Goal: Task Accomplishment & Management: Use online tool/utility

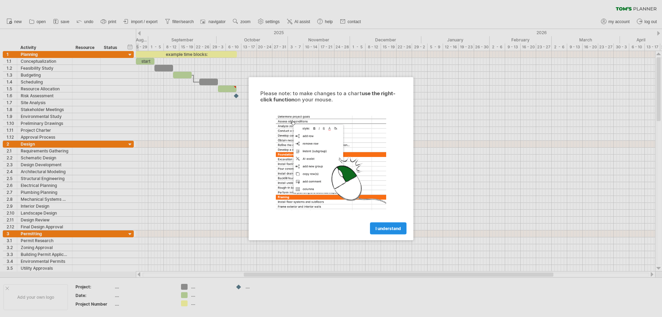
click at [379, 225] on span "I understand" at bounding box center [388, 227] width 26 height 5
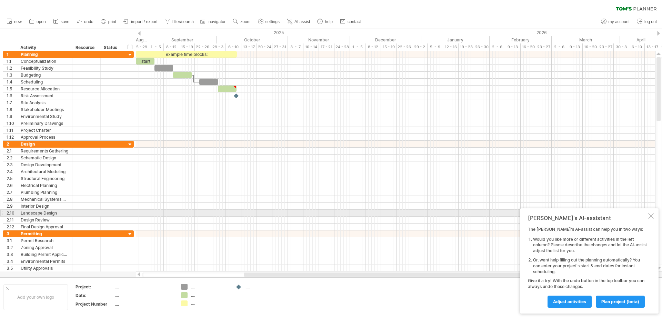
click at [652, 215] on div at bounding box center [651, 216] width 6 height 6
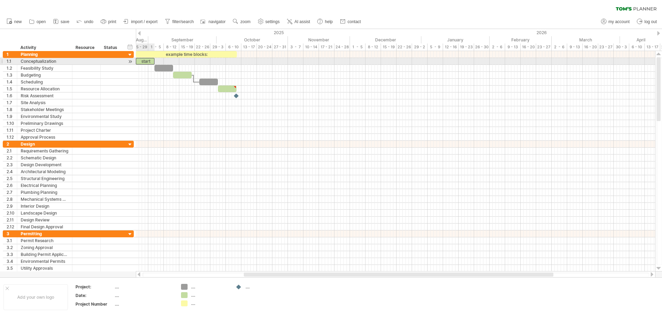
click at [148, 60] on div "start" at bounding box center [145, 61] width 19 height 7
drag, startPoint x: 154, startPoint y: 61, endPoint x: 163, endPoint y: 61, distance: 9.3
click at [163, 61] on span at bounding box center [163, 61] width 3 height 7
drag, startPoint x: 324, startPoint y: 55, endPoint x: 401, endPoint y: 56, distance: 76.9
click at [401, 56] on div at bounding box center [395, 54] width 519 height 7
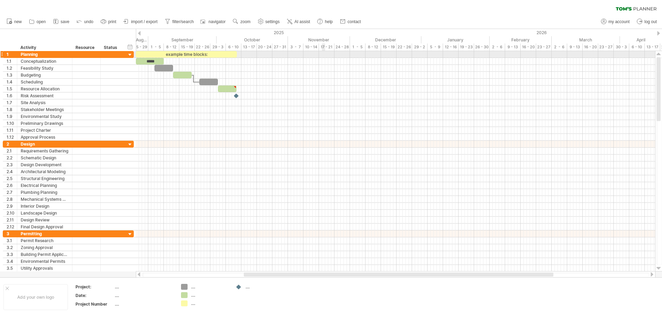
click at [322, 55] on div at bounding box center [395, 54] width 519 height 7
drag, startPoint x: 217, startPoint y: 61, endPoint x: 306, endPoint y: 60, distance: 88.9
click at [303, 60] on div at bounding box center [395, 61] width 519 height 7
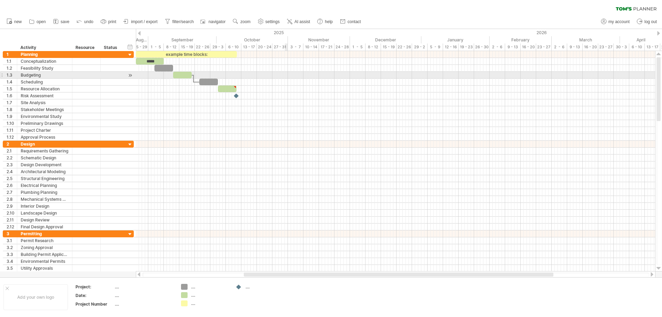
click at [285, 77] on div at bounding box center [395, 75] width 519 height 7
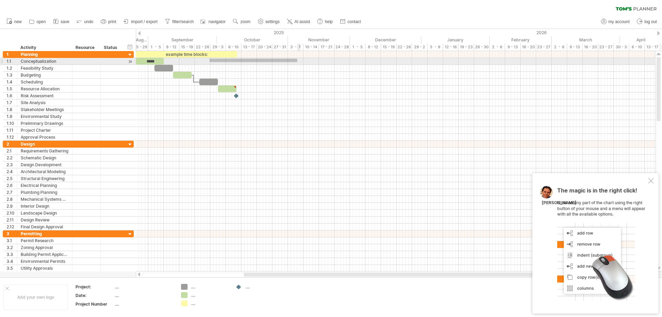
drag, startPoint x: 210, startPoint y: 62, endPoint x: 307, endPoint y: 63, distance: 97.5
click at [306, 63] on div at bounding box center [395, 61] width 519 height 7
click at [147, 61] on div "*****" at bounding box center [150, 61] width 28 height 7
click at [154, 60] on div "*****" at bounding box center [150, 61] width 28 height 7
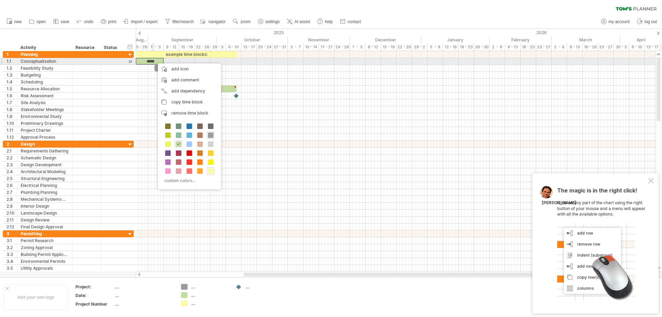
click at [154, 60] on div "*****" at bounding box center [150, 61] width 28 height 7
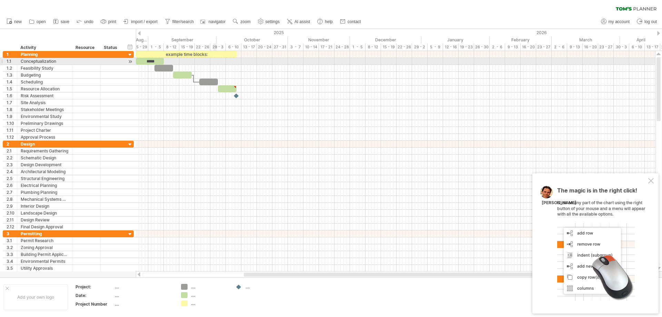
click at [214, 60] on div at bounding box center [395, 61] width 519 height 7
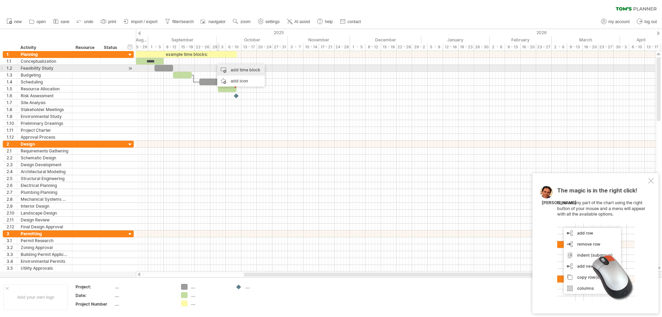
click at [221, 67] on div "add time block" at bounding box center [241, 69] width 48 height 11
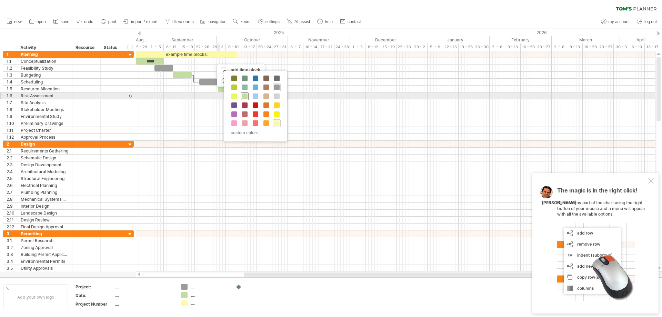
click at [247, 95] on span at bounding box center [245, 96] width 6 height 6
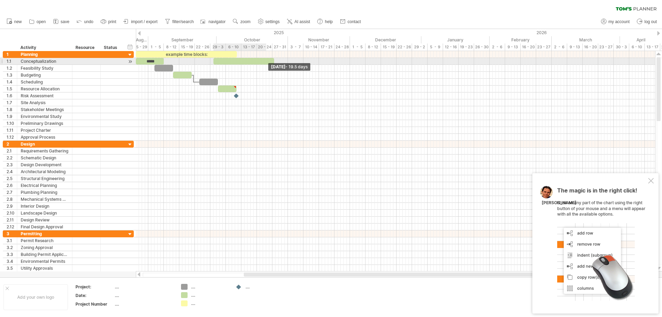
drag, startPoint x: 216, startPoint y: 61, endPoint x: 308, endPoint y: 62, distance: 92.4
click at [275, 62] on span at bounding box center [274, 61] width 3 height 7
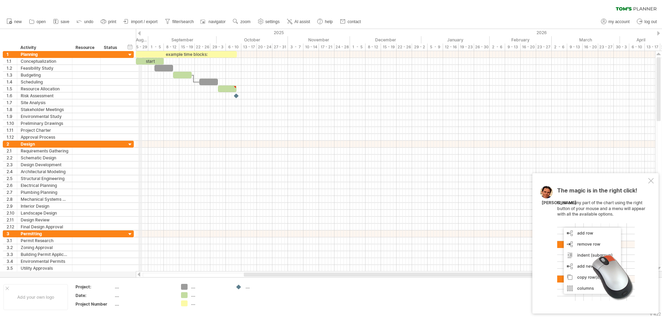
click at [141, 39] on div "August" at bounding box center [115, 39] width 65 height 7
click at [152, 45] on div "timeline settings" at bounding box center [170, 47] width 51 height 11
select select "*"
select select "**"
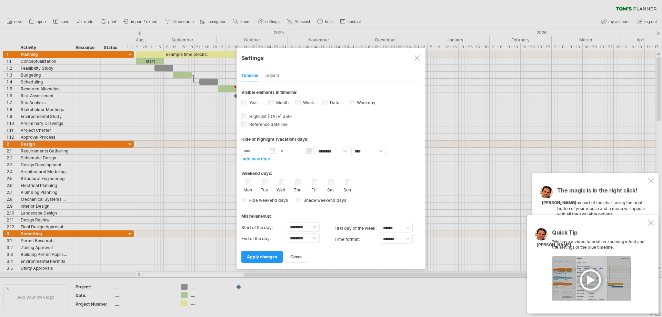
click at [272, 75] on div "Legend" at bounding box center [271, 75] width 15 height 11
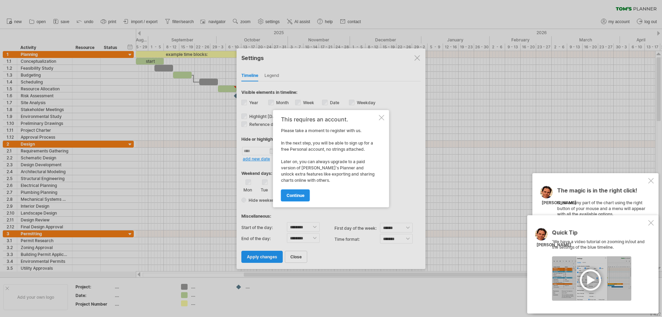
click at [295, 193] on span "continue" at bounding box center [295, 195] width 18 height 5
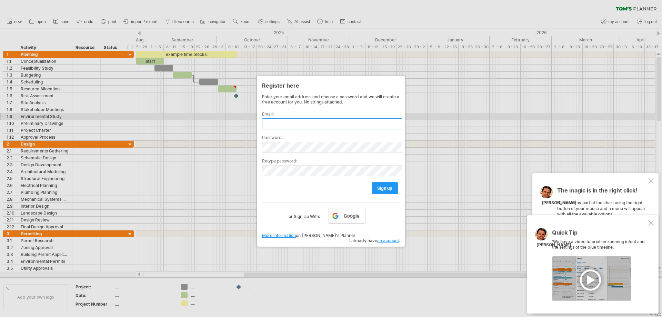
click at [309, 118] on input "text" at bounding box center [332, 123] width 140 height 11
type input "**********"
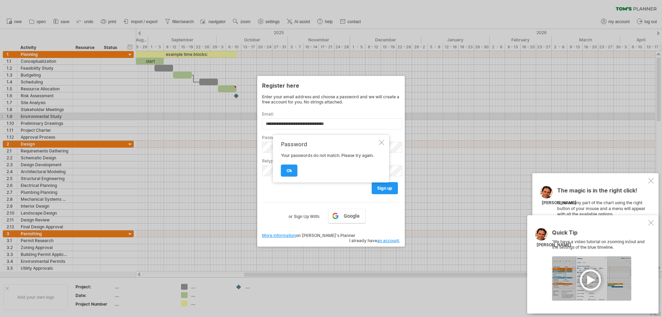
click at [281, 164] on link "ok" at bounding box center [289, 170] width 17 height 12
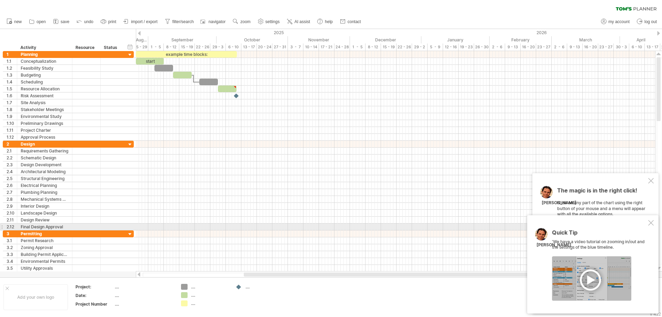
click at [649, 226] on div "Quick Tip 'We have a video tutorial on zooming in/out and the settings of the b…" at bounding box center [592, 264] width 131 height 98
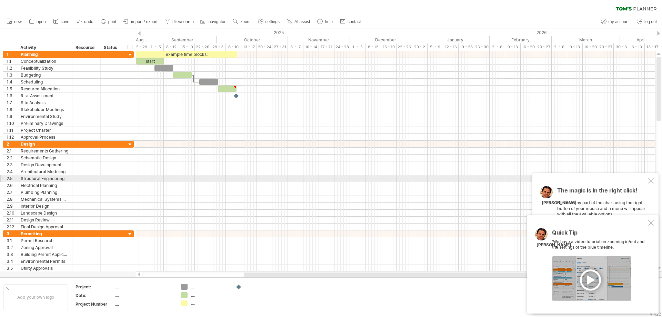
click at [653, 179] on div at bounding box center [651, 181] width 6 height 6
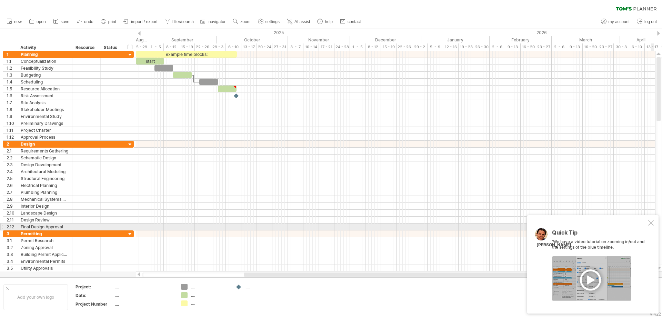
click at [651, 224] on div at bounding box center [651, 223] width 6 height 6
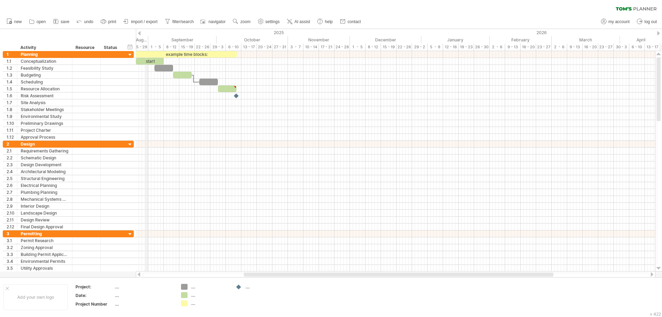
click at [145, 39] on div "August" at bounding box center [115, 39] width 65 height 7
click at [141, 40] on div "August" at bounding box center [115, 39] width 65 height 7
click at [143, 43] on div "August" at bounding box center [115, 39] width 65 height 7
click at [12, 22] on icon at bounding box center [9, 21] width 7 height 7
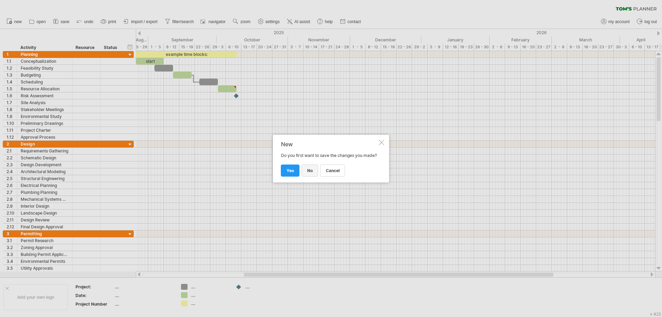
click at [313, 175] on link "no" at bounding box center [310, 170] width 17 height 12
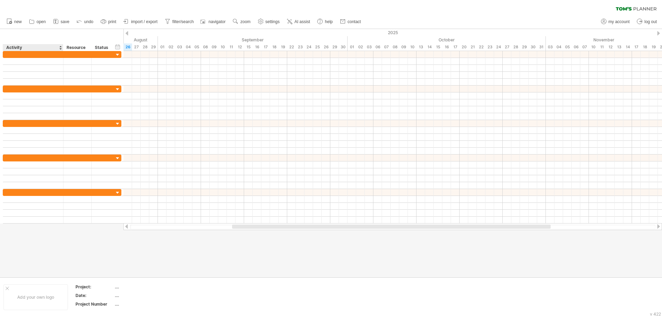
click at [38, 49] on div "Activity" at bounding box center [32, 47] width 53 height 7
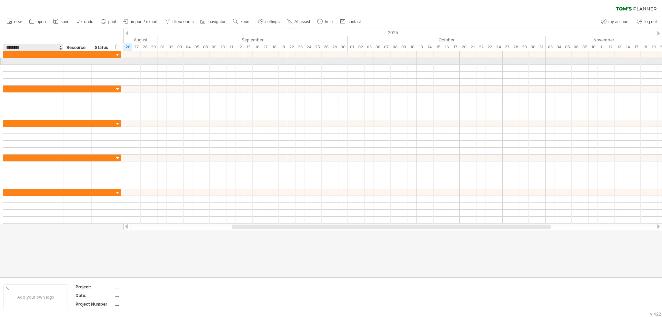
click at [39, 61] on div at bounding box center [33, 61] width 53 height 7
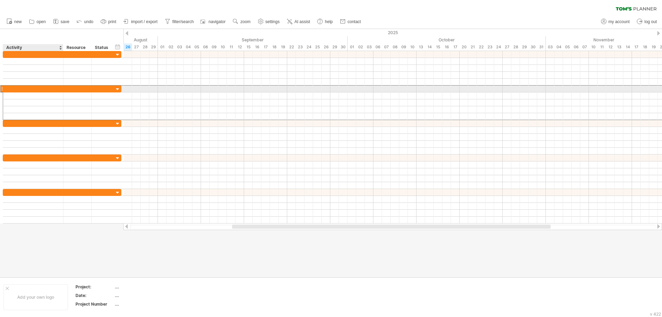
click at [47, 91] on div at bounding box center [33, 88] width 53 height 7
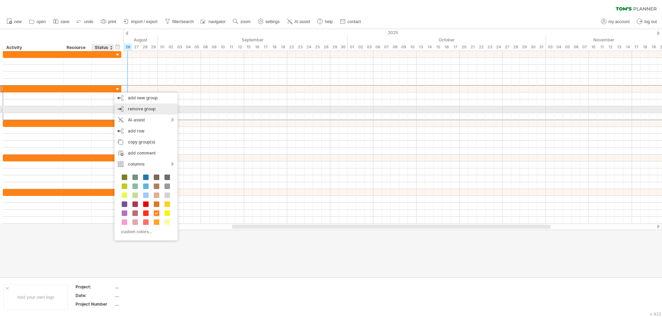
click at [128, 110] on div "remove group remove selected groups" at bounding box center [145, 108] width 63 height 11
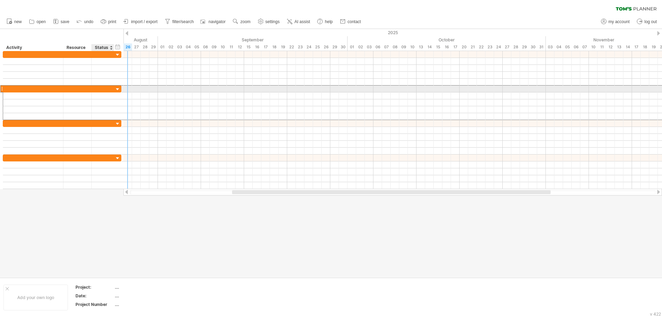
click at [93, 90] on div at bounding box center [103, 88] width 22 height 7
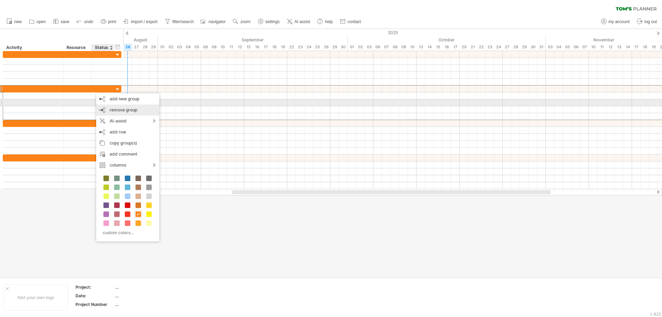
click at [118, 106] on div "remove group remove selected groups" at bounding box center [127, 109] width 63 height 11
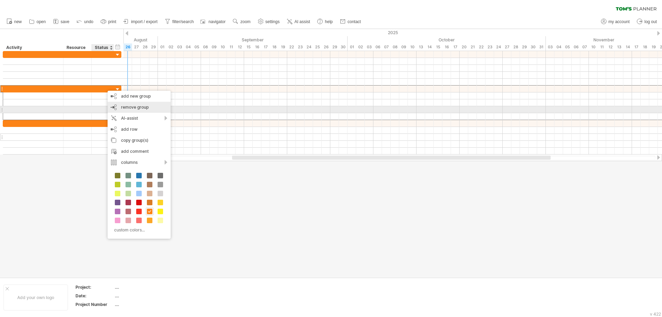
drag, startPoint x: 136, startPoint y: 108, endPoint x: 122, endPoint y: 102, distance: 15.4
click at [137, 108] on span "remove group" at bounding box center [135, 106] width 28 height 5
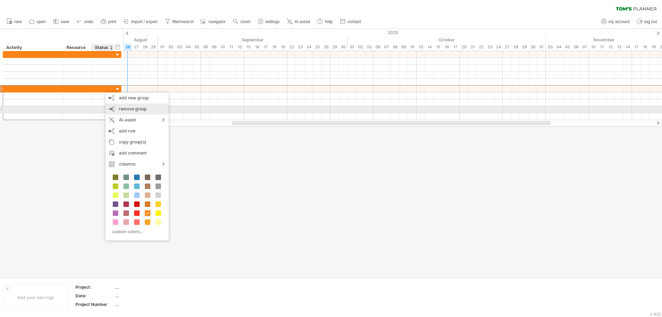
click at [132, 109] on span "remove group" at bounding box center [133, 108] width 28 height 5
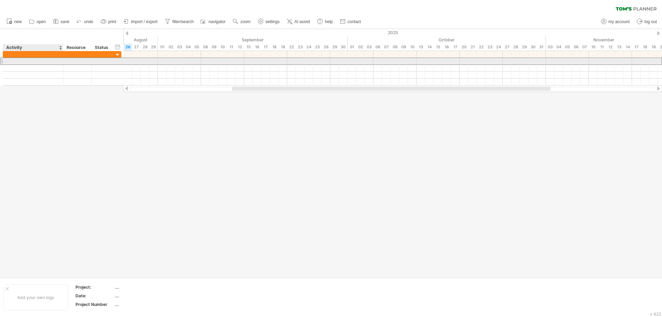
click at [50, 64] on div at bounding box center [62, 61] width 119 height 7
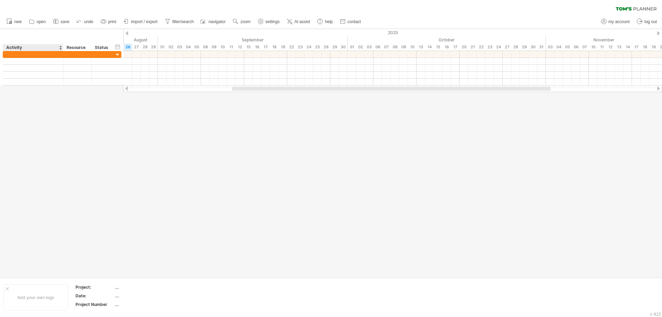
click at [62, 29] on div "hide start/end/duration show start/end/duration ******** Activity ******** Reso…" at bounding box center [61, 40] width 123 height 22
click at [58, 38] on div "hide start/end/duration show start/end/duration ******** Activity ******** Reso…" at bounding box center [61, 40] width 123 height 22
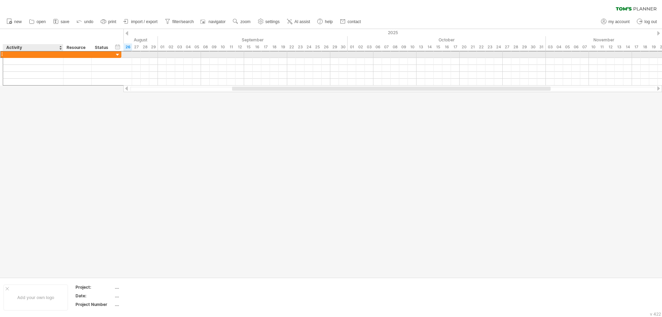
click at [18, 55] on div at bounding box center [33, 54] width 53 height 7
type input "**********"
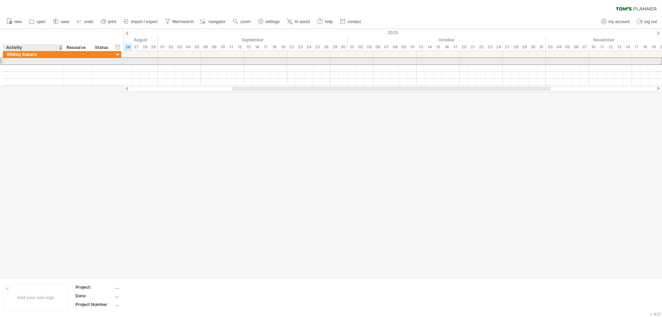
click at [38, 61] on div at bounding box center [33, 61] width 53 height 7
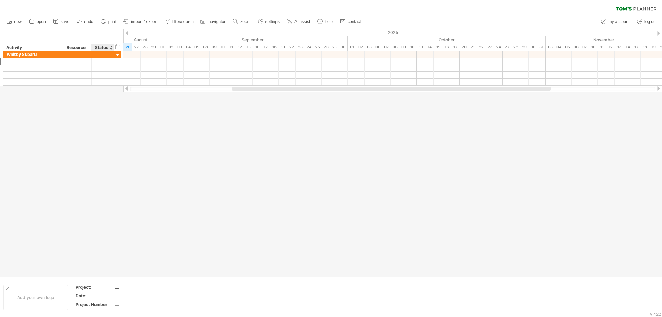
click at [93, 125] on div at bounding box center [331, 153] width 662 height 248
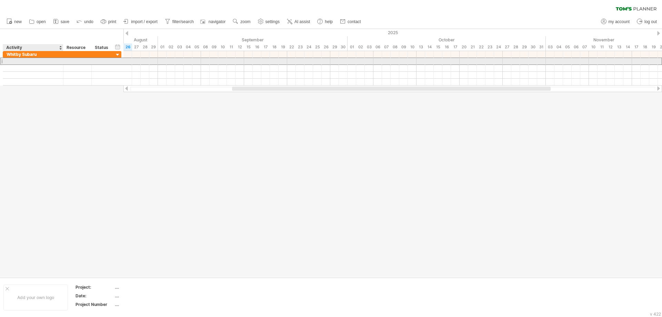
click at [32, 63] on div at bounding box center [33, 61] width 53 height 7
type input "**********"
type input "*******"
type input "**********"
type input "******"
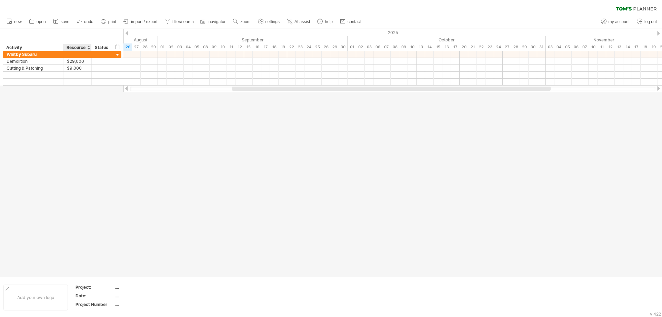
click at [77, 44] on div "Resource" at bounding box center [77, 47] width 21 height 7
click at [78, 45] on input "********" at bounding box center [77, 47] width 21 height 7
click at [89, 48] on div at bounding box center [88, 47] width 3 height 7
click at [72, 45] on div "Resource" at bounding box center [77, 47] width 21 height 7
click at [119, 46] on div "hide start/end/duration show start/end/duration" at bounding box center [117, 46] width 7 height 7
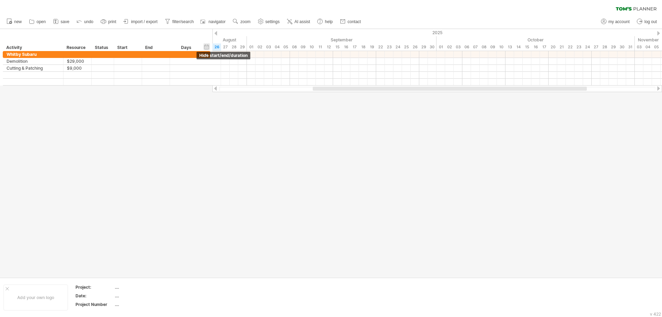
click at [119, 46] on div "Start" at bounding box center [127, 47] width 21 height 7
click at [205, 47] on div "hide start/end/duration show start/end/duration" at bounding box center [206, 46] width 7 height 7
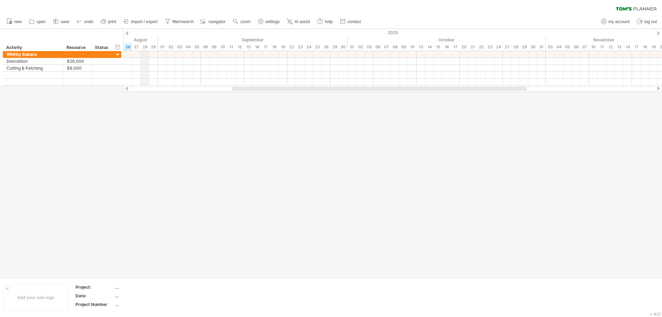
click at [148, 38] on div "August" at bounding box center [67, 39] width 181 height 7
click at [171, 47] on div "timeline settings" at bounding box center [179, 46] width 51 height 11
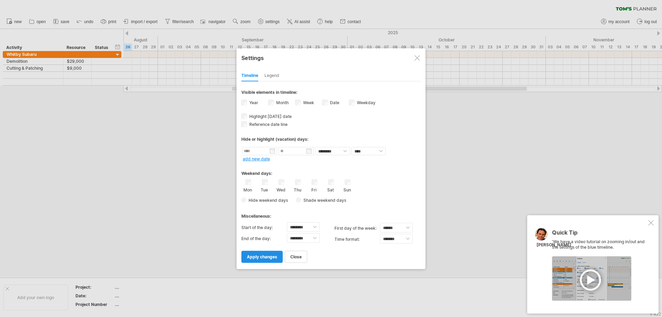
click at [270, 256] on span "apply changes" at bounding box center [262, 256] width 30 height 5
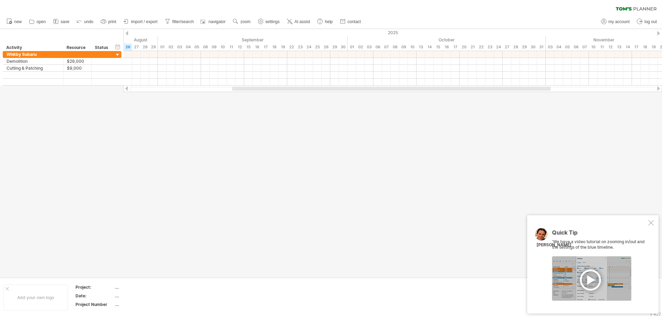
drag, startPoint x: 385, startPoint y: 91, endPoint x: 462, endPoint y: 90, distance: 76.9
click at [464, 90] on div at bounding box center [392, 88] width 538 height 7
drag, startPoint x: 459, startPoint y: 90, endPoint x: 171, endPoint y: 93, distance: 288.1
click at [195, 98] on div "Trying to reach [DOMAIN_NAME] Connected again... 0% clear filter new" at bounding box center [331, 158] width 662 height 317
click at [175, 21] on span "filter/search" at bounding box center [182, 21] width 21 height 5
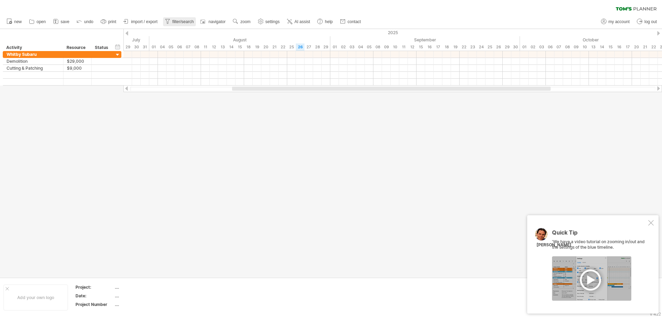
type input "**********"
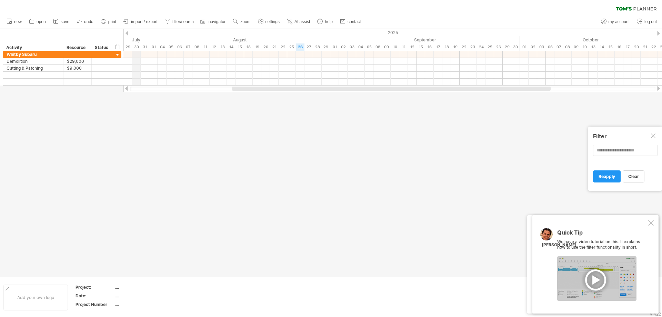
click at [135, 36] on div "July" at bounding box center [50, 39] width 198 height 7
drag, startPoint x: 323, startPoint y: 40, endPoint x: 112, endPoint y: 50, distance: 211.8
click at [112, 50] on div "Trying to reach [DOMAIN_NAME] Connected again... 0% clear filter new" at bounding box center [331, 158] width 662 height 317
drag, startPoint x: 157, startPoint y: 39, endPoint x: 166, endPoint y: 39, distance: 9.0
click at [166, 39] on div "September" at bounding box center [218, 39] width 190 height 7
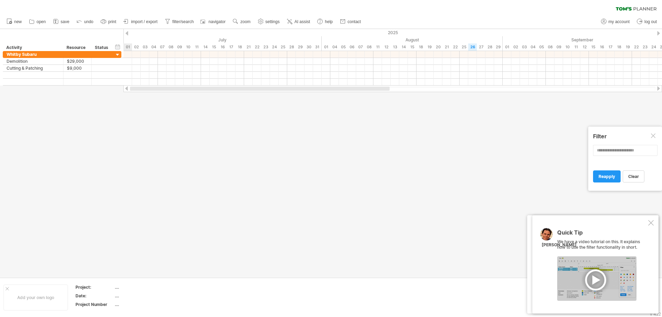
drag, startPoint x: 415, startPoint y: 90, endPoint x: 159, endPoint y: 108, distance: 256.6
click at [167, 107] on div "Trying to reach [DOMAIN_NAME] Connected again... 0% clear filter new" at bounding box center [331, 158] width 662 height 317
click at [136, 88] on div at bounding box center [392, 88] width 525 height 4
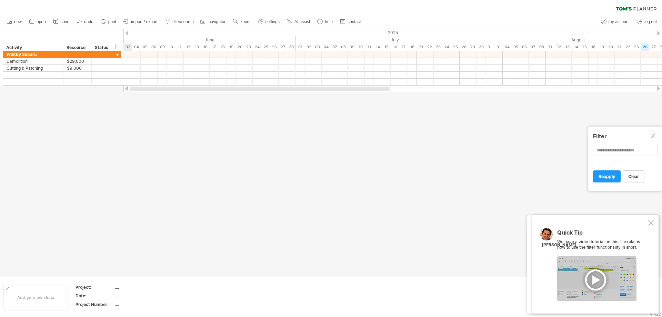
drag, startPoint x: 249, startPoint y: 88, endPoint x: 127, endPoint y: 88, distance: 122.0
click at [123, 91] on div "Trying to reach [DOMAIN_NAME] Connected again... 0% clear filter new" at bounding box center [331, 158] width 662 height 317
drag, startPoint x: 130, startPoint y: 32, endPoint x: 60, endPoint y: 38, distance: 70.2
click at [60, 38] on div "Trying to reach [DOMAIN_NAME] Connected again... 0% clear filter new" at bounding box center [331, 158] width 662 height 317
drag, startPoint x: 434, startPoint y: 41, endPoint x: 146, endPoint y: 47, distance: 287.8
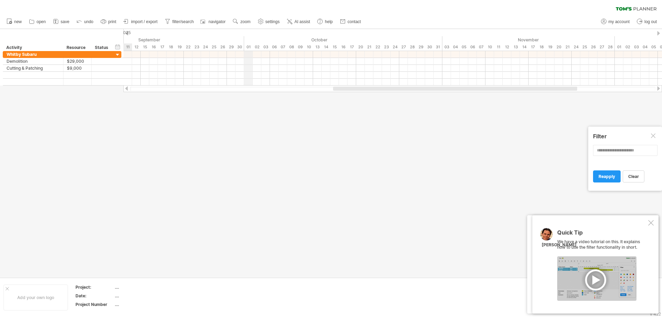
drag, startPoint x: 469, startPoint y: 38, endPoint x: 241, endPoint y: 38, distance: 228.8
drag, startPoint x: 391, startPoint y: 38, endPoint x: 307, endPoint y: 37, distance: 84.1
click at [277, 38] on div "November" at bounding box center [304, 39] width 172 height 7
drag, startPoint x: 490, startPoint y: 37, endPoint x: 661, endPoint y: 40, distance: 171.3
click at [661, 40] on div "December" at bounding box center [653, 39] width 198 height 7
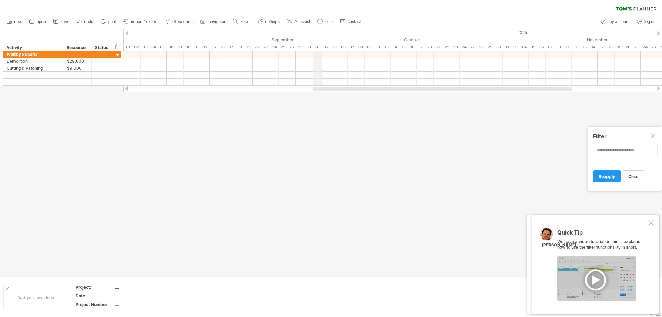
drag, startPoint x: 327, startPoint y: 39, endPoint x: 316, endPoint y: 30, distance: 14.4
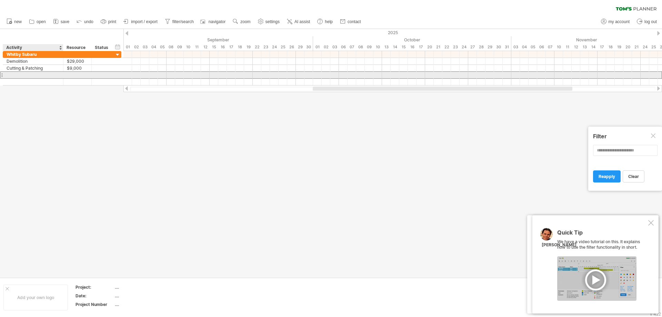
click at [34, 75] on div at bounding box center [33, 75] width 53 height 7
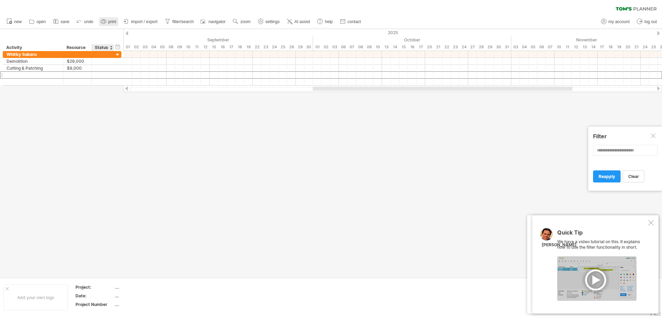
click at [108, 24] on link "print" at bounding box center [108, 21] width 19 height 9
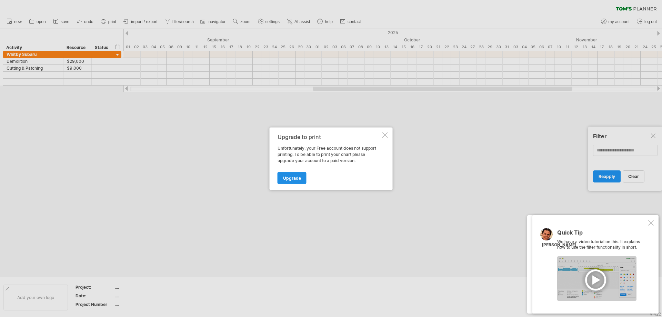
click at [288, 179] on span "Upgrade" at bounding box center [292, 177] width 18 height 5
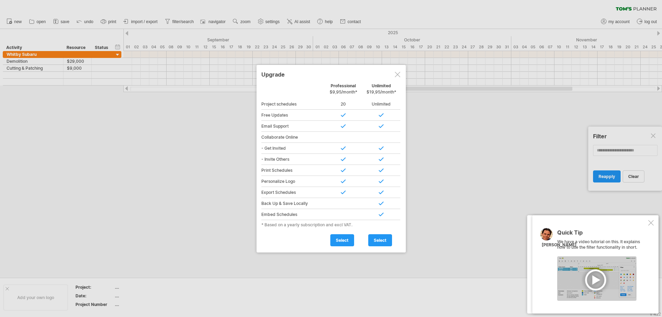
click at [250, 225] on div at bounding box center [331, 158] width 662 height 317
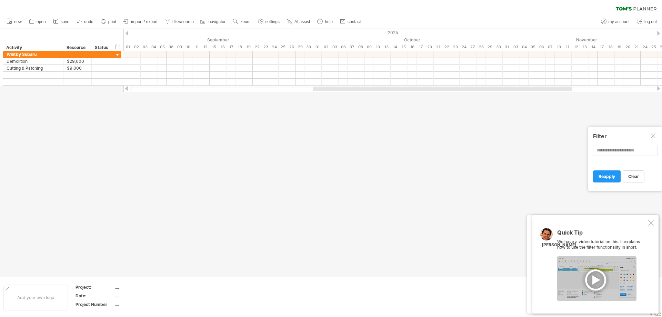
click at [651, 221] on div at bounding box center [651, 223] width 6 height 6
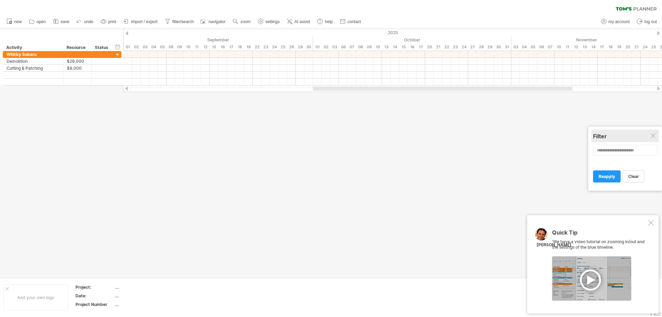
click at [652, 140] on div "Filter" at bounding box center [625, 136] width 64 height 12
click at [139, 22] on span "import / export" at bounding box center [144, 21] width 27 height 5
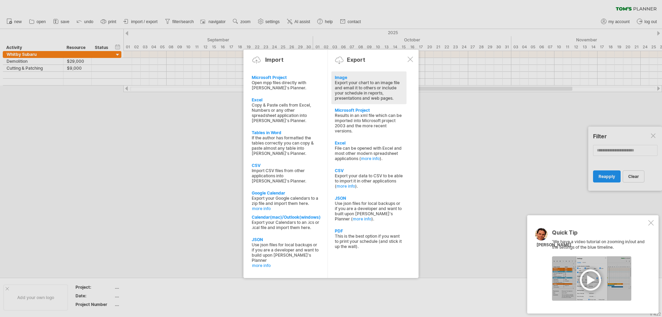
click at [342, 77] on div "Image" at bounding box center [369, 77] width 68 height 5
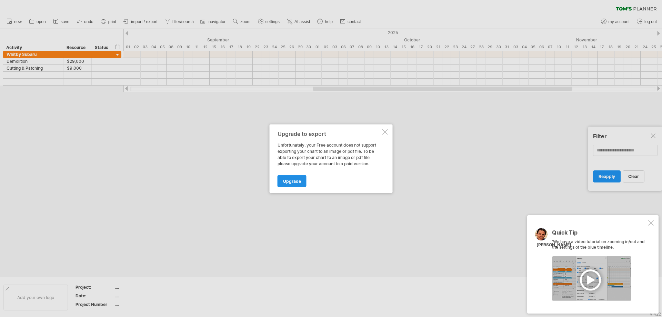
click at [294, 181] on span "Upgrade" at bounding box center [292, 180] width 18 height 5
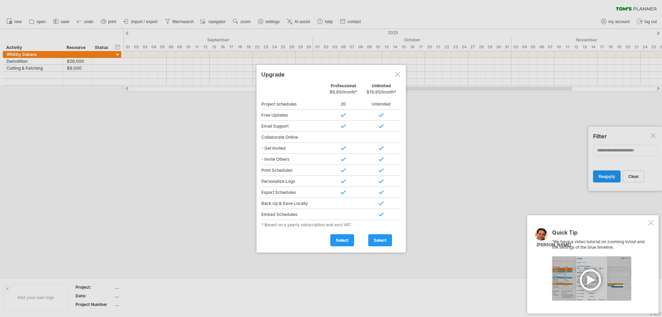
click at [395, 76] on div at bounding box center [398, 75] width 6 height 6
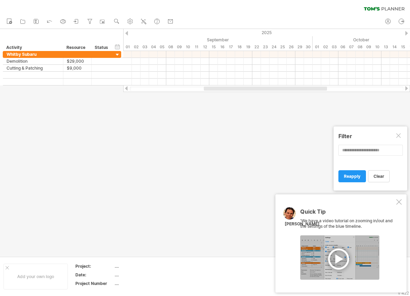
drag, startPoint x: 401, startPoint y: 134, endPoint x: 395, endPoint y: 137, distance: 7.3
click at [401, 134] on div at bounding box center [400, 136] width 6 height 6
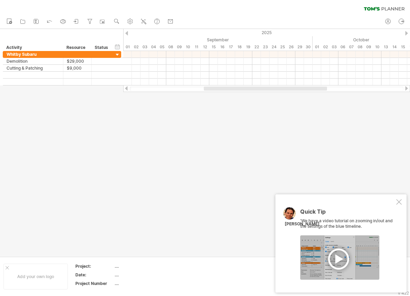
click at [208, 222] on div at bounding box center [205, 142] width 410 height 227
click at [64, 21] on circle at bounding box center [64, 21] width 1 height 1
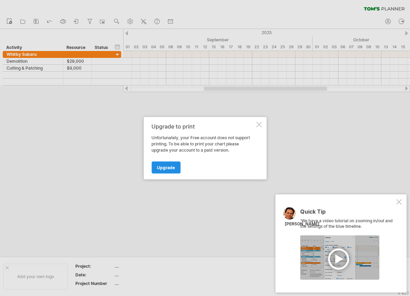
click at [174, 170] on span "Upgrade" at bounding box center [166, 167] width 18 height 5
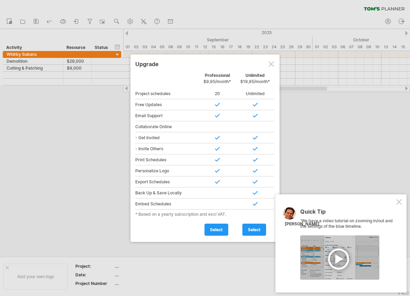
click at [271, 63] on div at bounding box center [272, 64] width 6 height 6
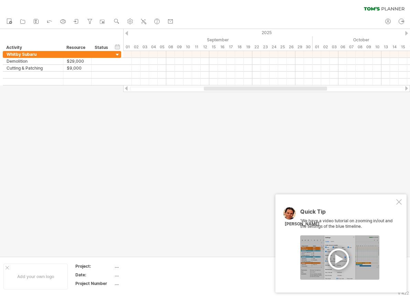
drag, startPoint x: 279, startPoint y: 86, endPoint x: 382, endPoint y: 86, distance: 102.7
click at [382, 86] on div at bounding box center [266, 88] width 287 height 7
drag, startPoint x: 318, startPoint y: 88, endPoint x: 167, endPoint y: 96, distance: 151.2
click at [150, 94] on div "Trying to reach [DOMAIN_NAME] Connected again... 0% clear filter new" at bounding box center [205, 148] width 410 height 296
drag, startPoint x: 250, startPoint y: 92, endPoint x: 161, endPoint y: 88, distance: 88.7
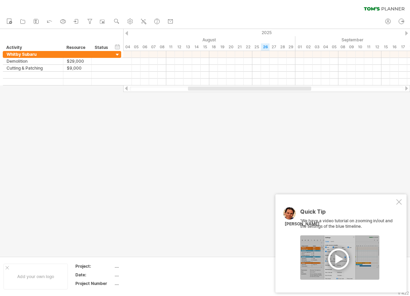
click at [157, 89] on div "Trying to reach [DOMAIN_NAME] Connected again... 0% clear filter new" at bounding box center [205, 148] width 410 height 296
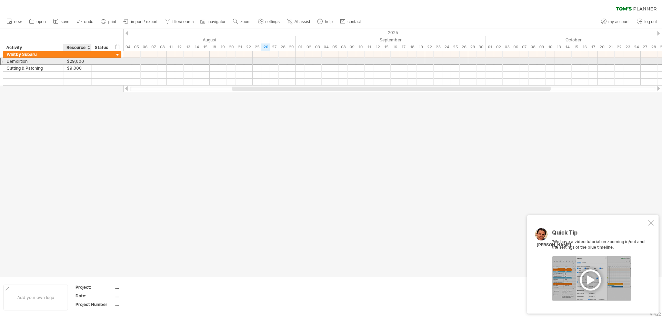
click at [80, 63] on div "$29,000" at bounding box center [77, 61] width 21 height 7
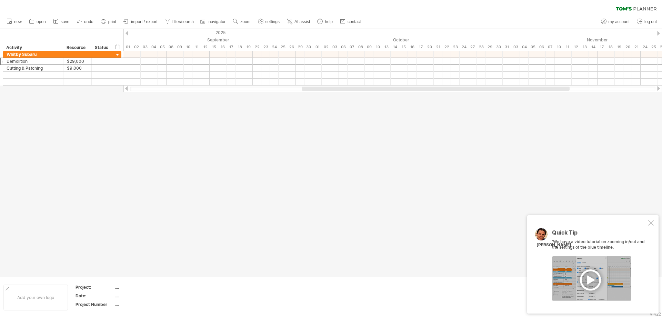
drag, startPoint x: 295, startPoint y: 34, endPoint x: 122, endPoint y: 27, distance: 173.1
click at [122, 27] on div "Trying to reach [DOMAIN_NAME] Connected again... 0% clear filter new" at bounding box center [331, 158] width 662 height 317
drag, startPoint x: 128, startPoint y: 61, endPoint x: 265, endPoint y: 62, distance: 136.5
click at [265, 62] on div at bounding box center [392, 61] width 538 height 7
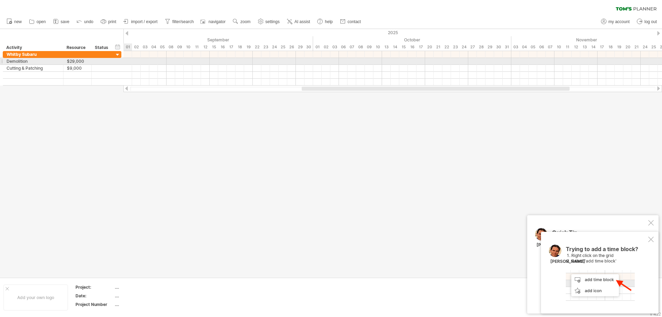
click at [129, 61] on div at bounding box center [392, 61] width 538 height 7
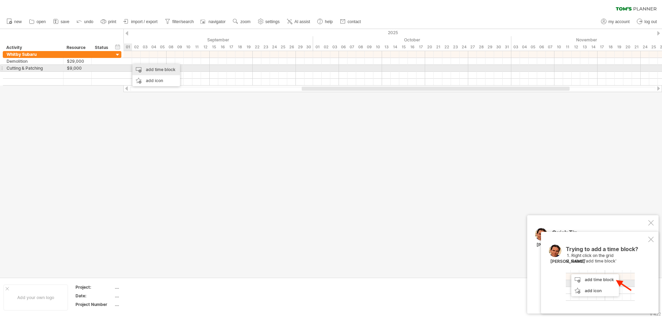
click at [149, 71] on div "add time block" at bounding box center [156, 69] width 48 height 11
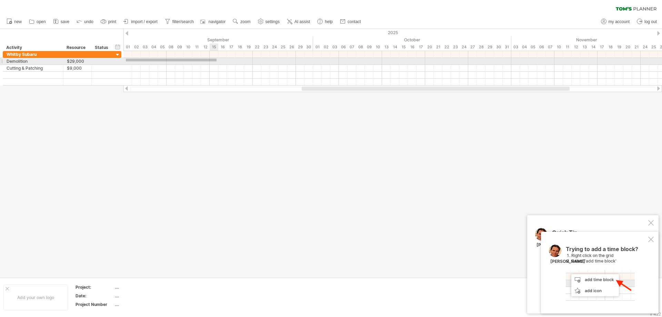
drag, startPoint x: 126, startPoint y: 61, endPoint x: 222, endPoint y: 59, distance: 95.8
click at [222, 59] on div at bounding box center [392, 61] width 538 height 7
click at [125, 62] on div at bounding box center [392, 61] width 538 height 7
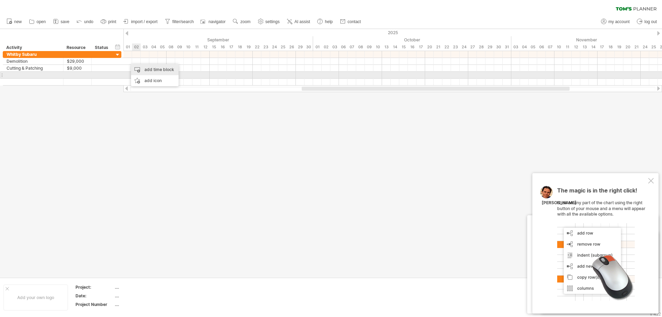
click at [159, 72] on div "add time block" at bounding box center [155, 69] width 48 height 11
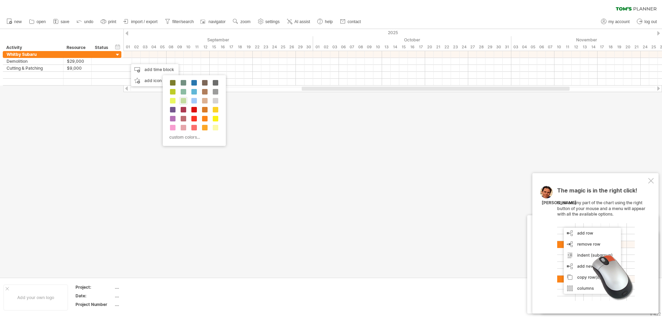
click at [184, 98] on div at bounding box center [184, 101] width 8 height 8
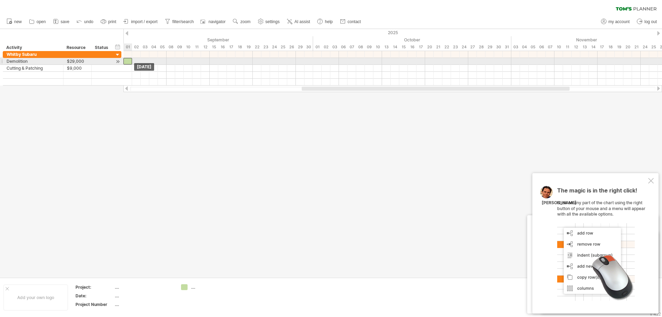
drag, startPoint x: 131, startPoint y: 60, endPoint x: 125, endPoint y: 60, distance: 5.2
click at [125, 60] on div at bounding box center [127, 61] width 9 height 7
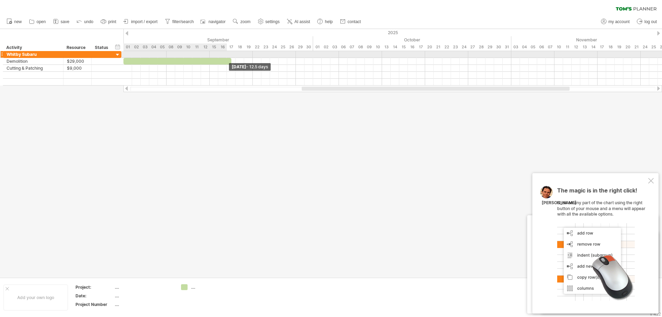
drag, startPoint x: 132, startPoint y: 61, endPoint x: 230, endPoint y: 55, distance: 98.1
click at [230, 55] on div "[DATE] - 12.5 days [DATE]" at bounding box center [392, 68] width 538 height 34
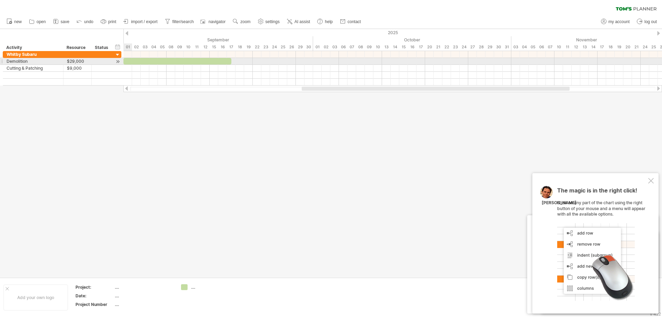
click at [128, 58] on div at bounding box center [177, 61] width 108 height 7
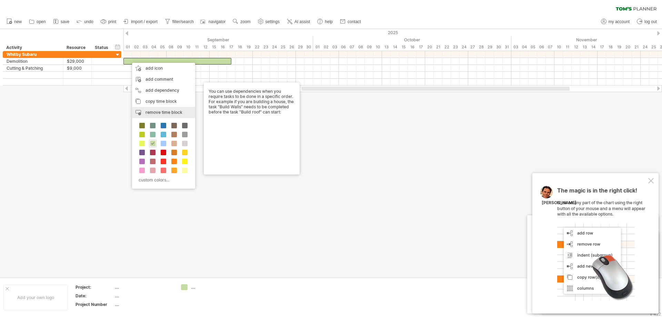
click at [169, 109] on div "remove time block remove selected items" at bounding box center [163, 112] width 63 height 11
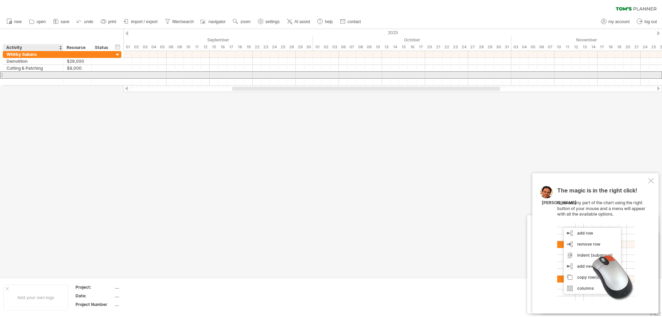
click at [44, 75] on div at bounding box center [33, 75] width 53 height 7
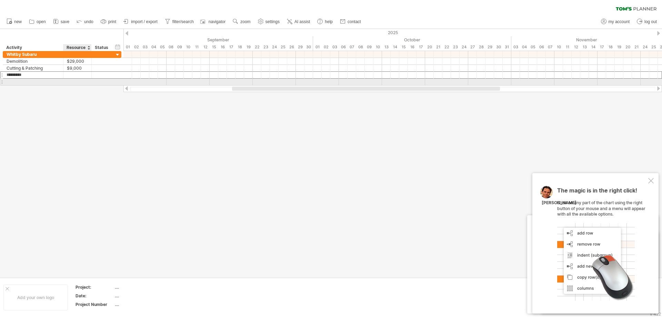
type input "********"
click at [48, 79] on div "Electricdal" at bounding box center [33, 82] width 53 height 7
type input "**********"
type input "********"
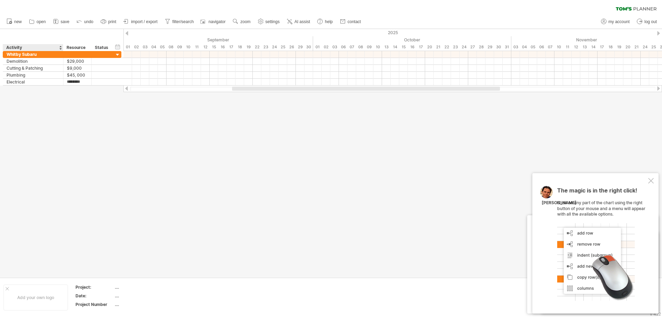
click at [33, 92] on div at bounding box center [331, 153] width 662 height 248
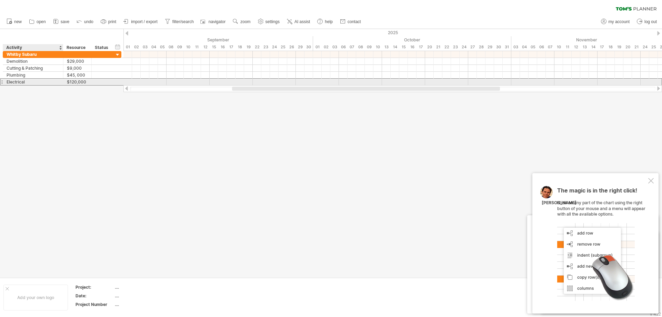
click at [16, 84] on div "Electrical" at bounding box center [33, 82] width 53 height 7
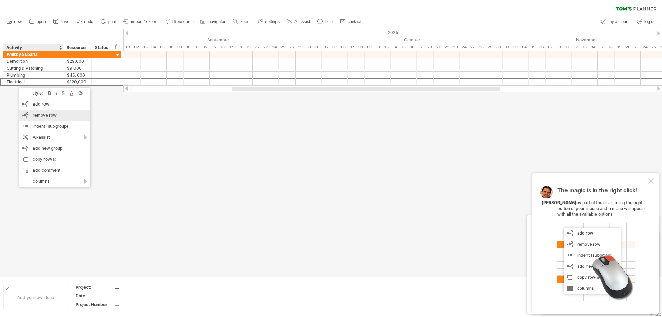
click at [34, 107] on div "add row Ctrl+Enter Cmd+Enter" at bounding box center [54, 104] width 71 height 11
click at [31, 106] on div "add row Ctrl+Enter Cmd+Enter" at bounding box center [58, 108] width 71 height 11
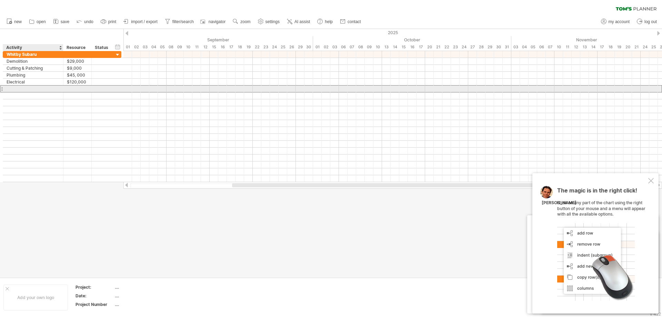
click at [40, 88] on div at bounding box center [33, 88] width 53 height 7
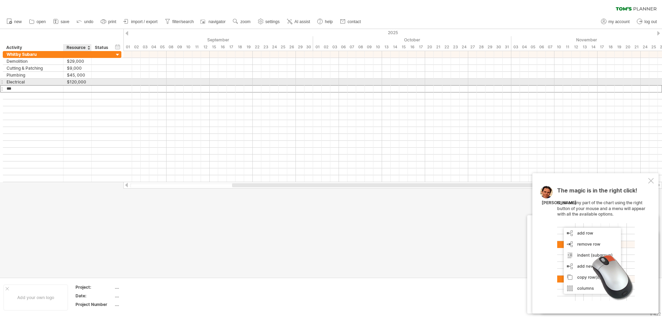
type input "****"
type input "**********"
type input "*******"
type input "**********"
type input "********"
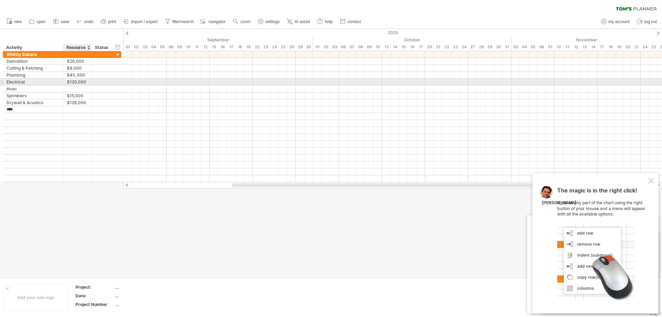
type input "*****"
type input "*"
type input "*******"
type input "*********"
type input "*******"
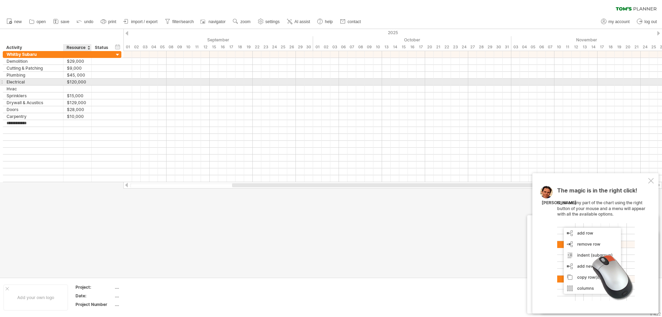
type input "**********"
type input "******"
type input "********"
type input "*******"
type input "********"
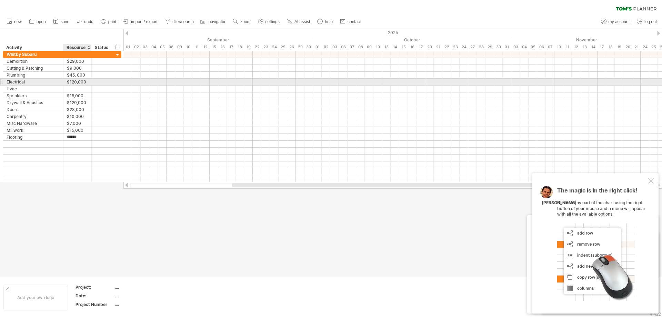
type input "*******"
type input "********"
type input "*******"
type input "********"
type input "******"
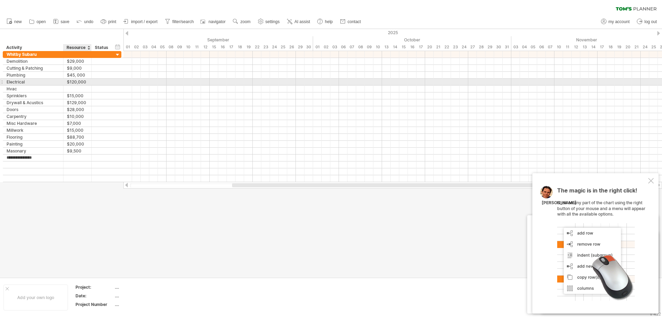
type input "**********"
type input "*******"
type input "*"
type input "**********"
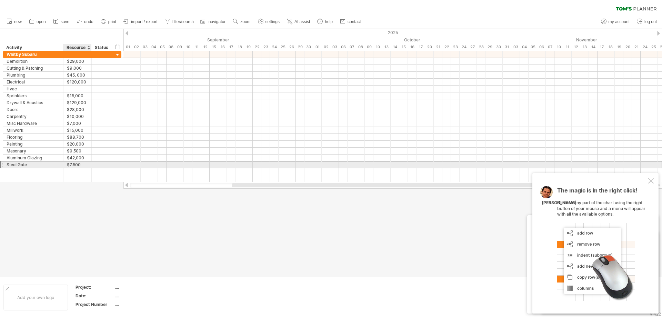
click at [81, 165] on div "$7.500" at bounding box center [77, 164] width 21 height 7
type input "******"
type input "********"
type input "******"
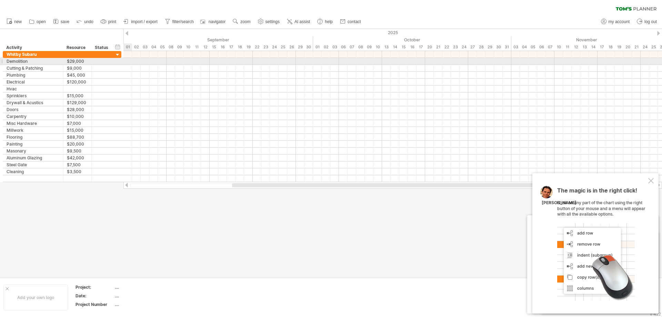
click at [126, 61] on div at bounding box center [392, 61] width 538 height 7
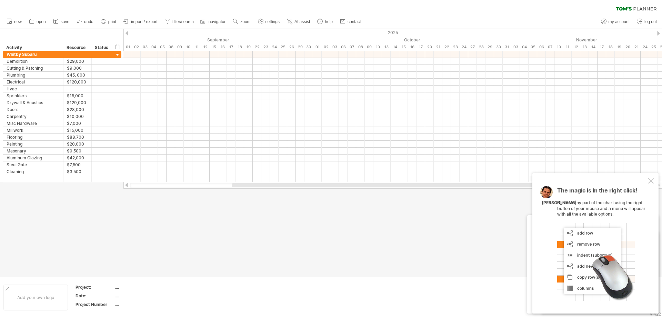
click at [651, 182] on div at bounding box center [651, 181] width 6 height 6
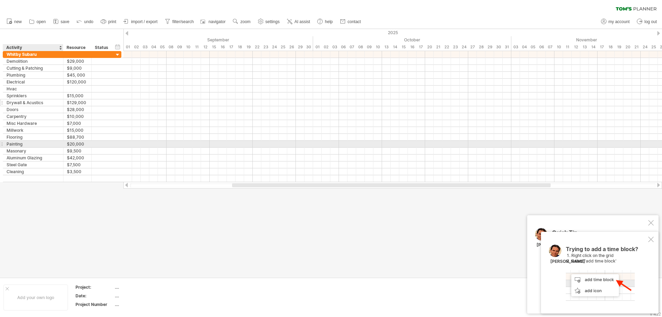
drag, startPoint x: 81, startPoint y: 189, endPoint x: 22, endPoint y: 104, distance: 103.0
click at [22, 104] on div "Trying to reach [DOMAIN_NAME] Connected again... 0% clear filter new" at bounding box center [331, 158] width 662 height 317
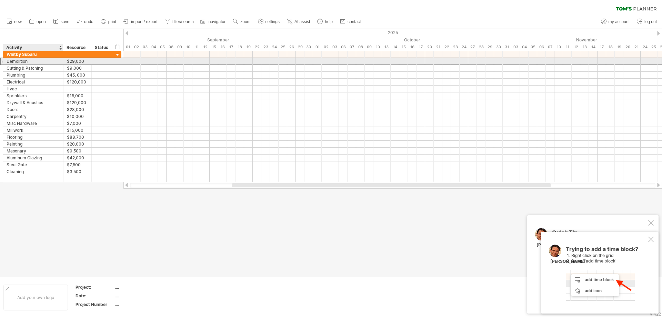
click at [19, 60] on div "Demolition" at bounding box center [33, 61] width 53 height 7
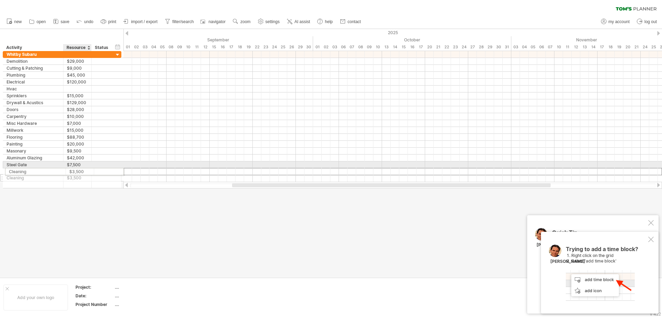
drag, startPoint x: 104, startPoint y: 170, endPoint x: 71, endPoint y: 170, distance: 32.4
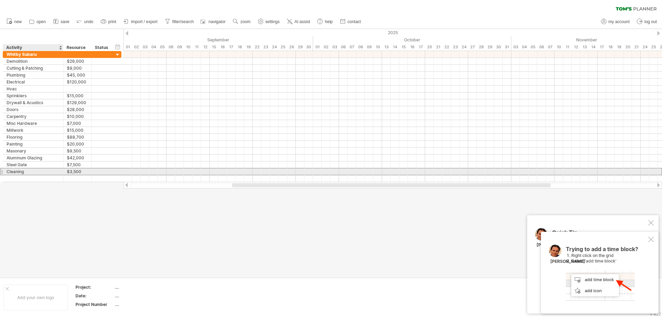
click at [25, 170] on div "Cleaning" at bounding box center [33, 171] width 53 height 7
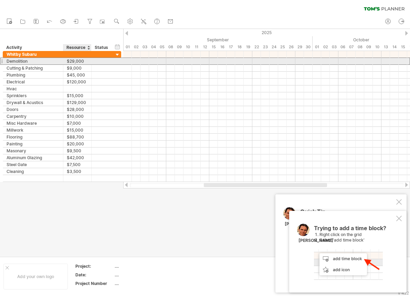
click at [81, 61] on div "$29,000" at bounding box center [77, 61] width 21 height 7
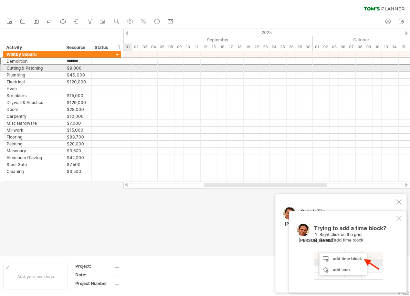
click at [131, 71] on div at bounding box center [266, 68] width 287 height 7
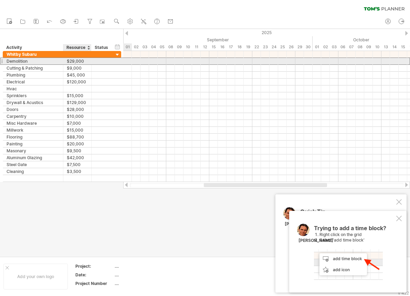
click at [70, 59] on div "$29,000" at bounding box center [77, 61] width 21 height 7
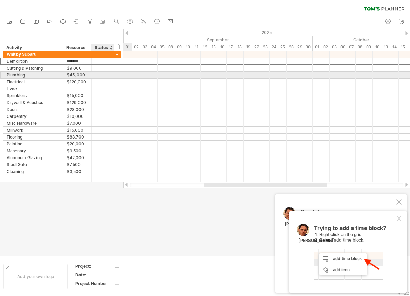
click at [106, 75] on div at bounding box center [102, 75] width 15 height 7
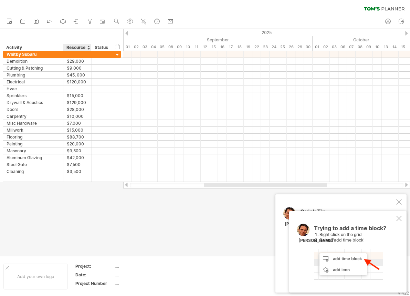
click at [78, 47] on div "Resource" at bounding box center [77, 47] width 21 height 7
click at [76, 49] on input "********" at bounding box center [77, 47] width 21 height 7
type input "**********"
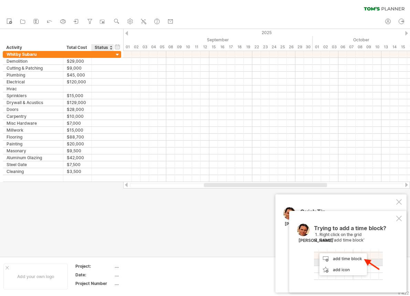
click at [100, 221] on div at bounding box center [205, 142] width 410 height 227
click at [326, 10] on div "clear filter reapply filter" at bounding box center [205, 7] width 410 height 14
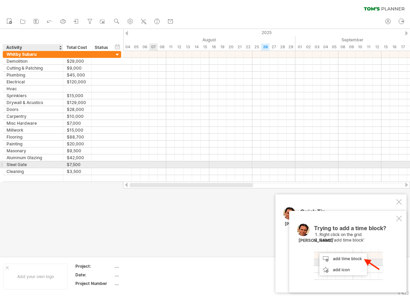
drag, startPoint x: 245, startPoint y: 186, endPoint x: 60, endPoint y: 166, distance: 185.5
click at [60, 166] on div "Trying to reach [DOMAIN_NAME] Connected again... 0% clear filter new" at bounding box center [205, 148] width 410 height 296
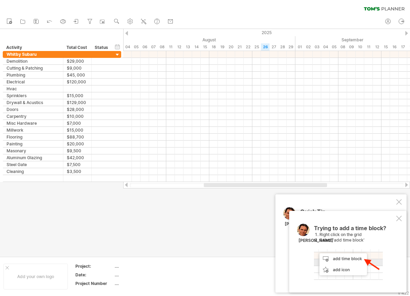
click at [149, 186] on div at bounding box center [267, 185] width 274 height 4
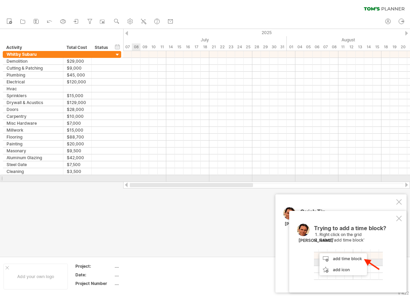
drag, startPoint x: 232, startPoint y: 185, endPoint x: 135, endPoint y: 180, distance: 97.0
click at [135, 180] on div "Trying to reach [DOMAIN_NAME] Connected again... 0% clear filter new" at bounding box center [205, 148] width 410 height 296
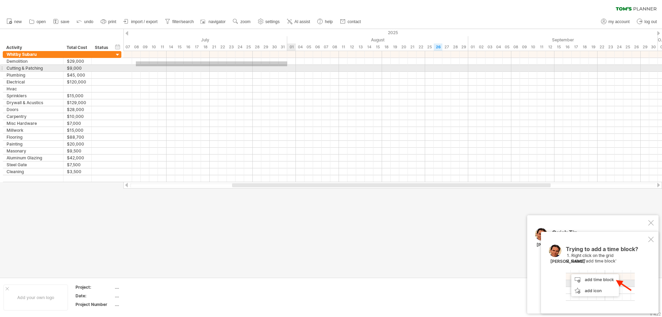
drag, startPoint x: 136, startPoint y: 61, endPoint x: 289, endPoint y: 66, distance: 153.1
click at [289, 66] on div at bounding box center [392, 116] width 538 height 131
click at [139, 62] on div at bounding box center [392, 61] width 538 height 7
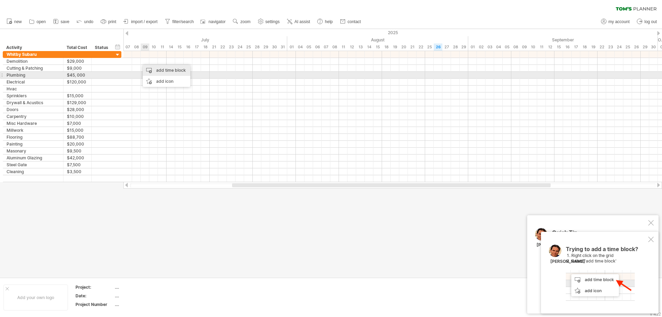
click at [158, 73] on div "add time block" at bounding box center [167, 70] width 48 height 11
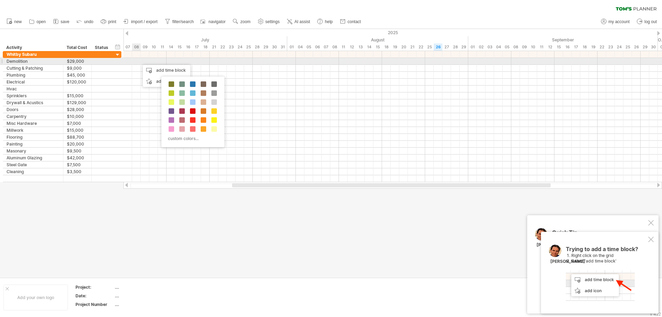
click at [135, 60] on div at bounding box center [392, 61] width 538 height 7
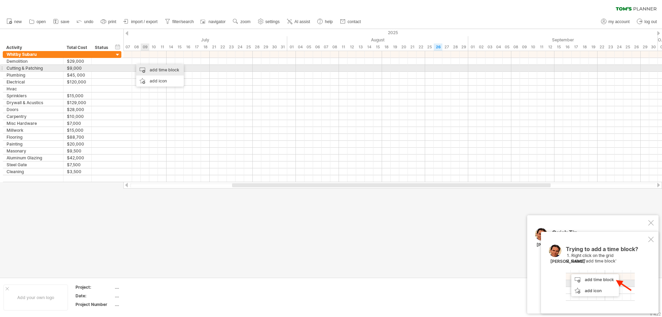
click at [167, 69] on div "add time block" at bounding box center [160, 69] width 48 height 11
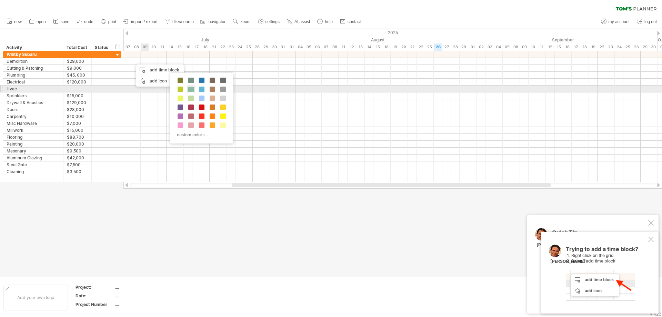
click at [189, 89] on span at bounding box center [191, 89] width 6 height 6
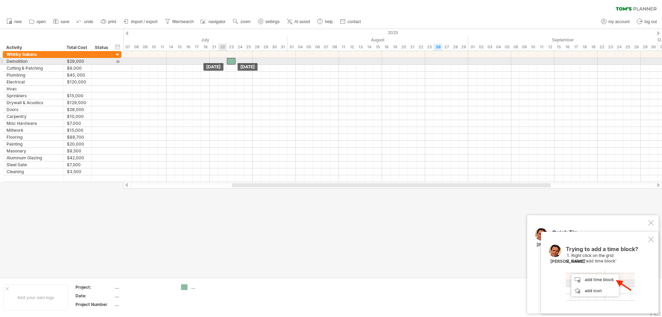
drag, startPoint x: 136, startPoint y: 61, endPoint x: 247, endPoint y: 64, distance: 111.0
click at [235, 64] on div at bounding box center [231, 61] width 9 height 7
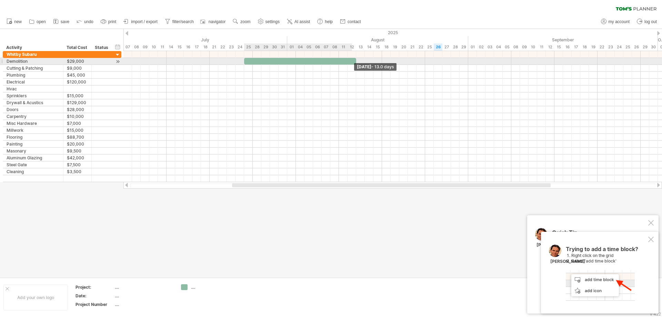
drag, startPoint x: 254, startPoint y: 61, endPoint x: 359, endPoint y: 61, distance: 105.5
click at [359, 61] on div "[DATE] - 13.0 days [DATE]" at bounding box center [392, 116] width 538 height 131
click at [333, 61] on div at bounding box center [300, 61] width 112 height 7
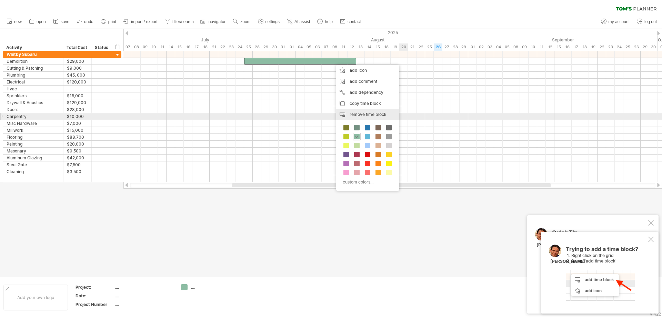
click at [386, 113] on div "remove time block remove selected items" at bounding box center [367, 114] width 63 height 11
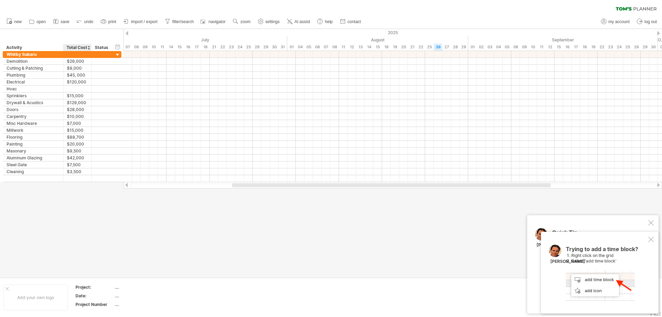
click at [79, 47] on div "Total Cost" at bounding box center [77, 47] width 21 height 7
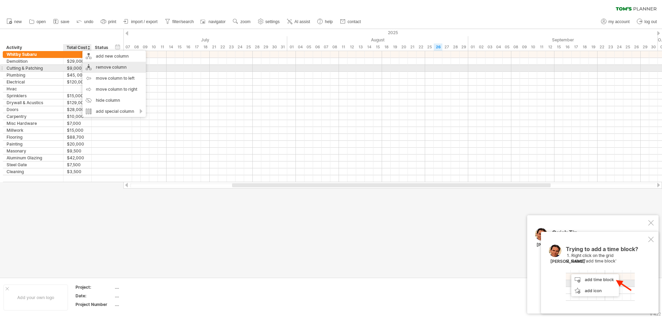
click at [120, 68] on div "remove column" at bounding box center [113, 67] width 63 height 11
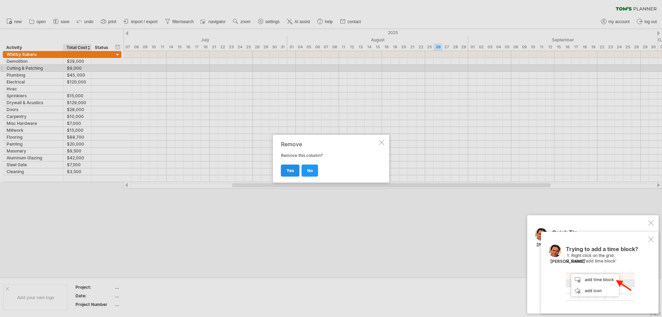
click at [292, 172] on span "yes" at bounding box center [290, 170] width 8 height 5
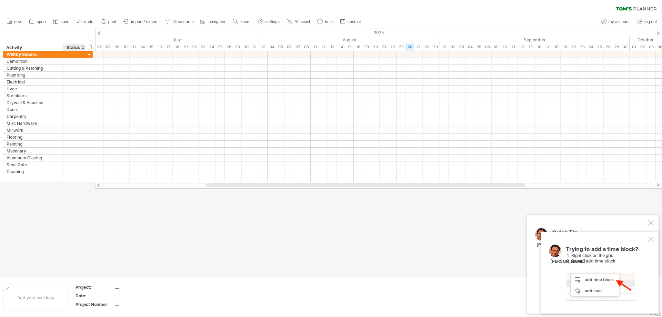
click at [73, 47] on div "Status" at bounding box center [74, 47] width 15 height 7
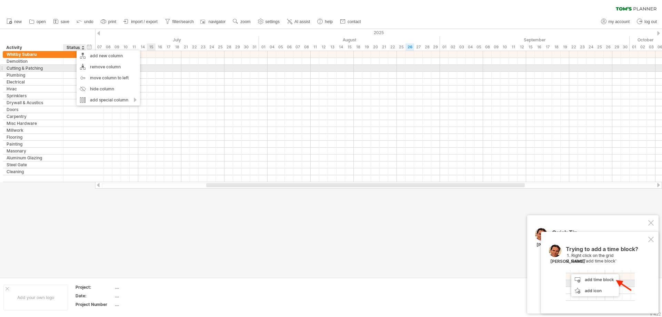
click at [222, 69] on div at bounding box center [378, 68] width 567 height 7
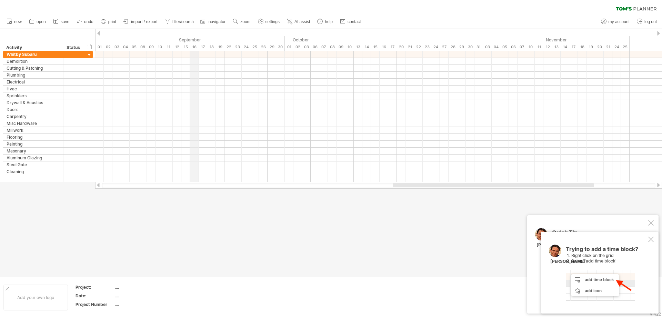
drag, startPoint x: 537, startPoint y: 32, endPoint x: 194, endPoint y: 36, distance: 343.3
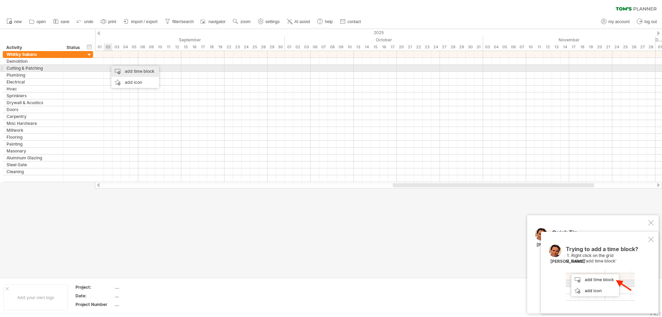
click at [132, 70] on div "add time block" at bounding box center [135, 71] width 48 height 11
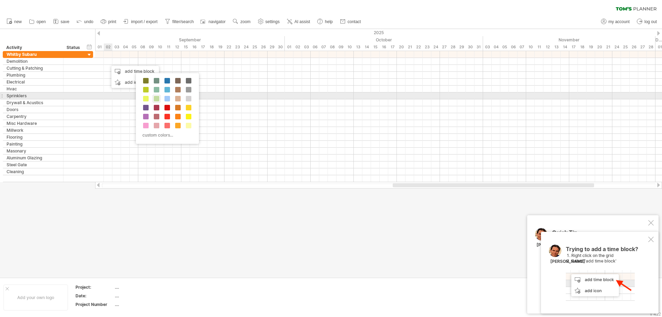
click at [156, 95] on div at bounding box center [157, 99] width 8 height 8
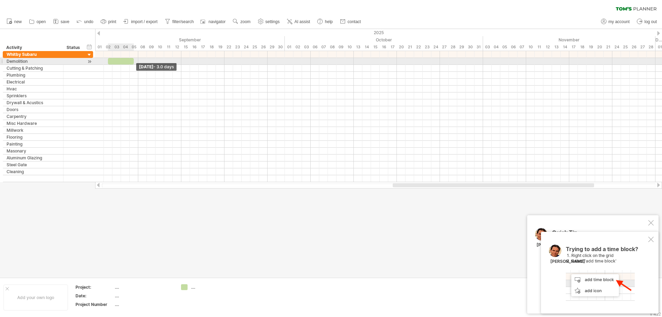
drag, startPoint x: 117, startPoint y: 58, endPoint x: 133, endPoint y: 59, distance: 16.6
click at [133, 59] on span at bounding box center [133, 61] width 3 height 7
click at [110, 60] on div at bounding box center [121, 61] width 26 height 7
drag, startPoint x: 131, startPoint y: 60, endPoint x: 126, endPoint y: 58, distance: 4.7
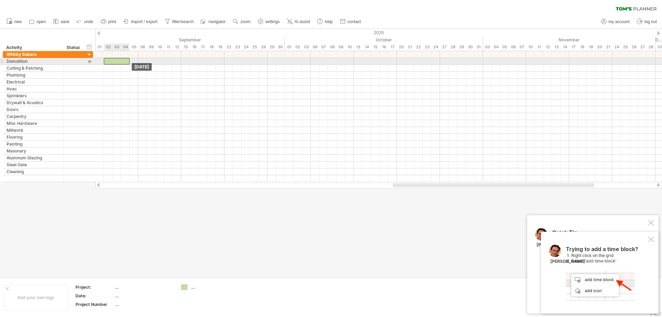
click at [126, 58] on div at bounding box center [117, 61] width 26 height 7
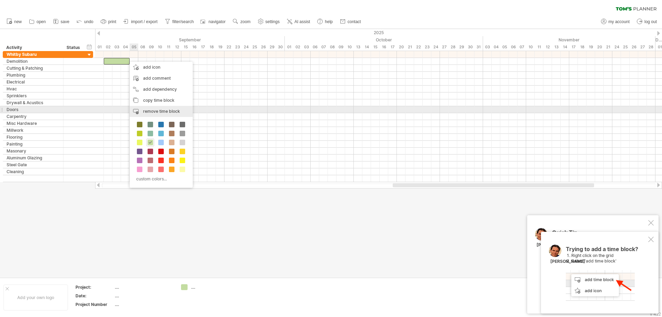
click at [164, 112] on span "remove time block" at bounding box center [161, 111] width 37 height 5
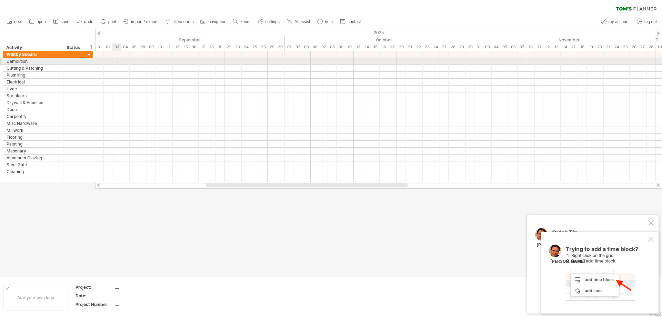
click at [117, 62] on div at bounding box center [378, 61] width 567 height 7
click at [117, 61] on div at bounding box center [378, 61] width 567 height 7
click at [115, 59] on div at bounding box center [378, 61] width 567 height 7
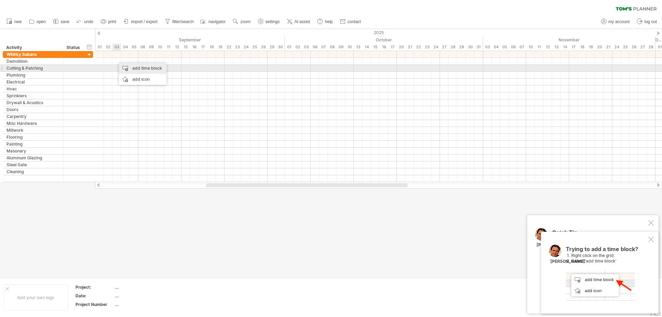
click at [142, 71] on div "add time block" at bounding box center [143, 68] width 48 height 11
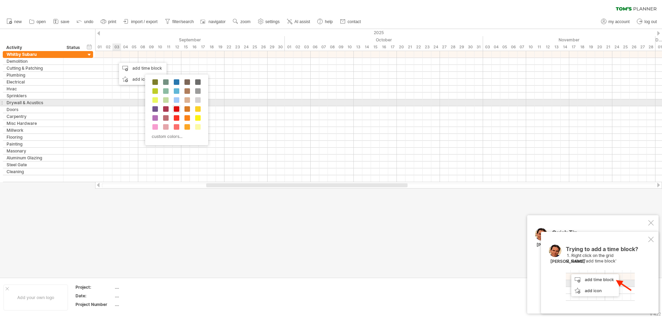
click at [178, 105] on div at bounding box center [177, 109] width 8 height 8
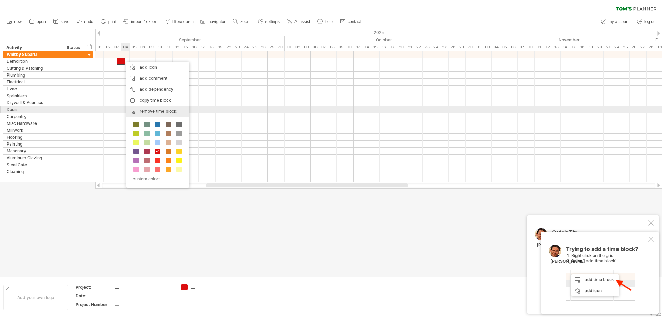
click at [149, 109] on span "remove time block" at bounding box center [158, 111] width 37 height 5
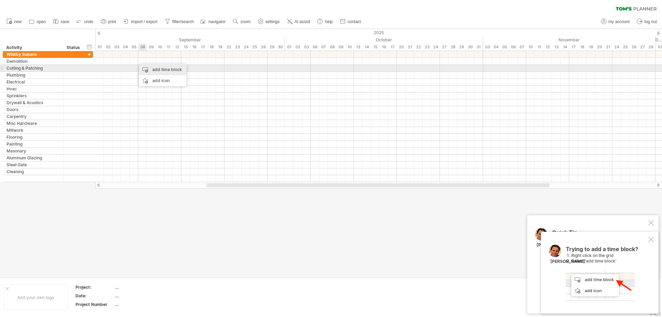
click at [159, 70] on div "add time block" at bounding box center [163, 69] width 48 height 11
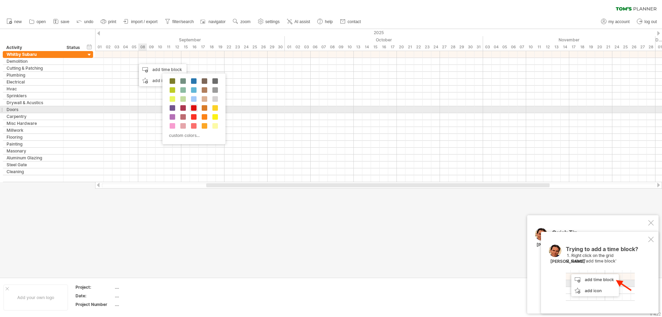
click at [194, 107] on span at bounding box center [194, 108] width 6 height 6
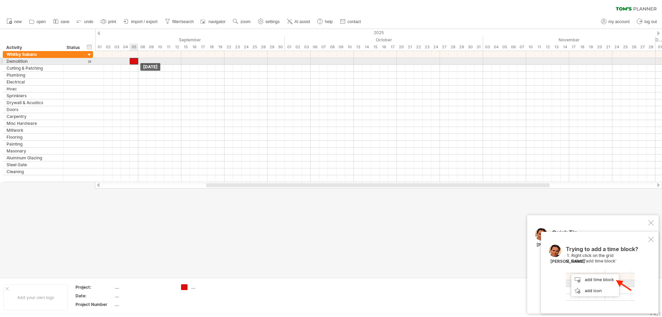
drag, startPoint x: 136, startPoint y: 62, endPoint x: 132, endPoint y: 60, distance: 4.4
click at [132, 60] on div at bounding box center [134, 61] width 9 height 7
click at [138, 60] on div at bounding box center [134, 61] width 9 height 7
drag, startPoint x: 143, startPoint y: 61, endPoint x: 138, endPoint y: 60, distance: 5.8
drag, startPoint x: 138, startPoint y: 63, endPoint x: 179, endPoint y: 62, distance: 41.0
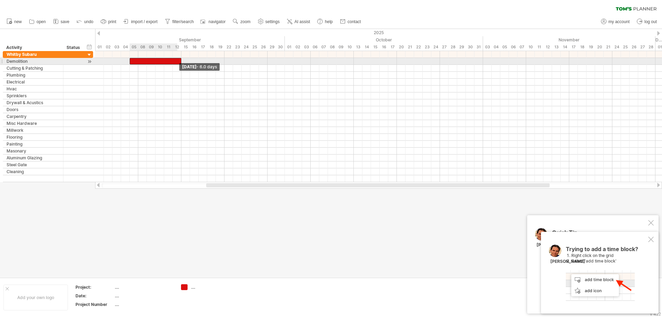
click at [179, 62] on div at bounding box center [156, 61] width 52 height 7
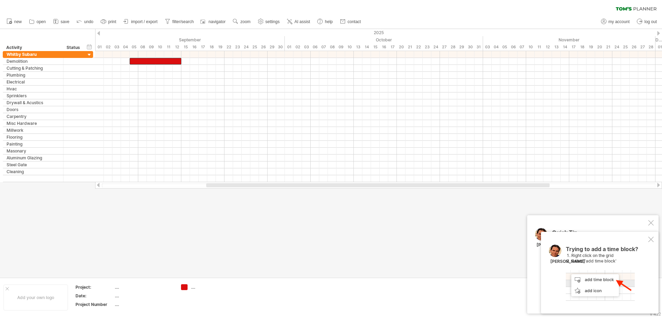
click at [650, 239] on div at bounding box center [651, 239] width 6 height 6
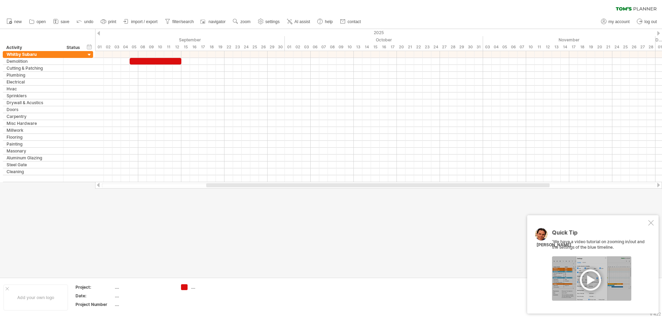
click at [651, 222] on div at bounding box center [651, 223] width 6 height 6
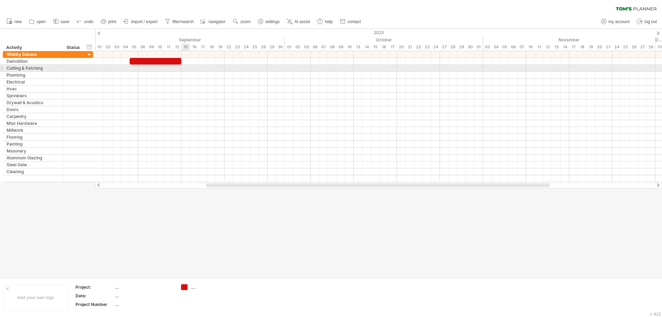
drag, startPoint x: 185, startPoint y: 68, endPoint x: 190, endPoint y: 68, distance: 4.5
click at [190, 68] on div at bounding box center [378, 68] width 567 height 7
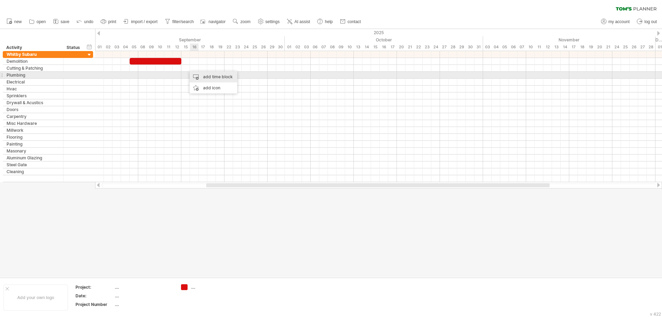
click at [212, 78] on div "add time block" at bounding box center [214, 76] width 48 height 11
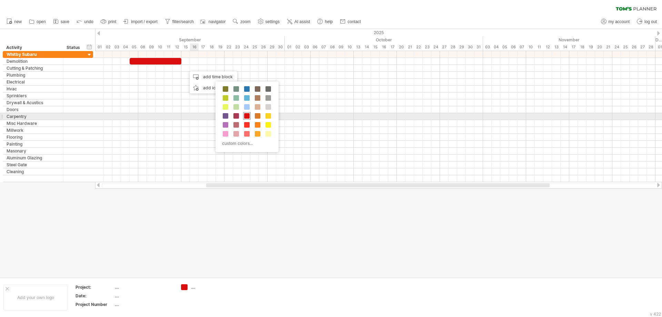
click at [246, 113] on span at bounding box center [247, 116] width 6 height 6
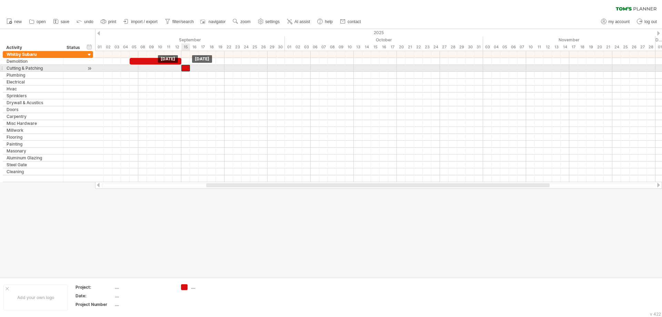
drag, startPoint x: 189, startPoint y: 70, endPoint x: 185, endPoint y: 69, distance: 3.5
click at [185, 69] on div at bounding box center [185, 68] width 9 height 7
click at [193, 68] on div at bounding box center [378, 68] width 567 height 7
drag, startPoint x: 191, startPoint y: 68, endPoint x: 197, endPoint y: 68, distance: 6.9
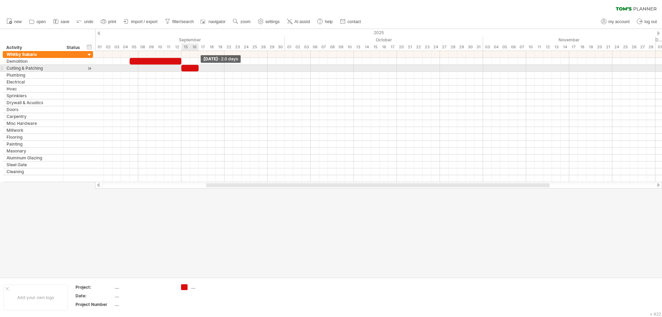
click at [197, 68] on span at bounding box center [198, 68] width 3 height 7
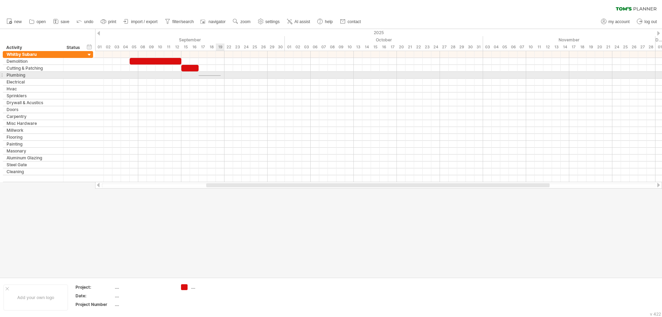
drag, startPoint x: 198, startPoint y: 76, endPoint x: 221, endPoint y: 75, distance: 22.1
click at [221, 75] on div at bounding box center [378, 75] width 567 height 7
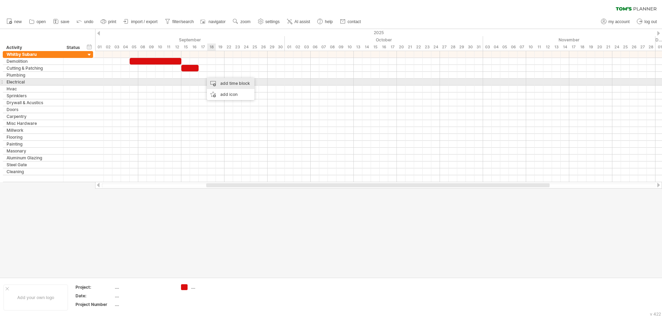
click at [221, 82] on div "add time block" at bounding box center [231, 83] width 48 height 11
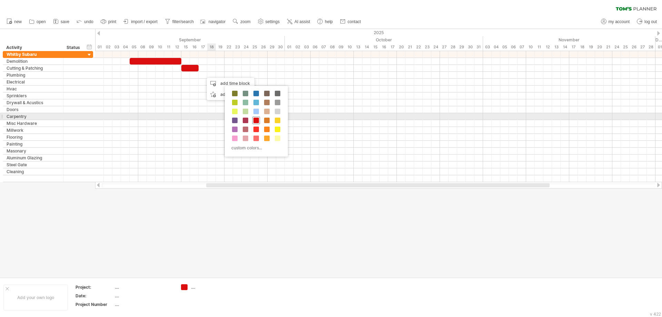
click at [258, 118] on span at bounding box center [256, 121] width 6 height 6
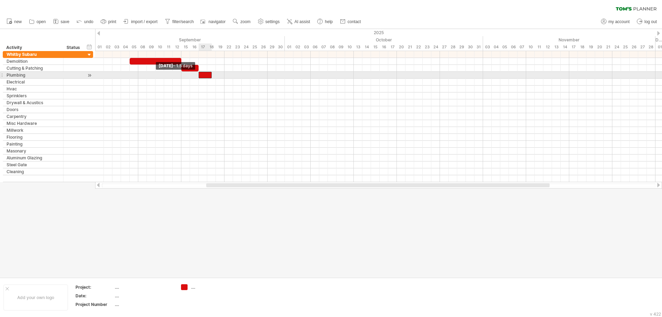
click at [201, 75] on div at bounding box center [204, 75] width 13 height 7
drag, startPoint x: 213, startPoint y: 76, endPoint x: 224, endPoint y: 75, distance: 10.4
click at [224, 75] on div at bounding box center [378, 75] width 567 height 7
drag, startPoint x: 210, startPoint y: 74, endPoint x: 222, endPoint y: 72, distance: 11.8
click at [222, 72] on div at bounding box center [211, 75] width 26 height 7
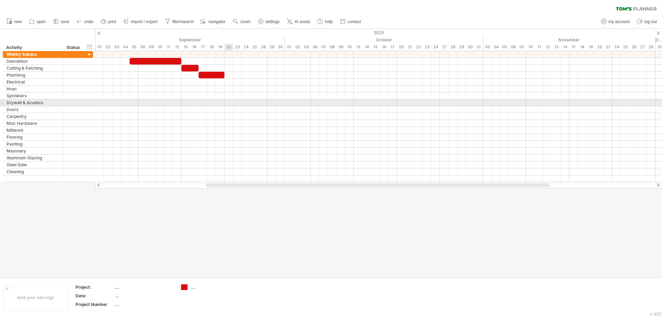
drag, startPoint x: 224, startPoint y: 102, endPoint x: 232, endPoint y: 102, distance: 7.6
click at [232, 102] on div at bounding box center [378, 102] width 567 height 7
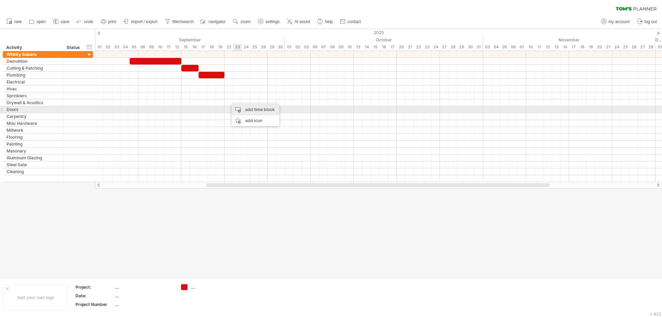
click at [253, 111] on div "add time block" at bounding box center [256, 109] width 48 height 11
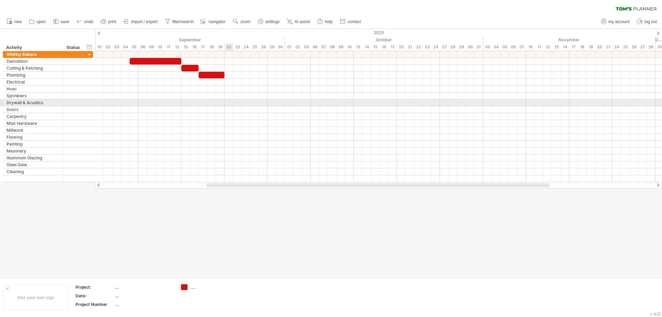
click at [227, 103] on div at bounding box center [378, 102] width 567 height 7
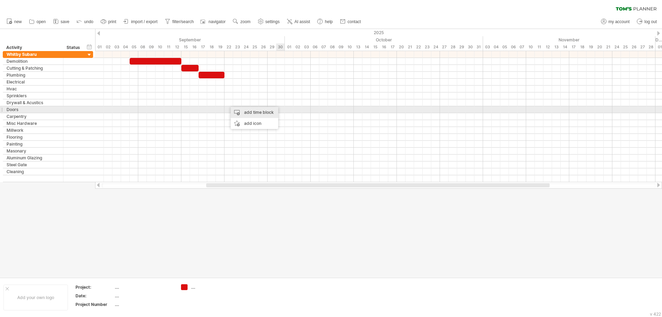
click at [259, 112] on div "add time block" at bounding box center [255, 112] width 48 height 11
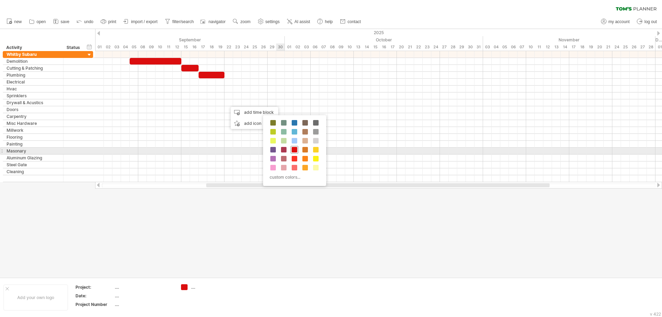
click at [296, 149] on span at bounding box center [295, 150] width 6 height 6
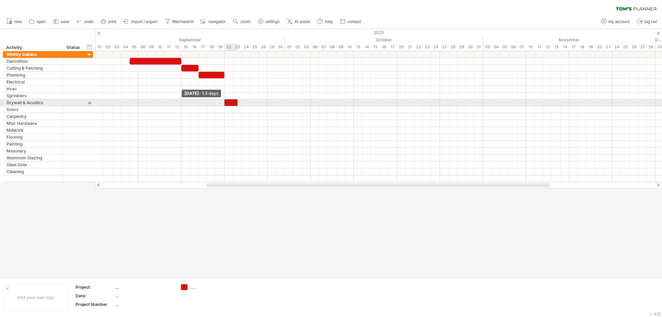
click at [227, 102] on div at bounding box center [230, 102] width 13 height 7
click at [244, 104] on div at bounding box center [378, 102] width 567 height 7
drag, startPoint x: 237, startPoint y: 102, endPoint x: 266, endPoint y: 102, distance: 28.3
click at [266, 102] on div at bounding box center [245, 102] width 43 height 7
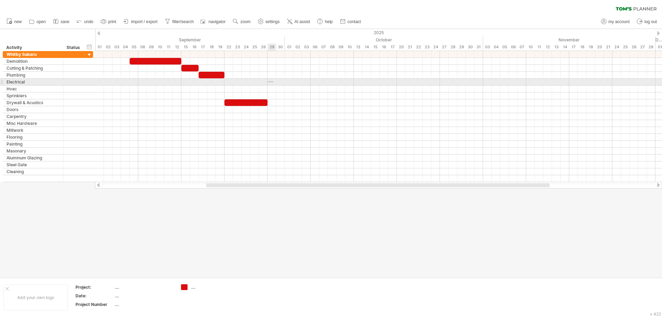
drag, startPoint x: 267, startPoint y: 81, endPoint x: 273, endPoint y: 82, distance: 5.9
click at [273, 82] on div at bounding box center [378, 82] width 567 height 7
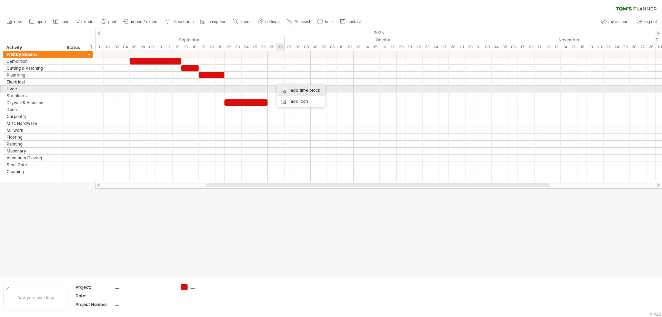
click at [292, 90] on div "add time block" at bounding box center [301, 90] width 48 height 11
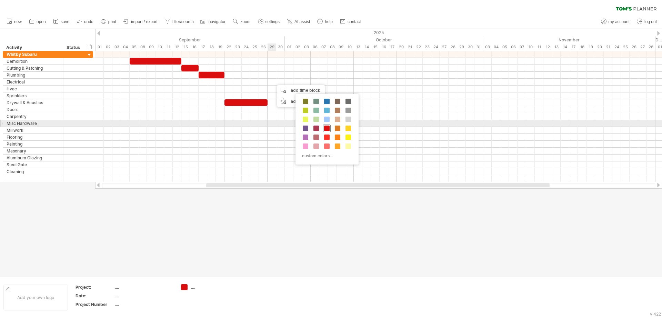
drag, startPoint x: 325, startPoint y: 126, endPoint x: 322, endPoint y: 124, distance: 4.3
click at [325, 126] on span at bounding box center [327, 128] width 6 height 6
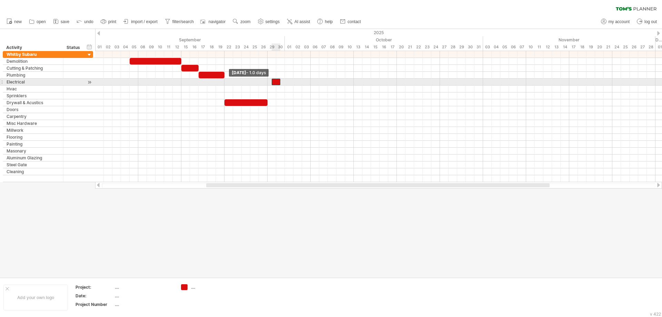
click at [272, 83] on span at bounding box center [271, 82] width 3 height 7
drag, startPoint x: 272, startPoint y: 83, endPoint x: 267, endPoint y: 81, distance: 5.7
click at [267, 81] on span at bounding box center [267, 82] width 3 height 7
click at [276, 82] on div at bounding box center [273, 82] width 13 height 7
drag, startPoint x: 281, startPoint y: 81, endPoint x: 293, endPoint y: 82, distance: 12.8
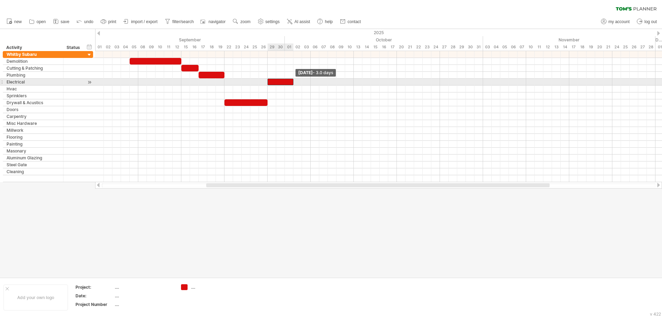
click at [293, 82] on span at bounding box center [293, 82] width 3 height 7
click at [291, 81] on div "add time block" at bounding box center [297, 82] width 48 height 11
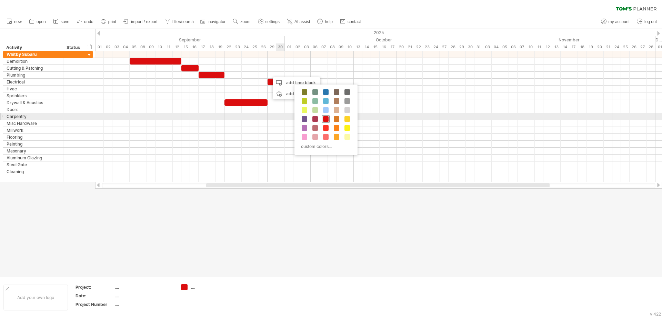
click at [326, 116] on span at bounding box center [326, 119] width 6 height 6
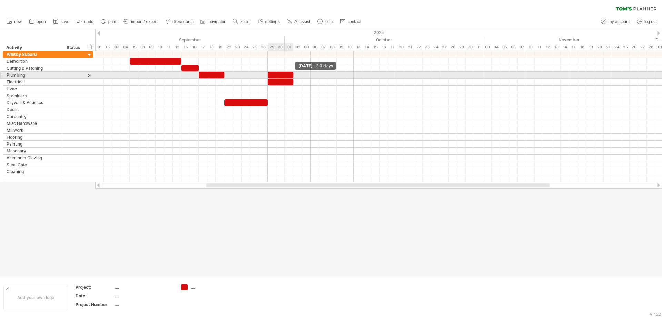
drag, startPoint x: 276, startPoint y: 76, endPoint x: 291, endPoint y: 76, distance: 15.5
click at [291, 76] on div at bounding box center [280, 75] width 26 height 7
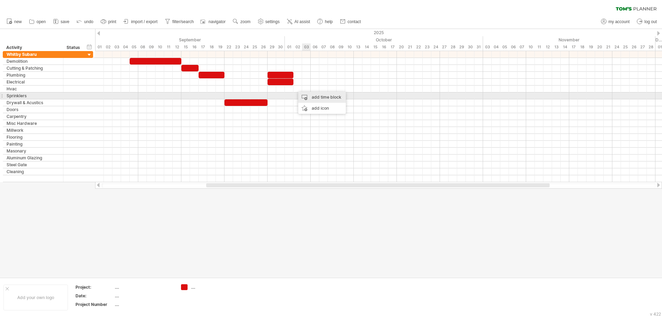
click at [316, 98] on div "add time block" at bounding box center [322, 97] width 48 height 11
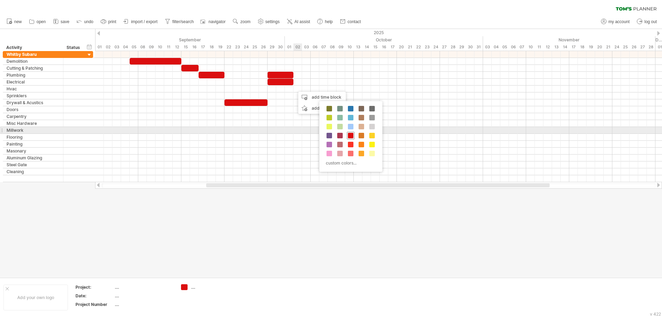
click at [351, 133] on span at bounding box center [351, 136] width 6 height 6
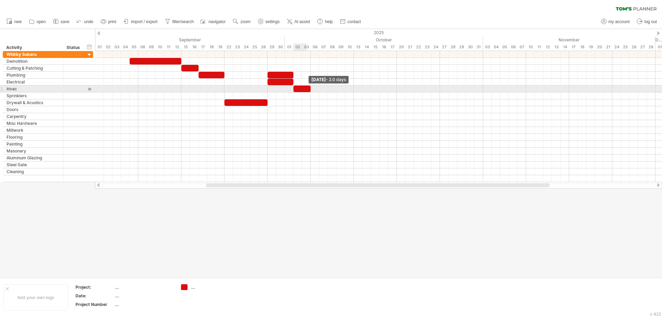
drag, startPoint x: 302, startPoint y: 90, endPoint x: 309, endPoint y: 89, distance: 6.7
click at [309, 89] on div at bounding box center [301, 88] width 17 height 7
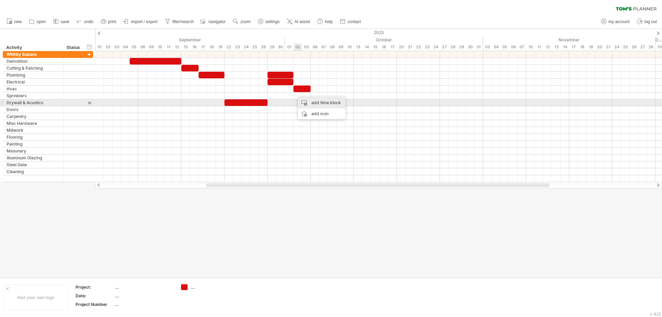
click at [313, 103] on div "add time block" at bounding box center [322, 102] width 48 height 11
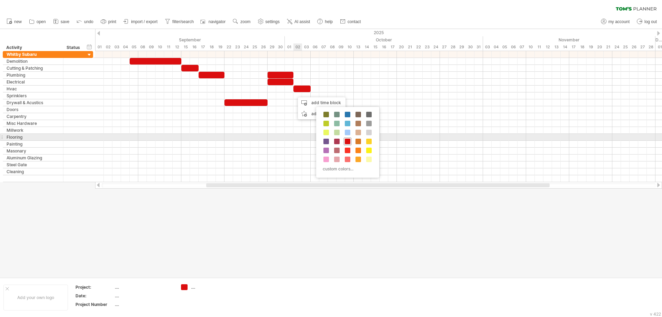
click at [349, 139] on span at bounding box center [348, 142] width 6 height 6
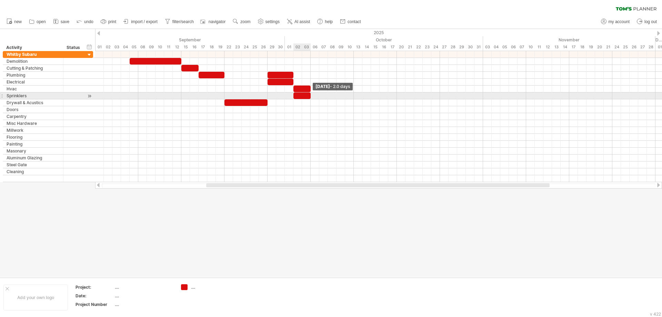
drag, startPoint x: 302, startPoint y: 96, endPoint x: 309, endPoint y: 95, distance: 7.3
click at [309, 95] on span at bounding box center [310, 95] width 3 height 7
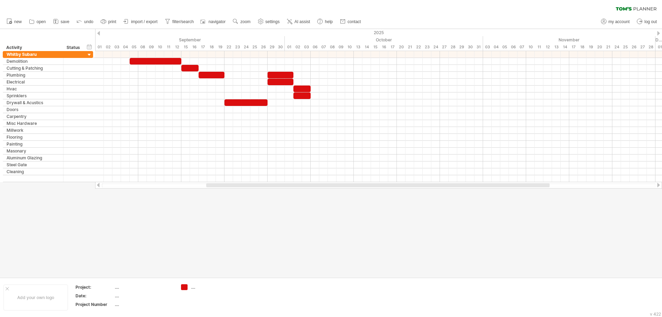
click at [516, 19] on div "new" at bounding box center [331, 21] width 662 height 14
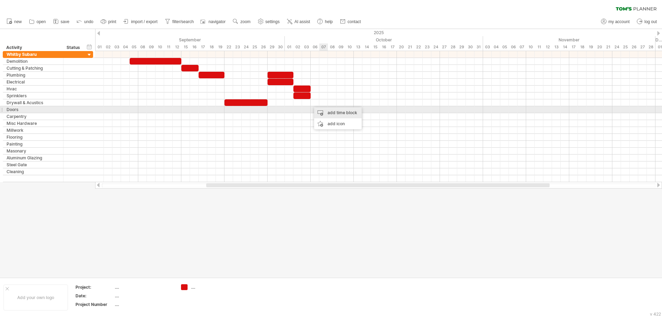
click at [329, 109] on div "add time block" at bounding box center [338, 112] width 48 height 11
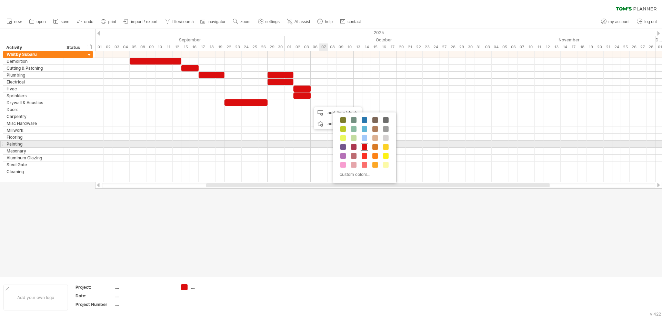
click at [364, 146] on span at bounding box center [365, 147] width 6 height 6
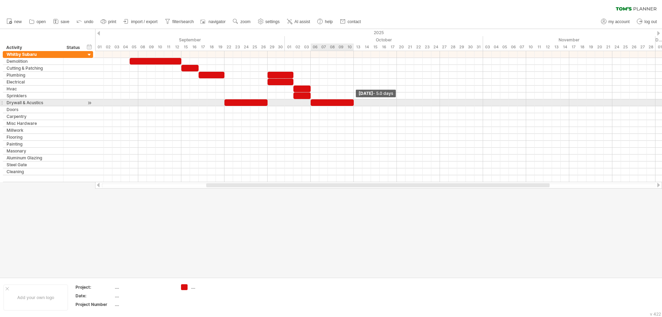
drag, startPoint x: 320, startPoint y: 104, endPoint x: 354, endPoint y: 102, distance: 34.5
click at [354, 102] on span at bounding box center [353, 102] width 3 height 7
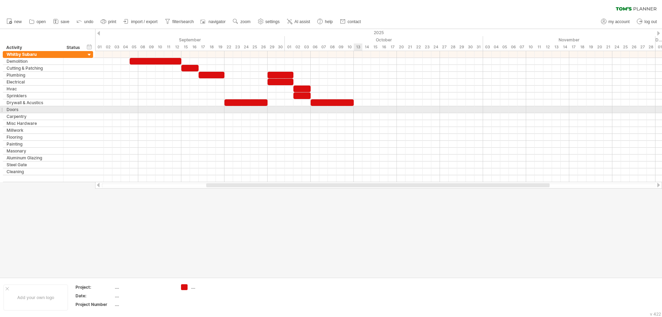
click at [354, 111] on div at bounding box center [378, 109] width 567 height 7
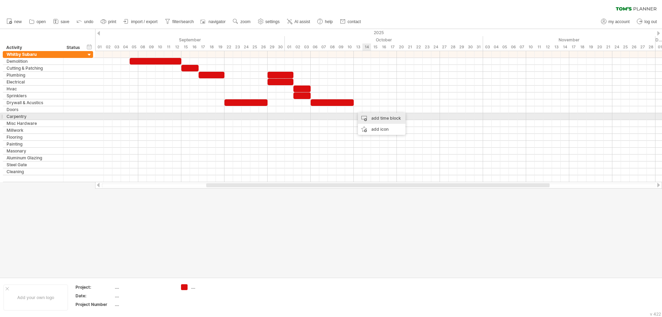
click at [383, 118] on div "add time block" at bounding box center [382, 118] width 48 height 11
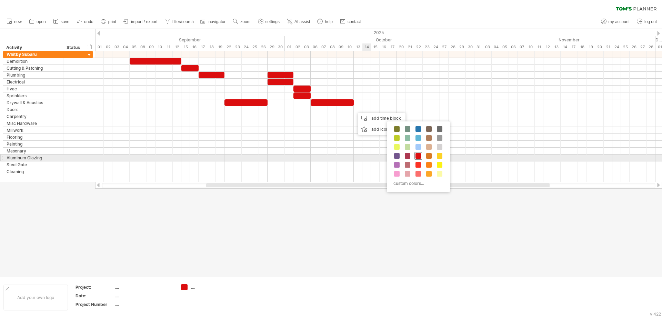
click at [415, 156] on span at bounding box center [418, 156] width 6 height 6
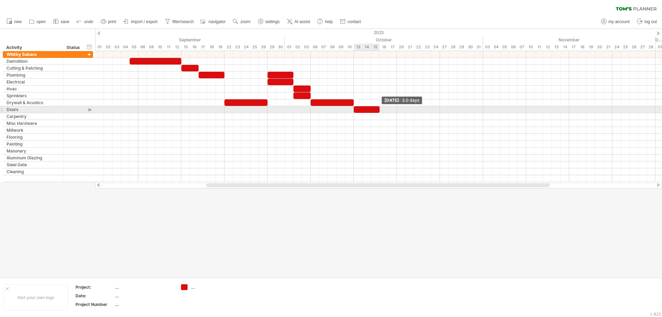
drag, startPoint x: 362, startPoint y: 110, endPoint x: 378, endPoint y: 108, distance: 16.7
click at [378, 108] on span at bounding box center [379, 109] width 3 height 7
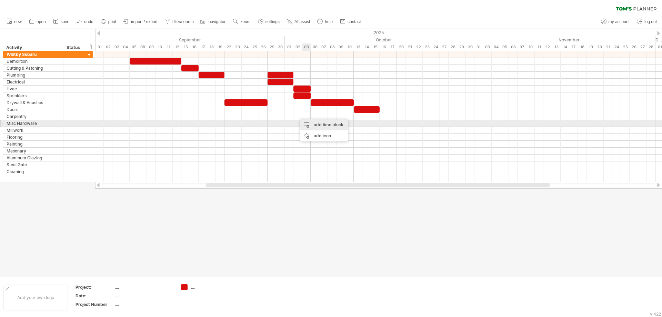
click at [314, 121] on div "add time block" at bounding box center [324, 124] width 48 height 11
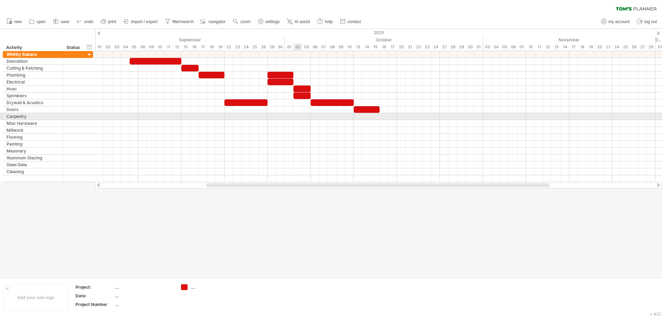
click at [296, 116] on div at bounding box center [378, 116] width 567 height 7
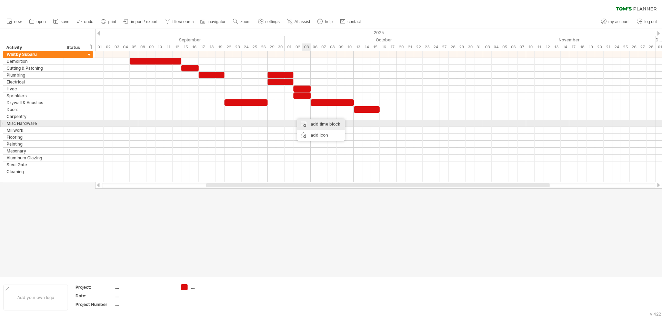
click at [310, 121] on div "add time block" at bounding box center [321, 124] width 48 height 11
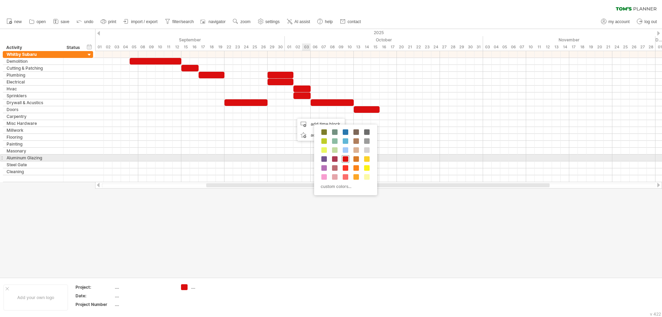
click at [346, 156] on span at bounding box center [346, 159] width 6 height 6
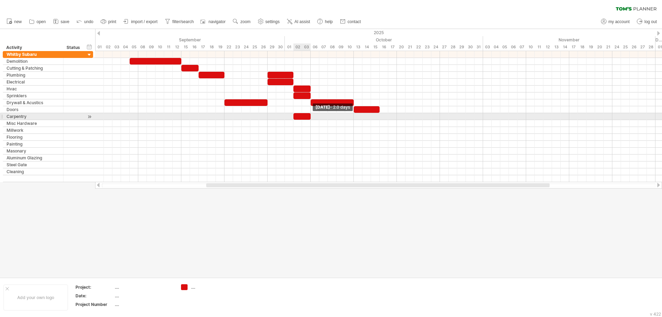
drag, startPoint x: 303, startPoint y: 117, endPoint x: 312, endPoint y: 116, distance: 9.4
click at [312, 116] on div "[DATE] - 2.0 days [DATE]" at bounding box center [378, 116] width 567 height 131
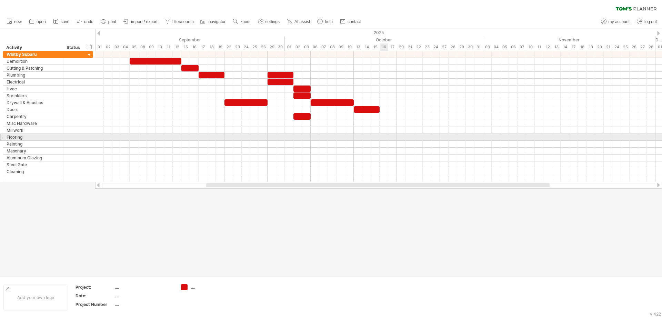
click at [379, 136] on div at bounding box center [378, 137] width 567 height 7
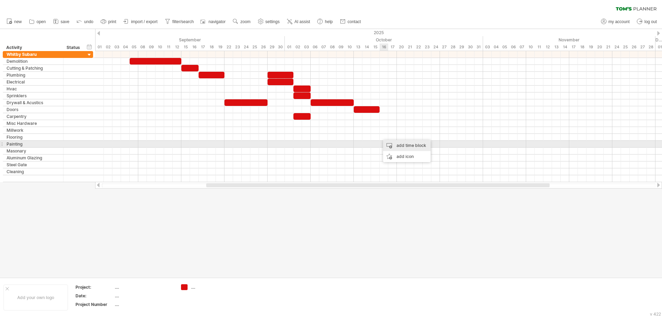
click at [398, 146] on div "add time block" at bounding box center [407, 145] width 48 height 11
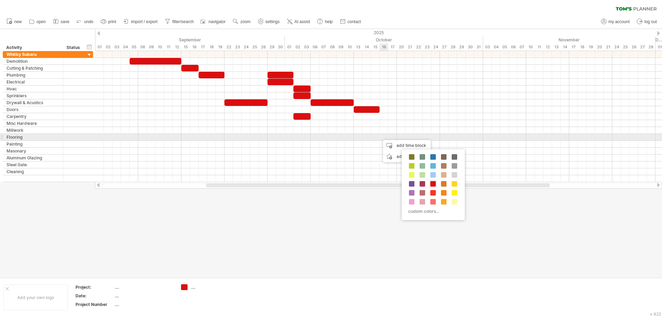
click at [381, 135] on div at bounding box center [378, 137] width 567 height 7
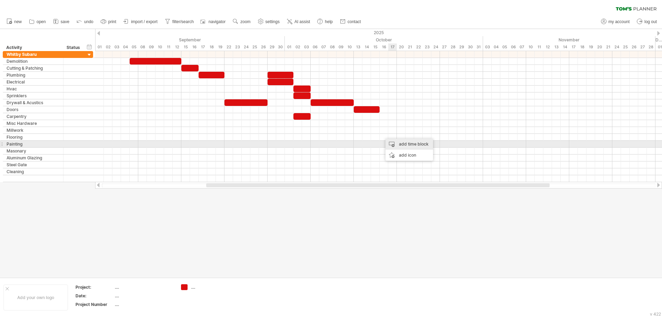
click at [408, 143] on div "add time block" at bounding box center [409, 144] width 48 height 11
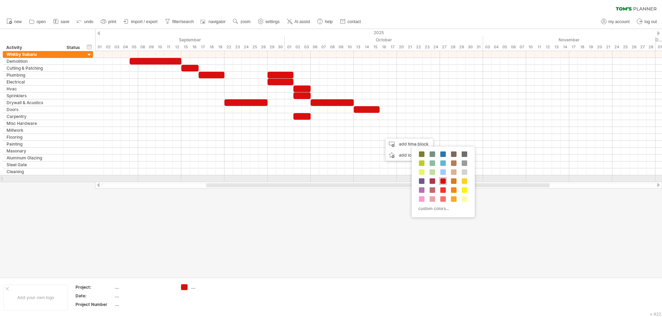
click at [443, 181] on span at bounding box center [443, 181] width 6 height 6
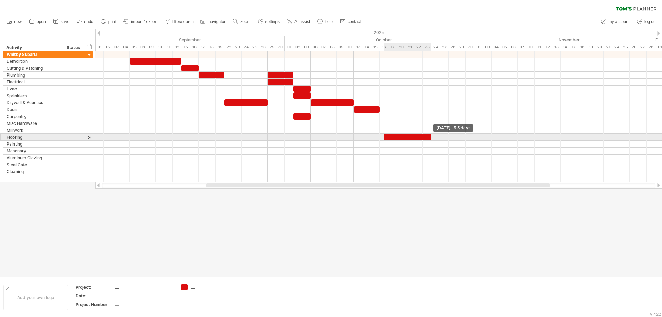
drag, startPoint x: 392, startPoint y: 138, endPoint x: 430, endPoint y: 138, distance: 38.3
click at [430, 138] on span at bounding box center [431, 137] width 3 height 7
click at [383, 138] on div at bounding box center [403, 137] width 48 height 7
drag, startPoint x: 427, startPoint y: 136, endPoint x: 440, endPoint y: 137, distance: 13.1
click at [440, 137] on span at bounding box center [439, 137] width 3 height 7
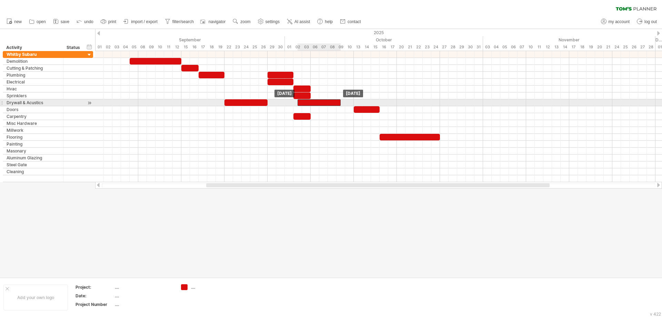
drag, startPoint x: 352, startPoint y: 102, endPoint x: 339, endPoint y: 102, distance: 13.1
click at [339, 102] on div at bounding box center [318, 102] width 43 height 7
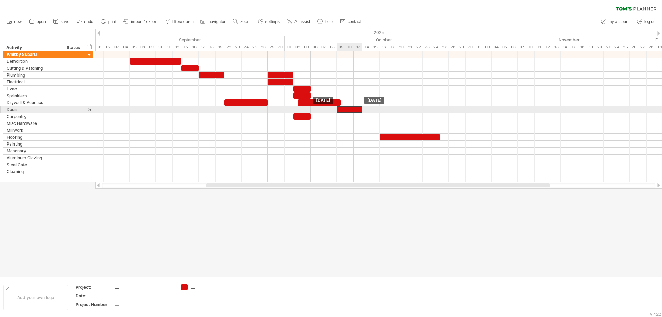
drag, startPoint x: 355, startPoint y: 112, endPoint x: 338, endPoint y: 111, distance: 17.6
click at [338, 111] on div at bounding box center [349, 109] width 26 height 7
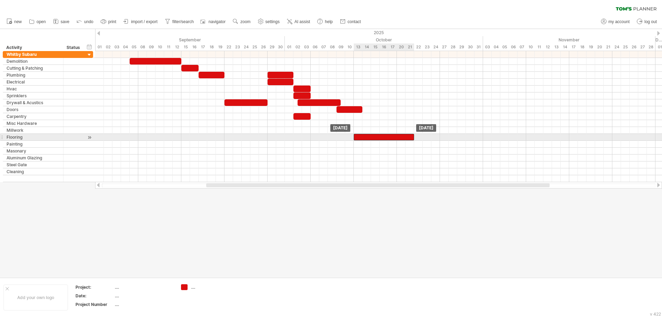
drag, startPoint x: 381, startPoint y: 136, endPoint x: 354, endPoint y: 135, distance: 27.3
click at [354, 135] on div at bounding box center [384, 137] width 60 height 7
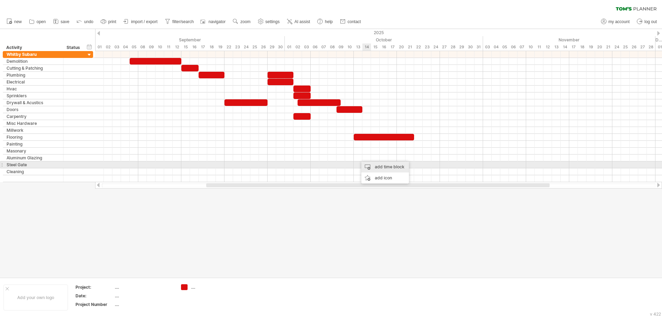
click at [380, 166] on div "add time block" at bounding box center [385, 166] width 48 height 11
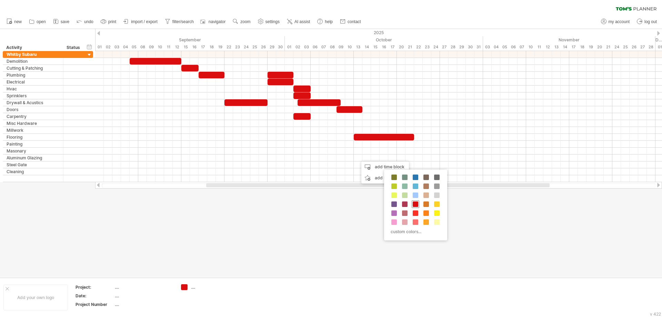
click at [415, 203] on span at bounding box center [416, 204] width 6 height 6
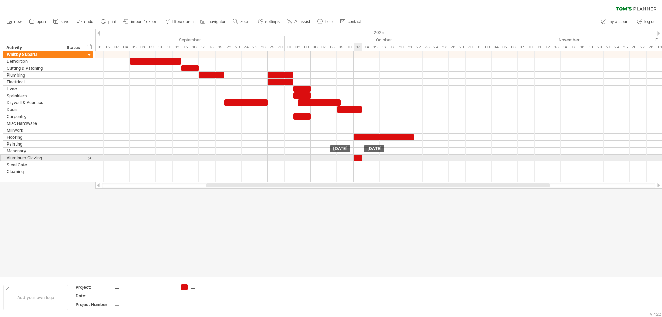
drag, startPoint x: 359, startPoint y: 159, endPoint x: 353, endPoint y: 157, distance: 6.4
click at [354, 157] on div at bounding box center [358, 157] width 9 height 7
click at [359, 156] on div at bounding box center [358, 157] width 9 height 7
drag, startPoint x: 362, startPoint y: 157, endPoint x: 377, endPoint y: 157, distance: 15.2
click at [377, 157] on div at bounding box center [367, 157] width 26 height 7
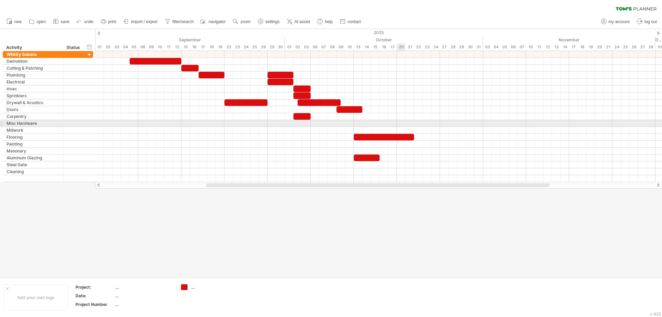
click at [397, 122] on div at bounding box center [378, 123] width 567 height 7
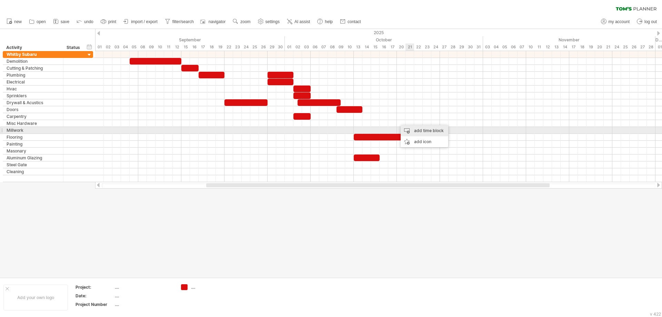
click at [415, 129] on div "add time block" at bounding box center [424, 130] width 48 height 11
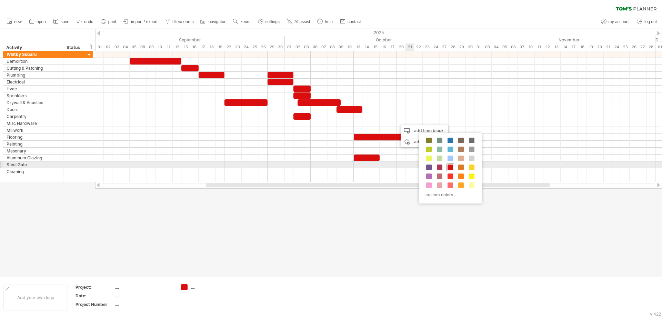
click at [451, 167] on span at bounding box center [450, 167] width 6 height 6
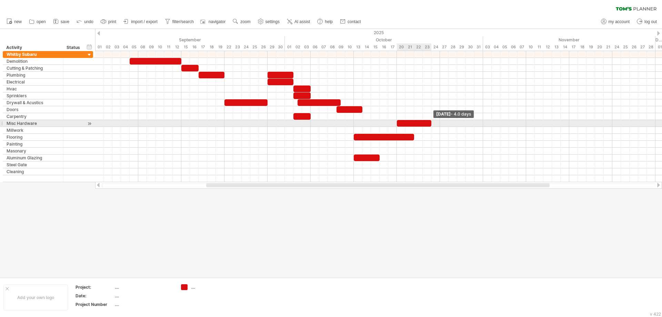
drag, startPoint x: 405, startPoint y: 123, endPoint x: 429, endPoint y: 124, distance: 24.1
click at [429, 124] on div at bounding box center [414, 123] width 34 height 7
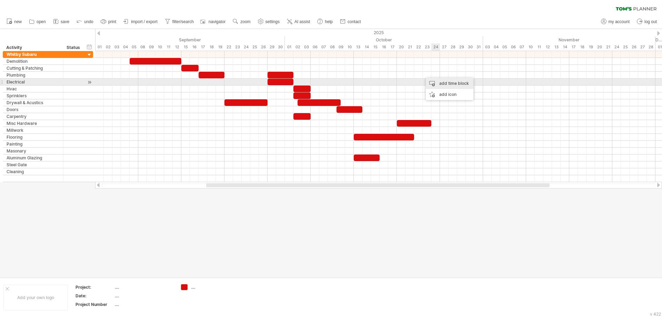
click at [442, 83] on div "add time block" at bounding box center [450, 83] width 48 height 11
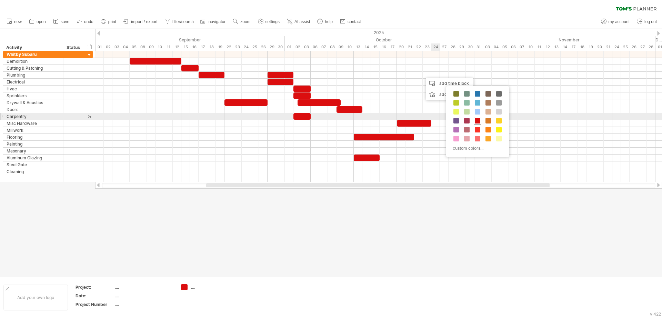
click at [475, 120] on span at bounding box center [478, 121] width 6 height 6
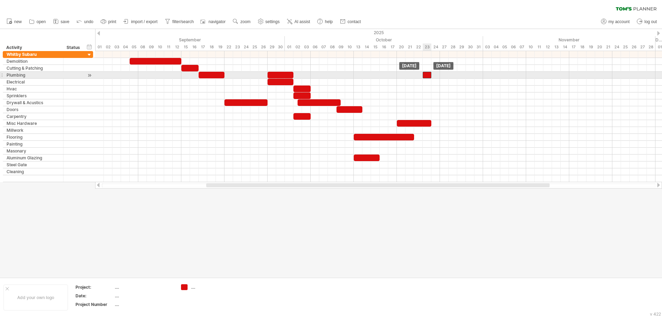
click at [429, 74] on div at bounding box center [426, 75] width 9 height 7
drag, startPoint x: 432, startPoint y: 75, endPoint x: 465, endPoint y: 78, distance: 32.5
click at [465, 78] on span at bounding box center [465, 75] width 3 height 7
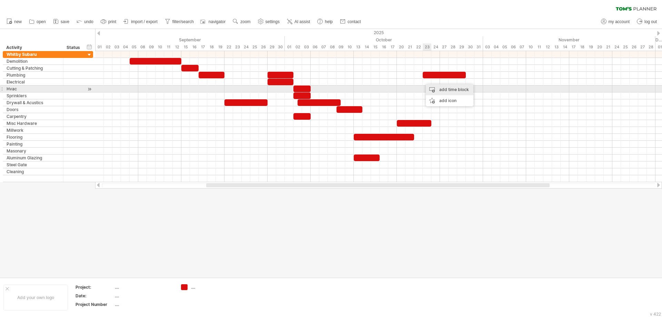
click at [442, 89] on div "add time block" at bounding box center [450, 89] width 48 height 11
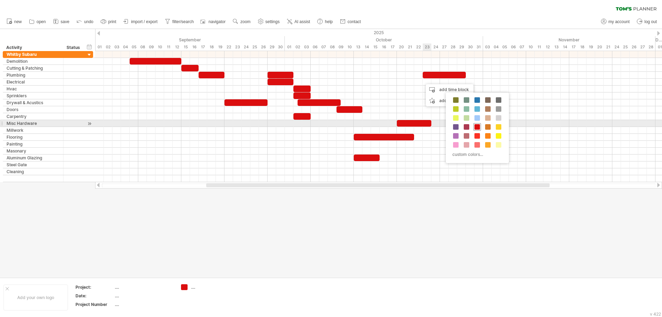
click at [478, 125] on span at bounding box center [477, 127] width 6 height 6
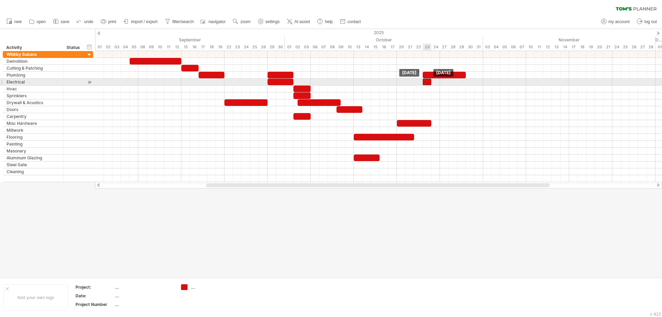
click at [431, 81] on div at bounding box center [426, 82] width 9 height 7
drag, startPoint x: 431, startPoint y: 81, endPoint x: 465, endPoint y: 82, distance: 33.1
click at [465, 82] on span at bounding box center [465, 82] width 3 height 7
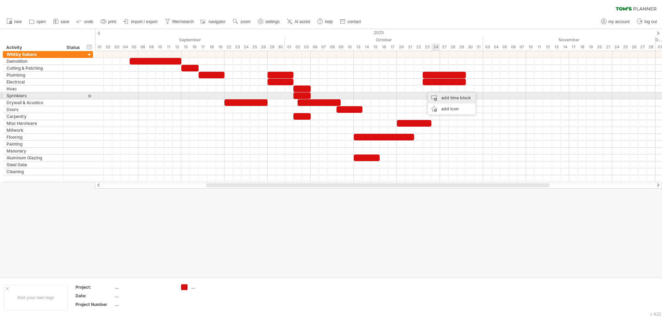
click at [449, 98] on div "add time block" at bounding box center [452, 97] width 48 height 11
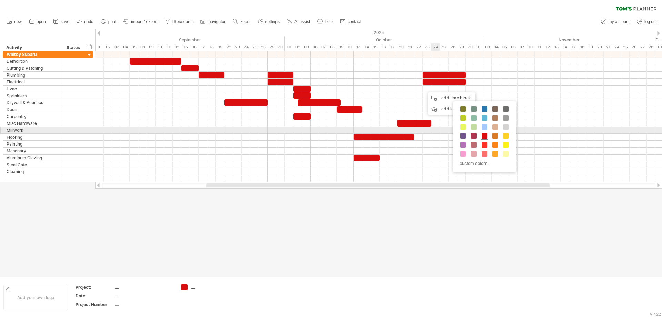
click at [483, 133] on div at bounding box center [484, 136] width 8 height 8
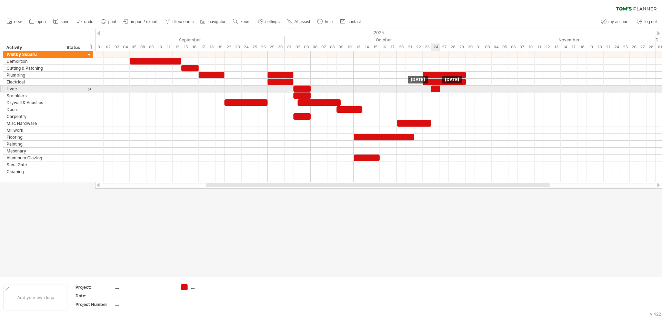
drag, startPoint x: 429, startPoint y: 89, endPoint x: 437, endPoint y: 90, distance: 8.0
click at [437, 90] on div at bounding box center [435, 88] width 9 height 7
click at [442, 89] on div at bounding box center [378, 88] width 567 height 7
drag, startPoint x: 440, startPoint y: 88, endPoint x: 464, endPoint y: 88, distance: 23.8
click at [464, 88] on div at bounding box center [448, 88] width 34 height 7
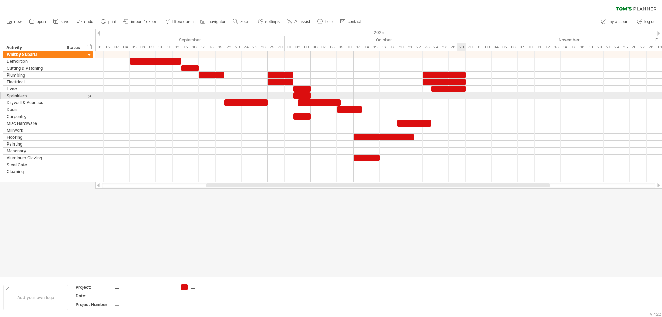
click at [457, 95] on div at bounding box center [378, 95] width 567 height 7
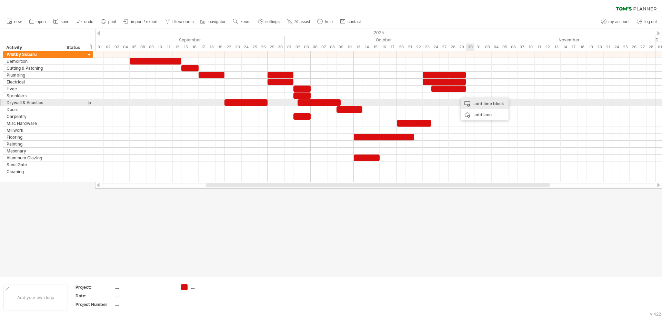
click at [474, 102] on div "add time block" at bounding box center [485, 103] width 48 height 11
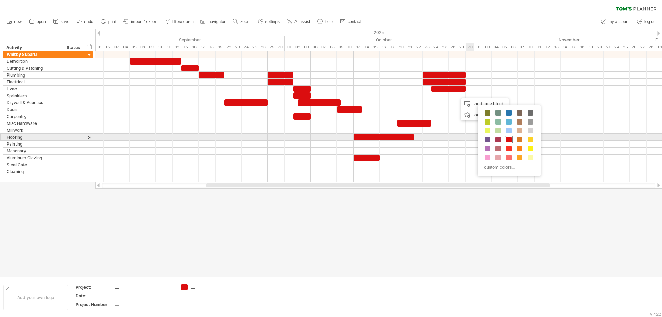
click at [509, 140] on span at bounding box center [509, 140] width 6 height 6
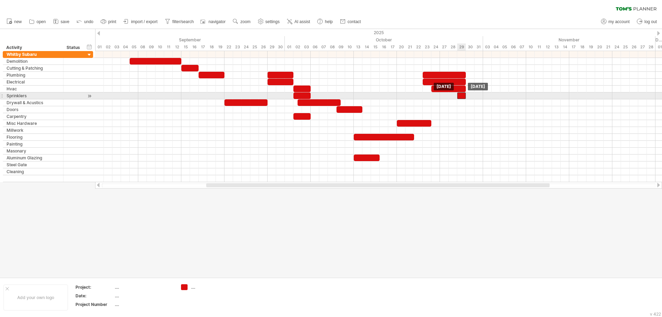
click at [463, 95] on div at bounding box center [461, 95] width 9 height 7
drag, startPoint x: 465, startPoint y: 95, endPoint x: 481, endPoint y: 95, distance: 16.5
click at [481, 95] on div at bounding box center [470, 95] width 26 height 7
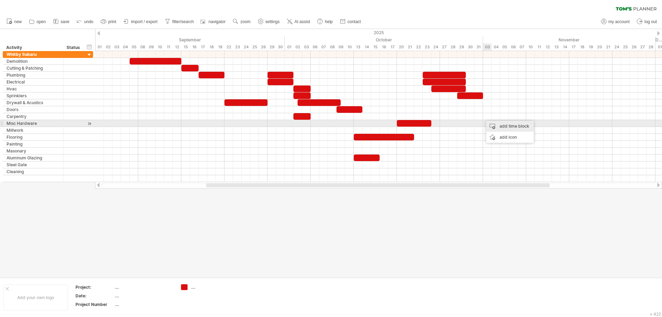
click at [502, 125] on div "add time block" at bounding box center [510, 126] width 48 height 11
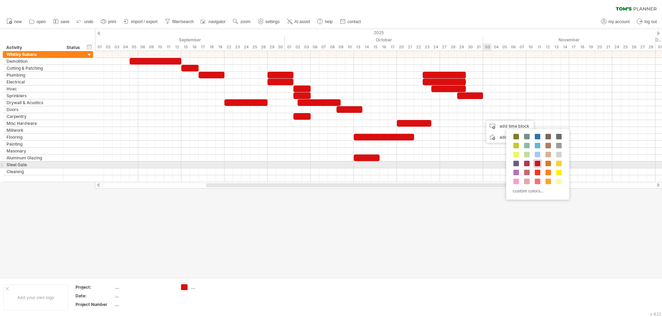
click at [540, 163] on span at bounding box center [537, 164] width 6 height 6
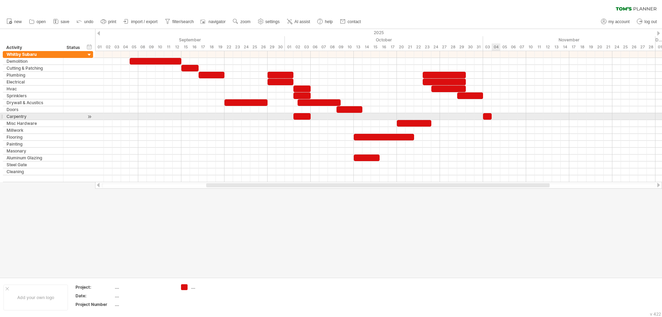
click at [493, 119] on div at bounding box center [378, 116] width 567 height 7
drag, startPoint x: 491, startPoint y: 116, endPoint x: 507, endPoint y: 116, distance: 16.2
click at [507, 116] on div at bounding box center [496, 116] width 26 height 7
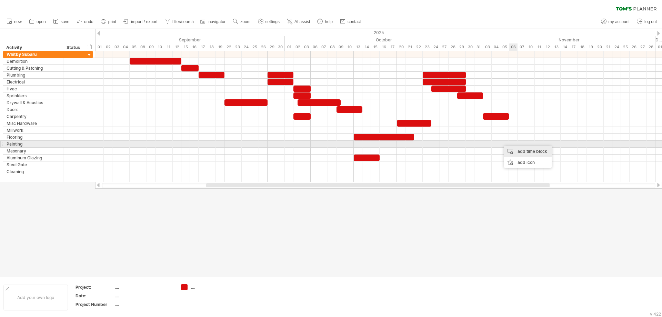
click at [520, 147] on div "add time block" at bounding box center [528, 151] width 48 height 11
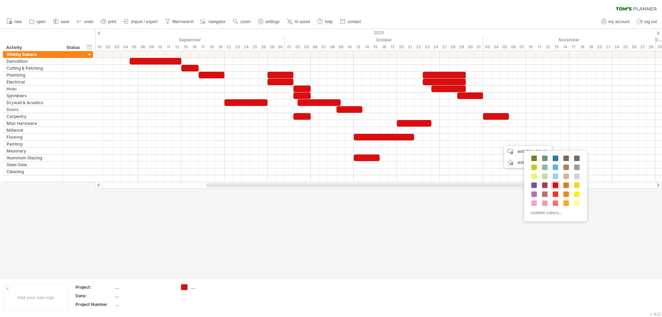
click at [555, 186] on span at bounding box center [555, 185] width 6 height 6
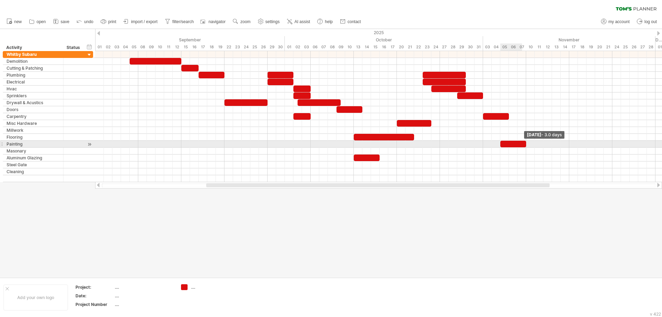
drag, startPoint x: 509, startPoint y: 145, endPoint x: 525, endPoint y: 145, distance: 15.5
click at [525, 145] on span at bounding box center [526, 144] width 3 height 7
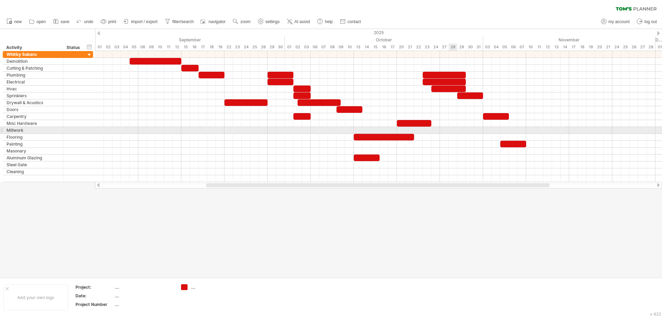
click at [453, 130] on div at bounding box center [378, 130] width 567 height 7
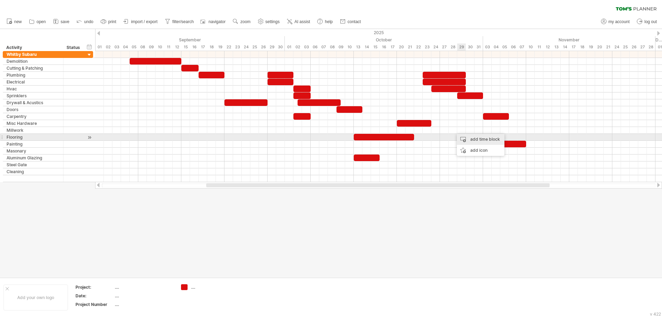
click at [472, 138] on div "add time block" at bounding box center [481, 139] width 48 height 11
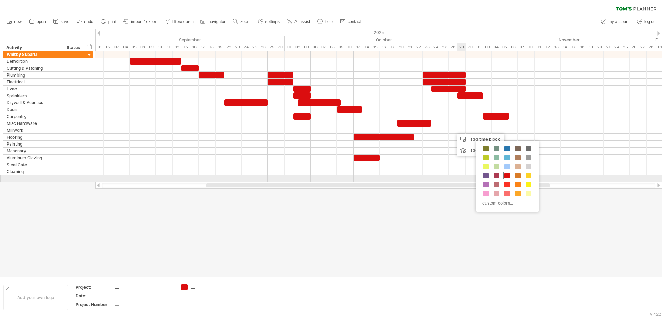
click at [505, 175] on span at bounding box center [507, 176] width 6 height 6
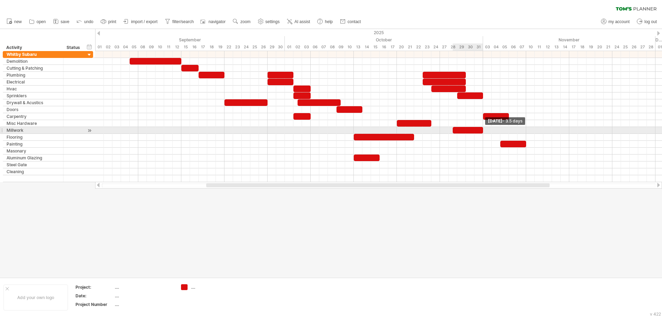
drag, startPoint x: 461, startPoint y: 130, endPoint x: 485, endPoint y: 131, distance: 23.5
click at [485, 131] on div "[DATE] - 3.5 days [DATE]" at bounding box center [378, 116] width 567 height 131
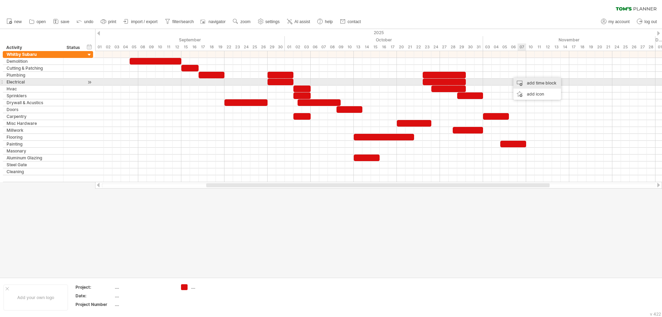
click at [526, 83] on div "add time block" at bounding box center [537, 83] width 48 height 11
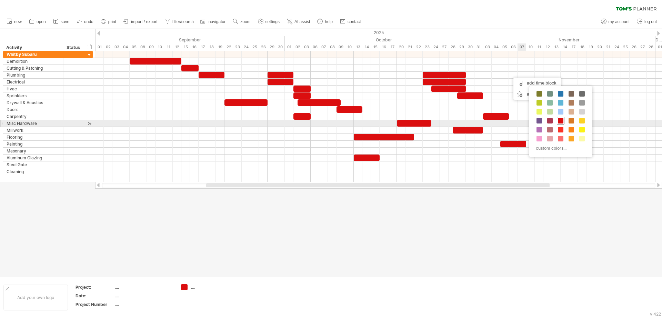
click at [560, 121] on span at bounding box center [561, 121] width 6 height 6
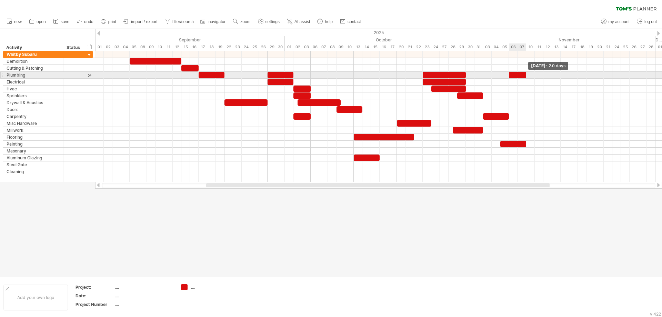
drag, startPoint x: 517, startPoint y: 75, endPoint x: 526, endPoint y: 73, distance: 8.8
click at [526, 73] on span at bounding box center [526, 75] width 3 height 7
drag, startPoint x: 465, startPoint y: 75, endPoint x: 449, endPoint y: 73, distance: 15.9
click at [449, 73] on span at bounding box center [448, 75] width 3 height 7
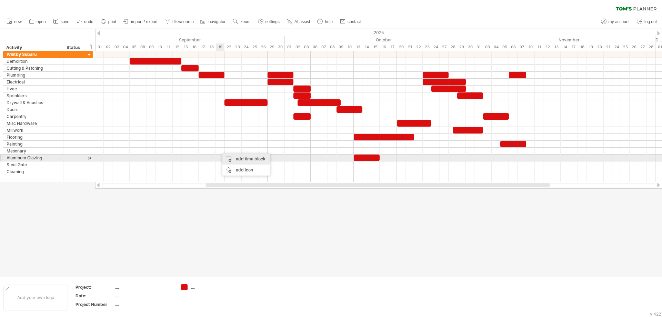
click at [238, 157] on div "add time block" at bounding box center [246, 158] width 48 height 11
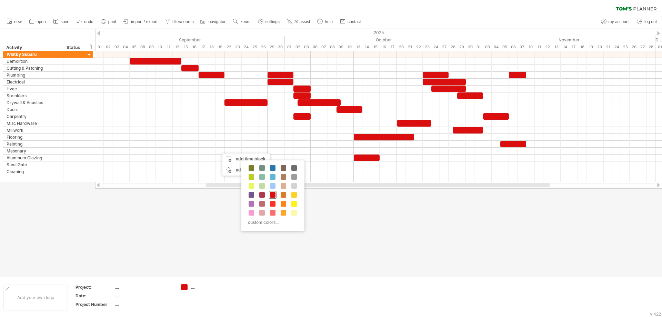
click at [271, 192] on span at bounding box center [273, 195] width 6 height 6
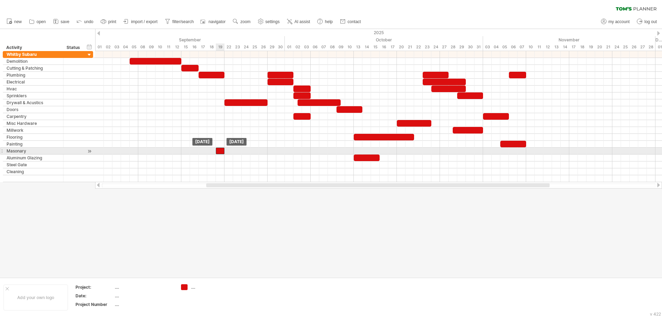
drag, startPoint x: 224, startPoint y: 152, endPoint x: 218, endPoint y: 151, distance: 5.2
click at [218, 151] on div at bounding box center [220, 150] width 9 height 7
drag, startPoint x: 225, startPoint y: 150, endPoint x: 244, endPoint y: 151, distance: 19.4
click at [244, 151] on div "[DATE] - 3.0 days [DATE]" at bounding box center [378, 116] width 567 height 131
click at [363, 151] on div "add time block" at bounding box center [374, 152] width 48 height 11
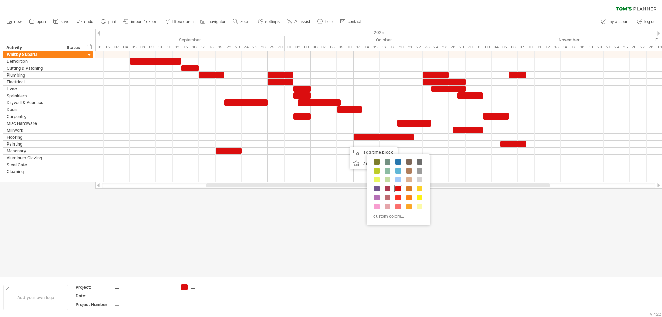
click at [396, 186] on span at bounding box center [398, 189] width 6 height 6
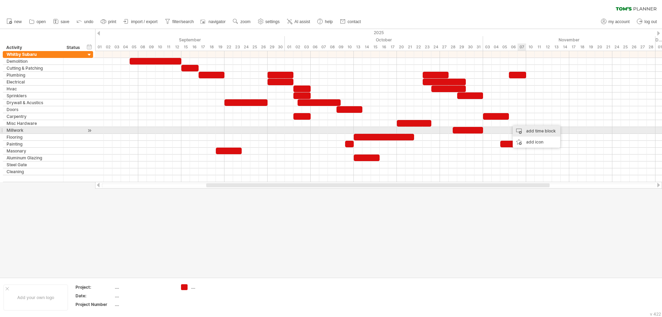
click at [536, 132] on div "add time block" at bounding box center [536, 130] width 48 height 11
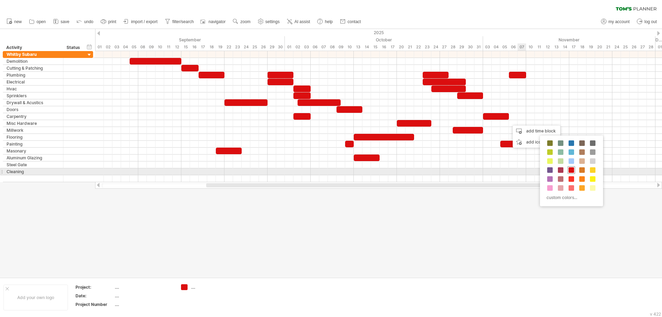
click at [573, 171] on span at bounding box center [571, 170] width 6 height 6
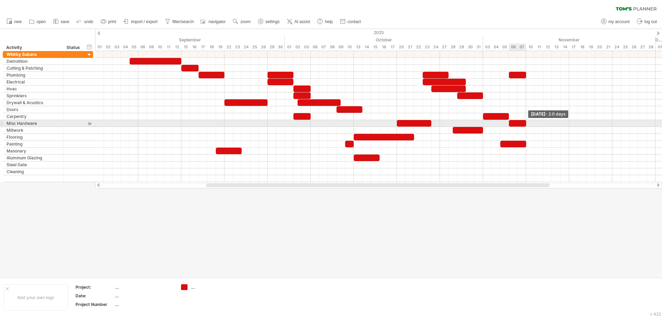
drag, startPoint x: 518, startPoint y: 124, endPoint x: 525, endPoint y: 124, distance: 6.9
click at [525, 124] on span at bounding box center [526, 123] width 3 height 7
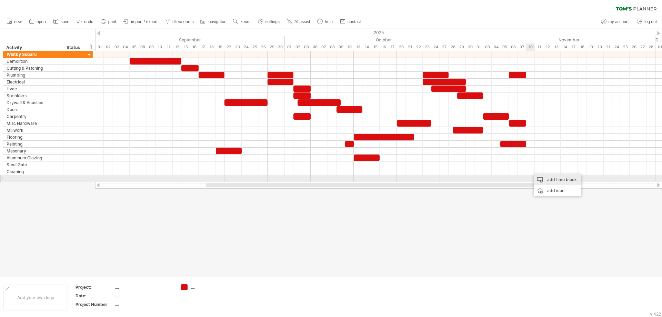
click at [559, 180] on div "add time block" at bounding box center [557, 179] width 48 height 11
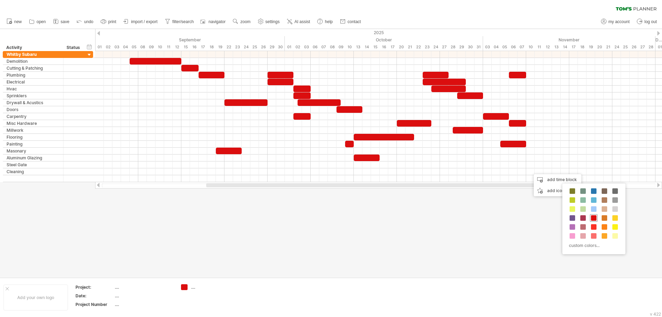
click at [594, 220] on span at bounding box center [594, 218] width 6 height 6
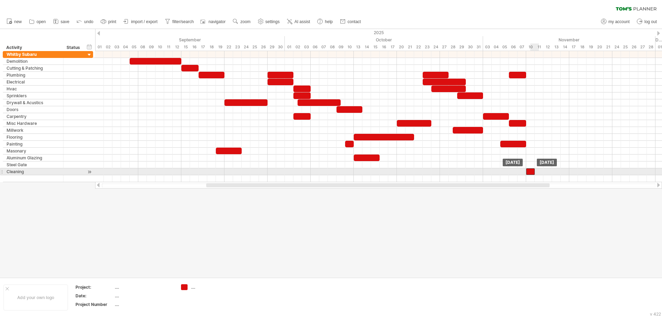
click at [530, 172] on div at bounding box center [530, 171] width 9 height 7
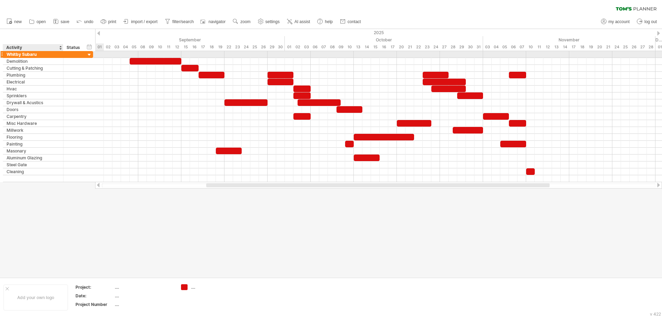
click at [38, 54] on div "Whitby Subaru" at bounding box center [33, 54] width 53 height 7
click at [69, 54] on div at bounding box center [74, 54] width 15 height 7
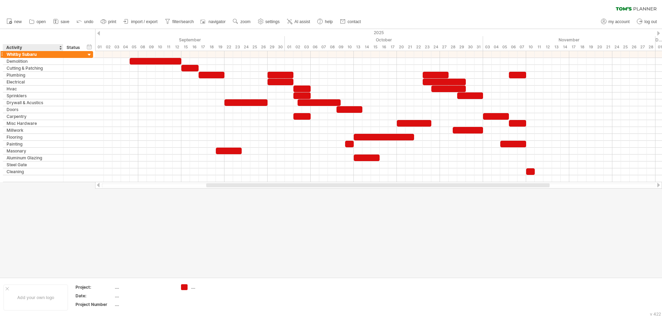
click at [31, 52] on div "Whitby Subaru" at bounding box center [33, 54] width 53 height 7
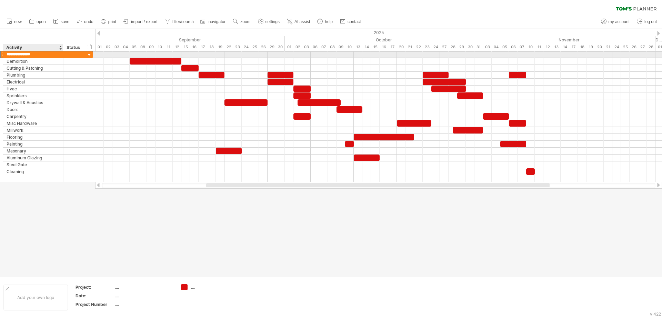
click at [36, 53] on input "**********" at bounding box center [33, 54] width 53 height 7
type input "**********"
click at [73, 54] on div at bounding box center [74, 54] width 15 height 7
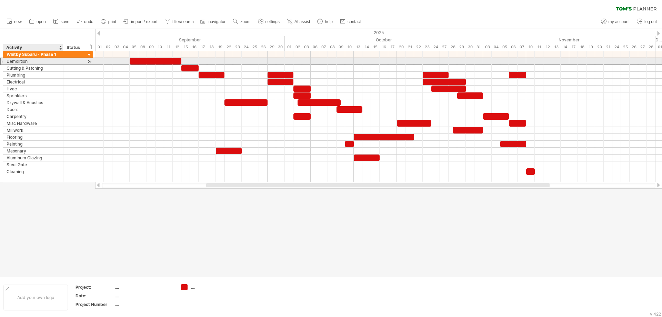
click at [14, 61] on div "Demolition" at bounding box center [33, 61] width 53 height 7
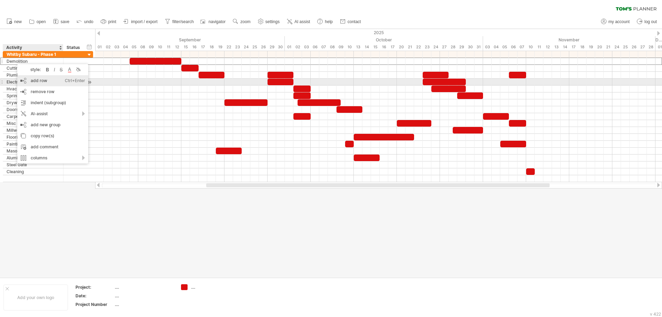
click at [52, 83] on div "add row Ctrl+Enter Cmd+Enter" at bounding box center [52, 80] width 71 height 11
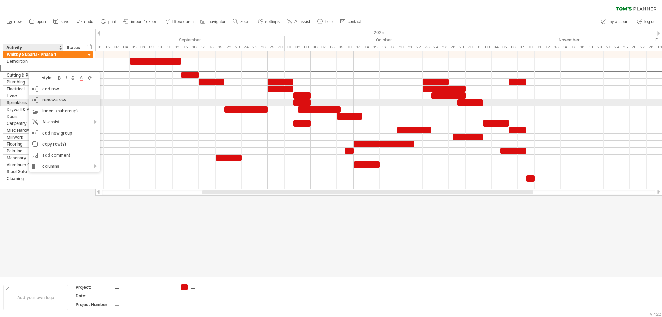
click at [52, 102] on span "remove row" at bounding box center [54, 99] width 24 height 5
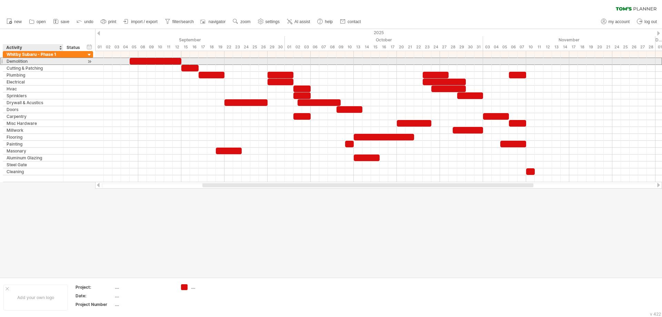
click at [24, 61] on div "Demolition" at bounding box center [33, 61] width 53 height 7
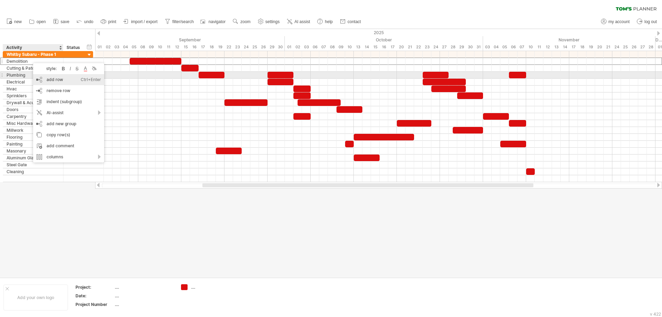
click at [58, 78] on div "add row Ctrl+Enter Cmd+Enter" at bounding box center [68, 79] width 71 height 11
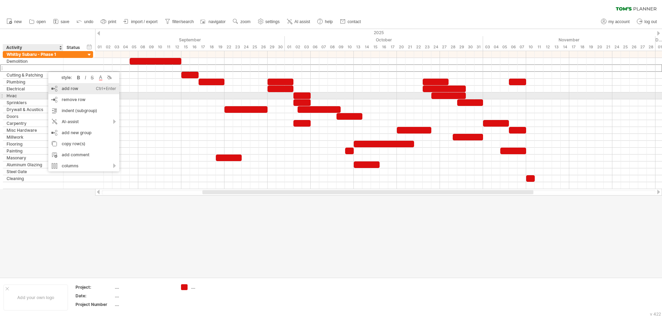
click at [70, 93] on div "add row Ctrl+Enter Cmd+Enter" at bounding box center [83, 88] width 71 height 11
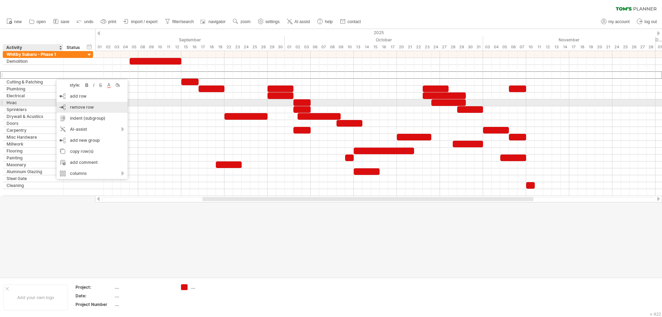
click at [72, 105] on span "remove row" at bounding box center [82, 106] width 24 height 5
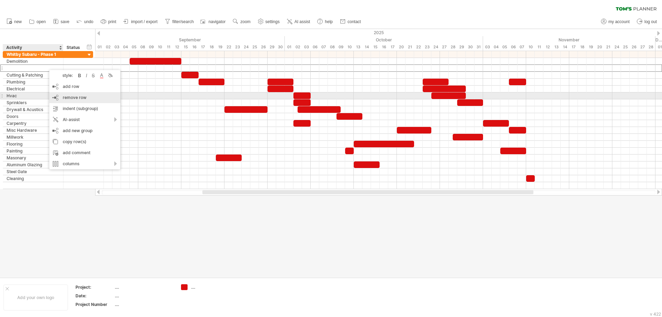
click at [77, 97] on span "remove row" at bounding box center [75, 97] width 24 height 5
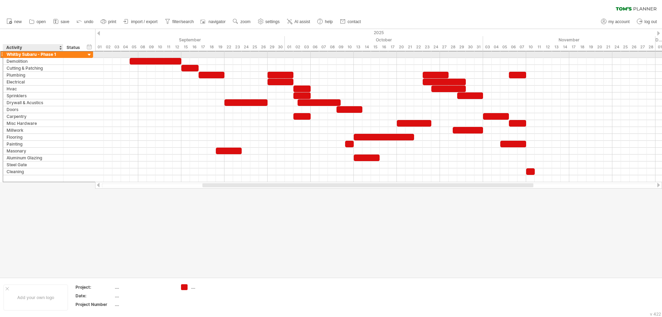
click at [48, 54] on div "Whitby Subaru - Phase 1" at bounding box center [33, 54] width 53 height 7
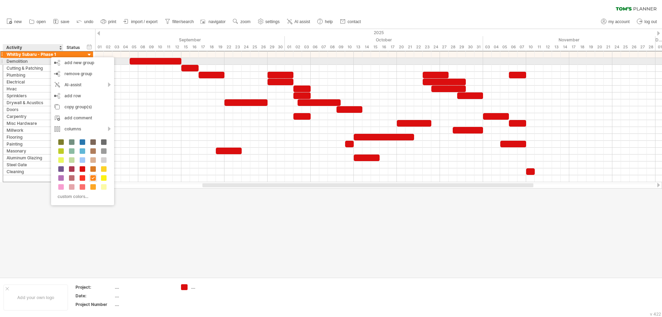
click at [39, 61] on div "Demolition" at bounding box center [33, 61] width 53 height 7
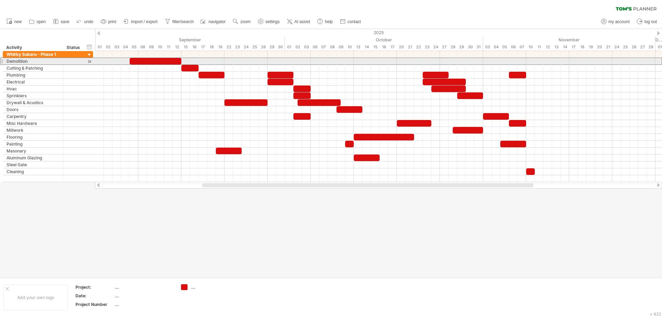
click at [3, 61] on div at bounding box center [1, 61] width 3 height 7
drag, startPoint x: 3, startPoint y: 61, endPoint x: 1, endPoint y: 68, distance: 7.7
click at [1, 68] on div "**********" at bounding box center [46, 119] width 93 height 137
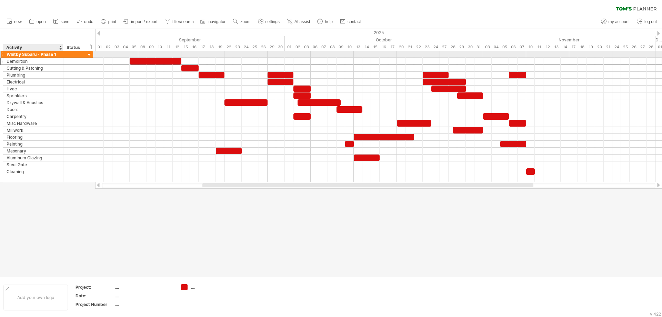
click at [21, 54] on div "Whitby Subaru - Phase 1" at bounding box center [33, 54] width 53 height 7
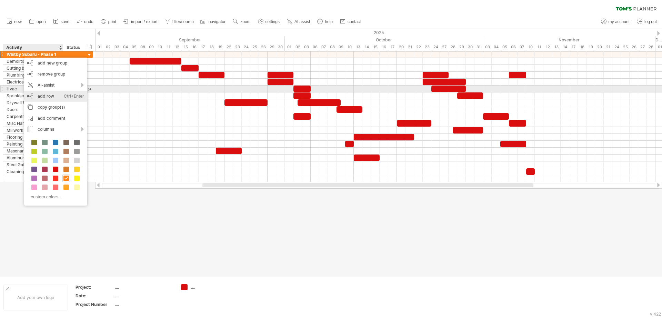
click at [40, 93] on div "add row Ctrl+Enter Cmd+Enter" at bounding box center [55, 96] width 63 height 11
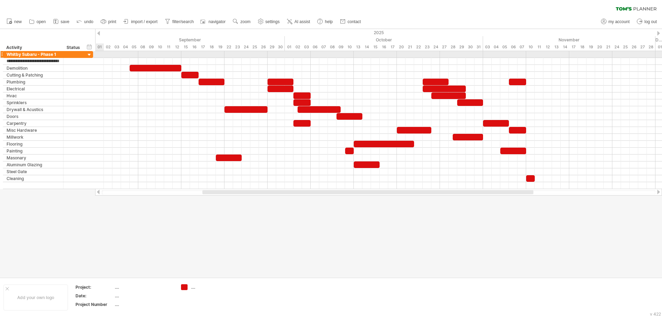
type input "**********"
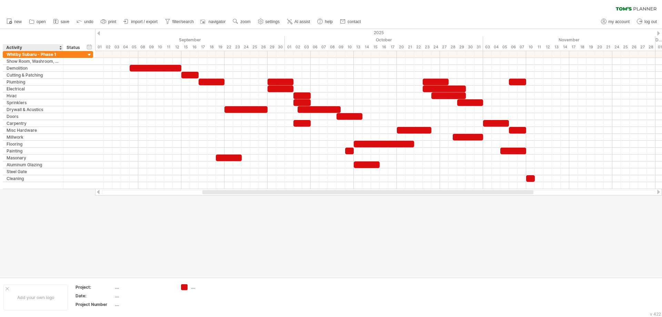
click at [29, 216] on div at bounding box center [331, 153] width 662 height 248
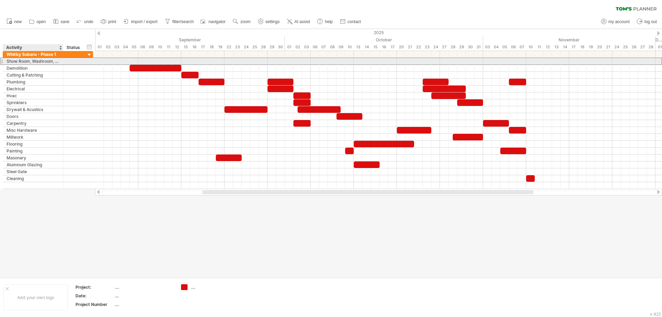
click at [52, 61] on div "Show Room, Washroom, Lower Level" at bounding box center [33, 61] width 53 height 7
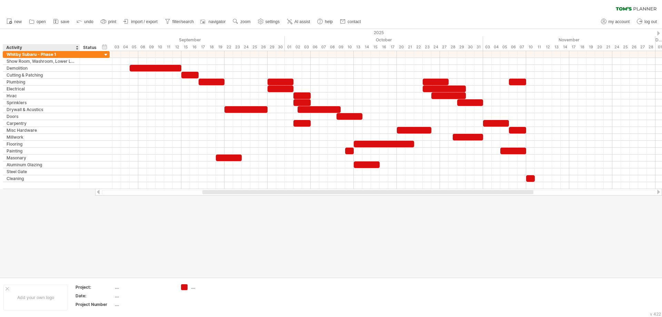
drag, startPoint x: 62, startPoint y: 48, endPoint x: 80, endPoint y: 48, distance: 17.2
click at [80, 48] on div at bounding box center [79, 47] width 2 height 7
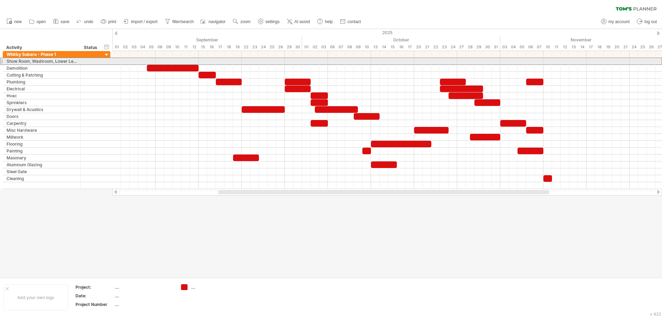
click at [60, 60] on div "Show Room, Washroom, Lower Level" at bounding box center [42, 61] width 70 height 7
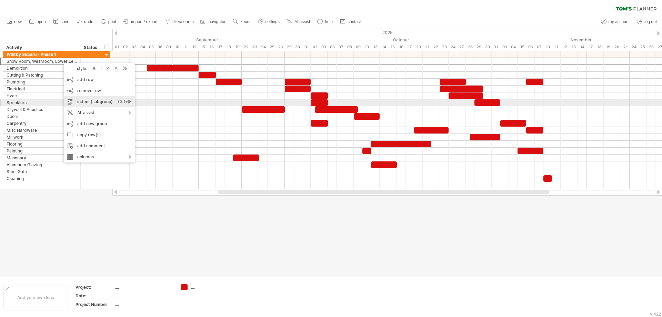
click at [96, 100] on div "indent (subgroup) Ctrl+► Cmd+►" at bounding box center [99, 101] width 71 height 11
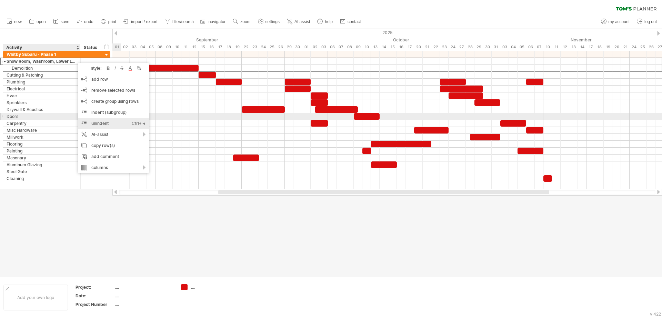
click at [109, 120] on div "unindent Ctrl+◄ Cmd+◄" at bounding box center [113, 123] width 71 height 11
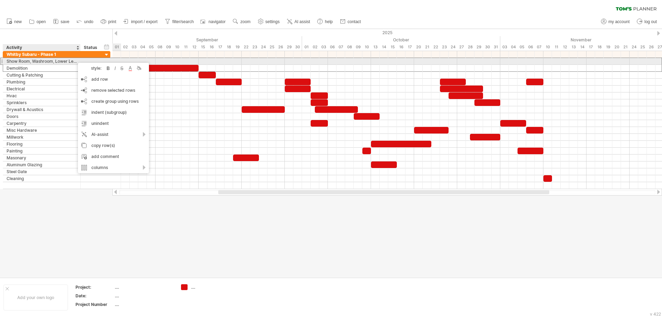
click at [73, 63] on div "Show Room, Washroom, Lower Level" at bounding box center [42, 61] width 70 height 7
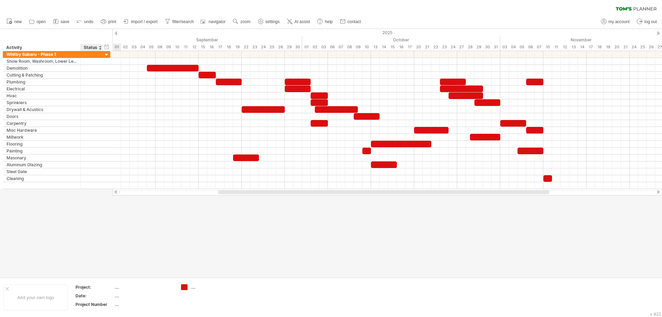
click at [95, 46] on div "Status" at bounding box center [91, 47] width 15 height 7
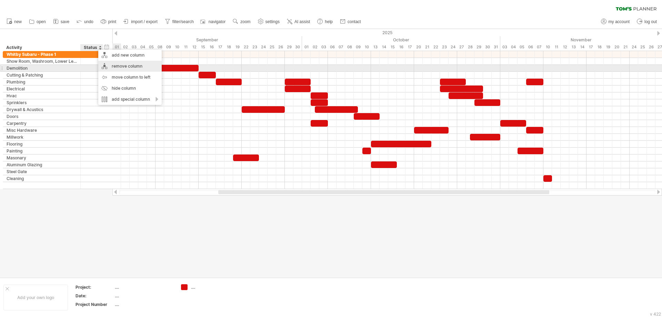
click at [113, 66] on div "remove column" at bounding box center [129, 66] width 63 height 11
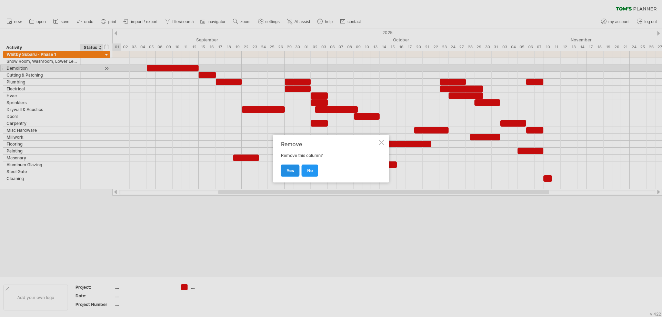
click at [287, 169] on span "yes" at bounding box center [290, 170] width 8 height 5
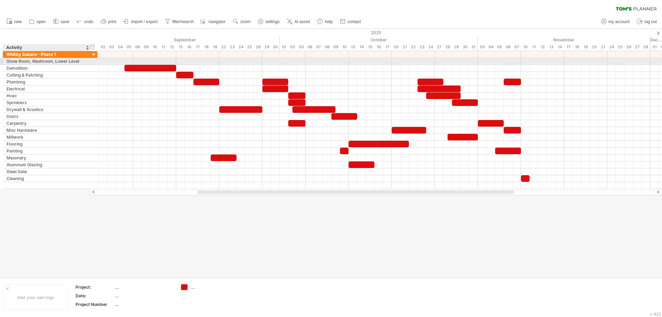
drag, startPoint x: 80, startPoint y: 62, endPoint x: 90, endPoint y: 61, distance: 9.7
click at [90, 61] on div at bounding box center [89, 61] width 3 height 7
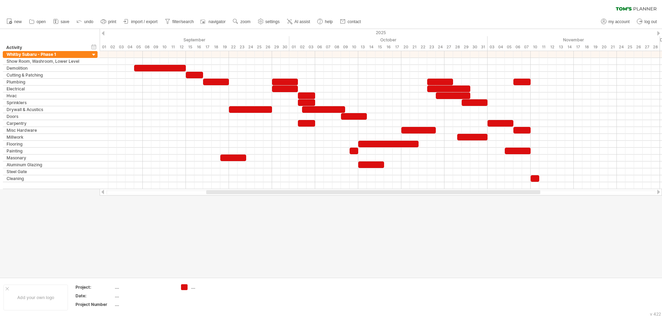
click at [111, 232] on div at bounding box center [331, 153] width 662 height 248
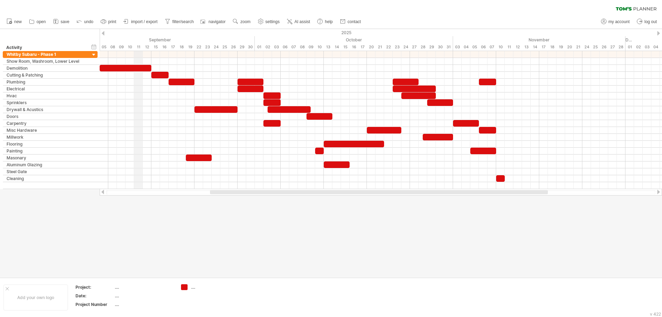
drag, startPoint x: 167, startPoint y: 34, endPoint x: 136, endPoint y: 33, distance: 31.0
click at [136, 33] on div "2025" at bounding box center [113, 32] width 1422 height 7
click at [236, 231] on div at bounding box center [331, 153] width 662 height 248
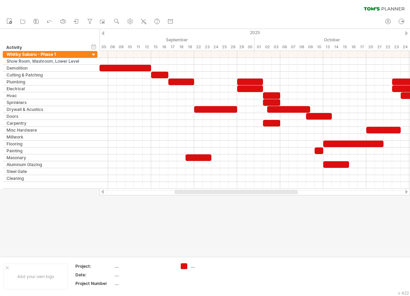
click at [328, 237] on div at bounding box center [205, 142] width 410 height 227
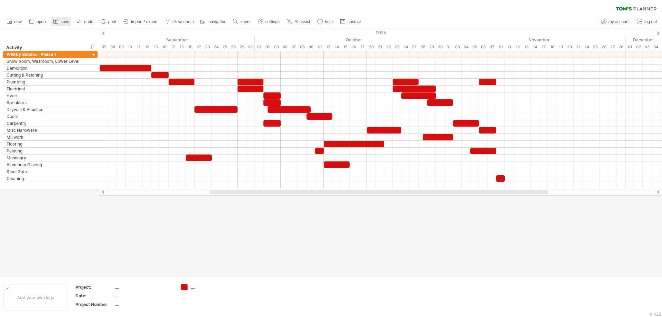
click at [59, 19] on icon at bounding box center [55, 21] width 7 height 7
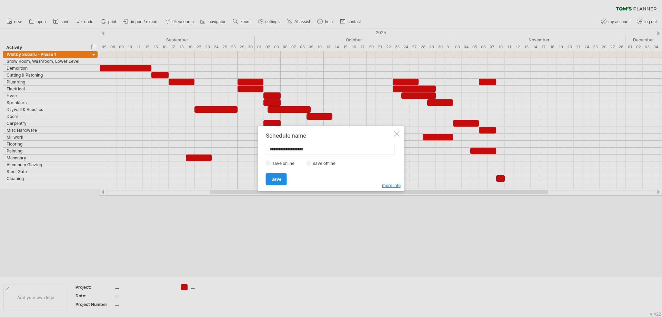
type input "**********"
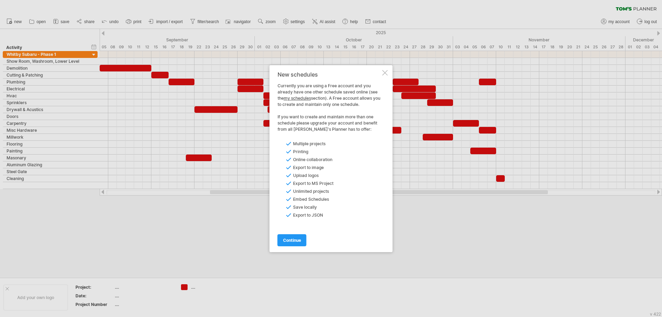
click at [385, 73] on div at bounding box center [385, 73] width 6 height 6
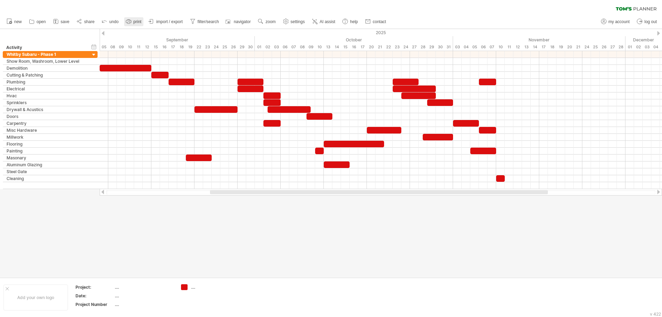
click at [138, 19] on span "print" at bounding box center [137, 21] width 8 height 5
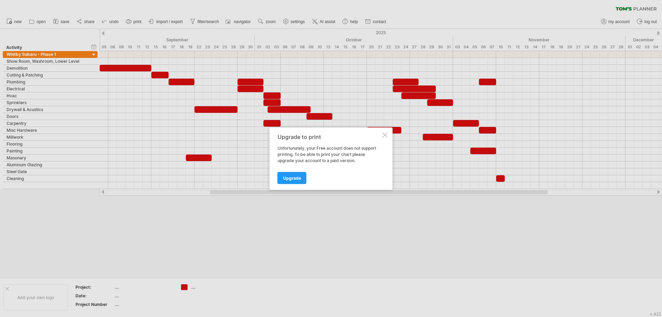
click at [362, 240] on div at bounding box center [331, 158] width 662 height 317
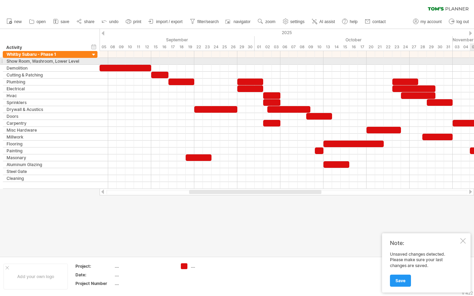
click at [474, 60] on div at bounding box center [287, 61] width 375 height 7
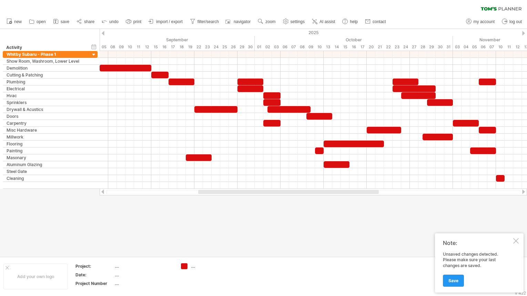
click at [515, 239] on div at bounding box center [516, 241] width 6 height 6
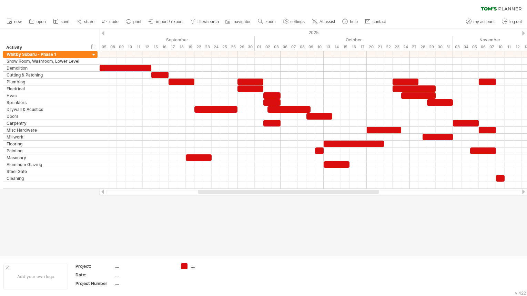
click at [337, 230] on div at bounding box center [263, 142] width 527 height 227
drag, startPoint x: 82, startPoint y: 0, endPoint x: 268, endPoint y: 238, distance: 301.7
click at [268, 240] on div at bounding box center [263, 142] width 527 height 227
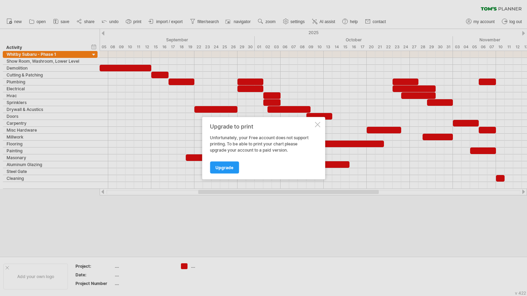
click at [325, 126] on div at bounding box center [263, 148] width 527 height 296
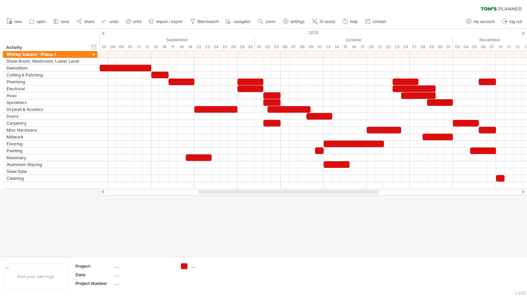
click at [432, 236] on div at bounding box center [263, 142] width 527 height 227
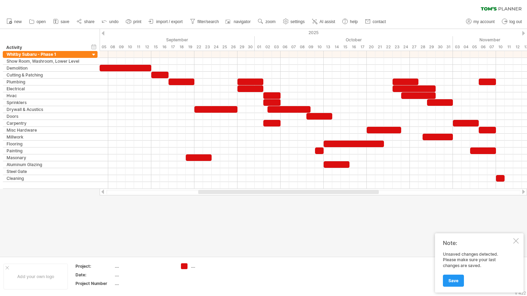
click at [454, 281] on span "Save" at bounding box center [453, 280] width 10 height 5
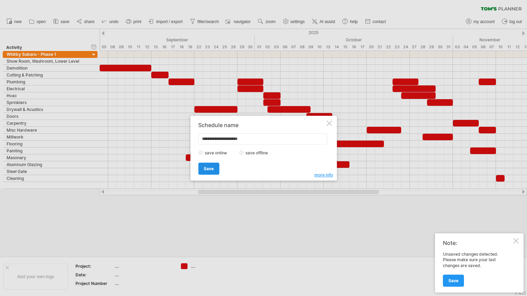
click at [209, 167] on span "Save" at bounding box center [209, 168] width 10 height 5
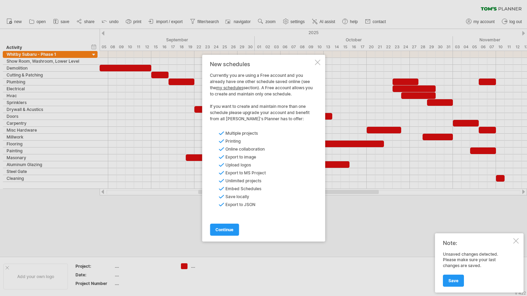
click at [317, 60] on div at bounding box center [318, 63] width 6 height 6
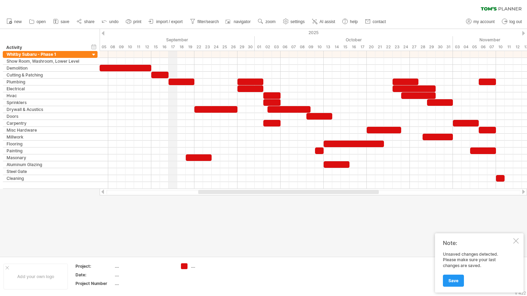
click at [177, 39] on div "September" at bounding box center [160, 39] width 190 height 7
click at [287, 20] on use at bounding box center [285, 21] width 7 height 7
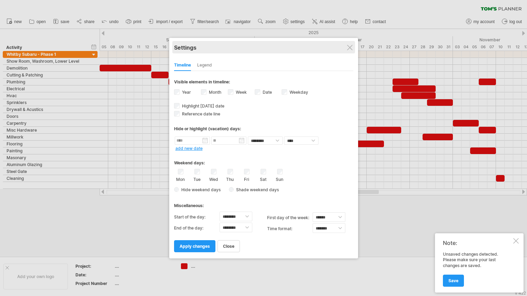
click at [349, 44] on div "Settings" at bounding box center [263, 47] width 179 height 12
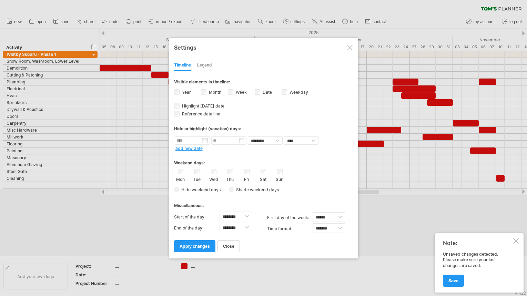
click at [348, 48] on div at bounding box center [350, 48] width 6 height 6
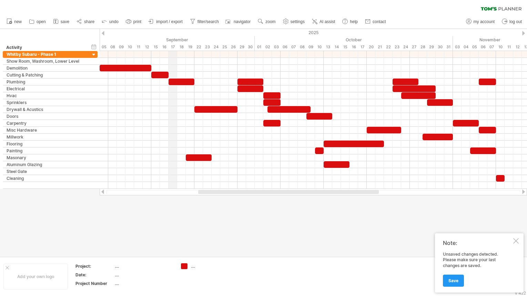
click at [176, 41] on div "September" at bounding box center [160, 39] width 190 height 7
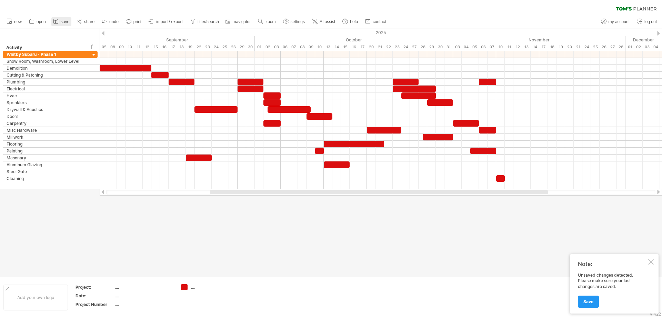
click at [59, 21] on icon at bounding box center [55, 21] width 7 height 7
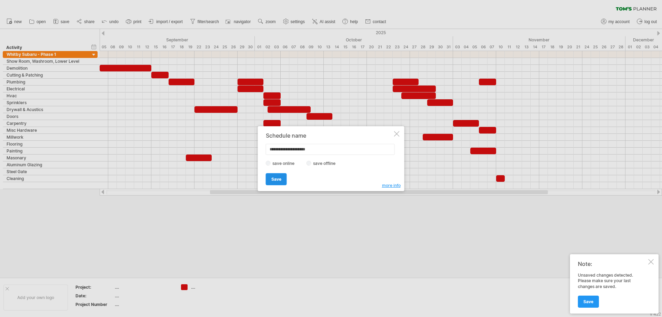
click at [274, 179] on span "Save" at bounding box center [276, 178] width 10 height 5
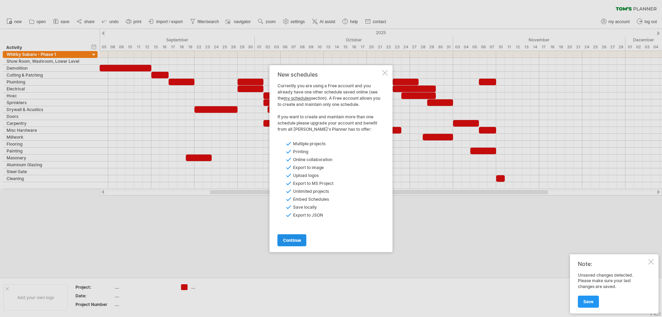
click at [295, 238] on span "continue" at bounding box center [292, 239] width 18 height 5
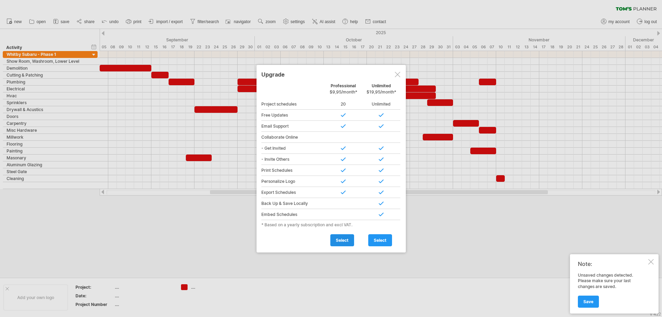
click at [340, 240] on span "select" at bounding box center [342, 239] width 13 height 5
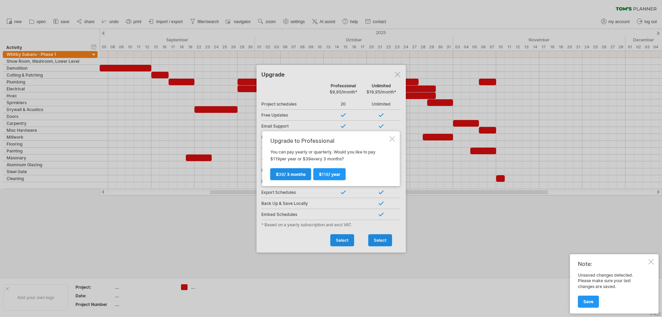
click at [297, 176] on span "$ 39 / 3 months" at bounding box center [291, 173] width 30 height 5
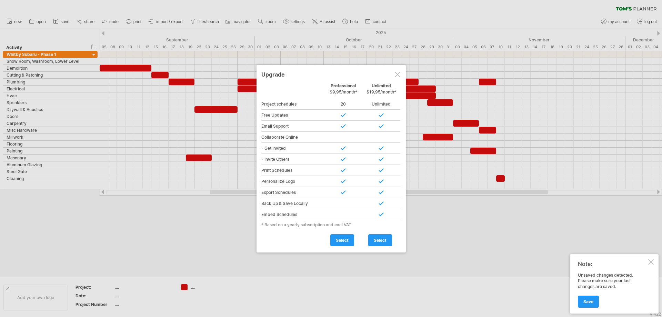
type input "**********"
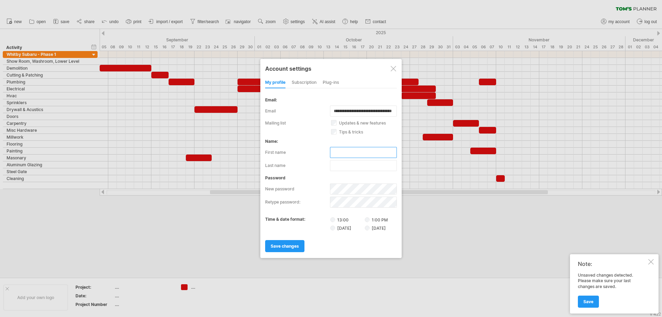
click at [362, 152] on input "text" at bounding box center [363, 152] width 67 height 11
click at [339, 153] on input "text" at bounding box center [363, 152] width 67 height 11
type input "*****"
click at [358, 167] on input "**" at bounding box center [363, 165] width 67 height 11
type input "***"
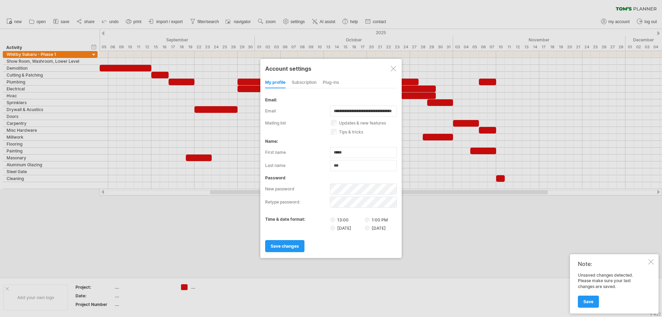
click at [300, 83] on div "subscription" at bounding box center [304, 82] width 25 height 11
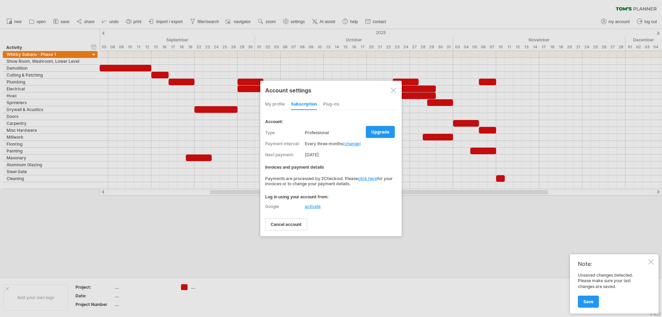
click at [330, 100] on div "Plug-ins" at bounding box center [331, 104] width 16 height 11
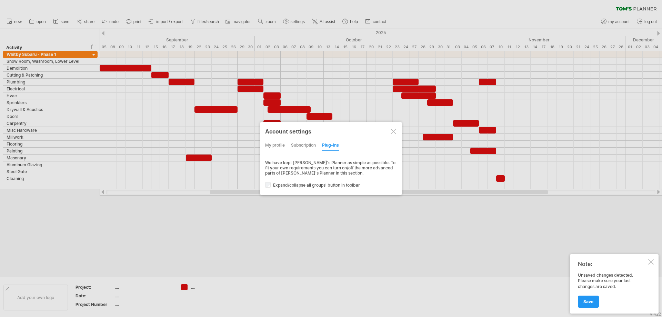
click at [276, 143] on div "my profile" at bounding box center [275, 145] width 20 height 11
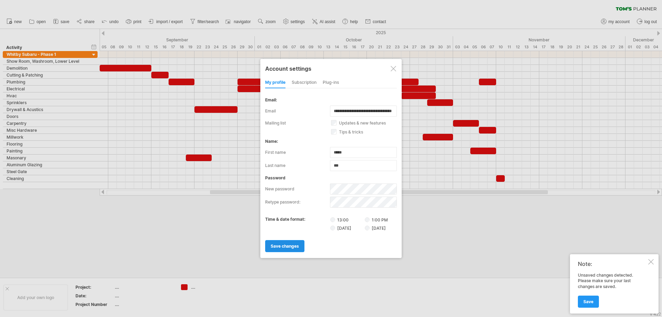
click at [279, 247] on span "save changes" at bounding box center [285, 245] width 28 height 5
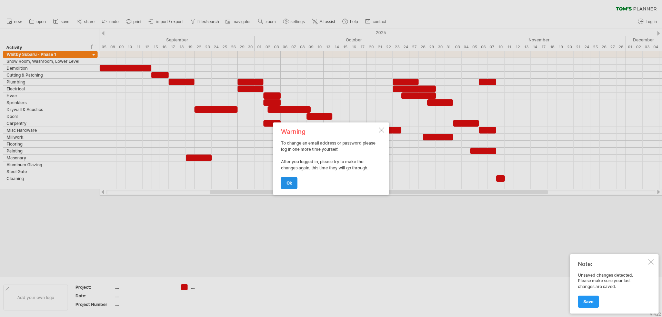
click at [290, 180] on span "ok" at bounding box center [289, 182] width 6 height 5
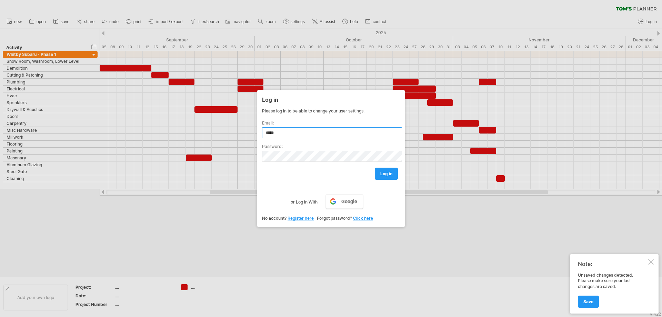
type input "**********"
click at [395, 171] on link "log in" at bounding box center [386, 173] width 23 height 12
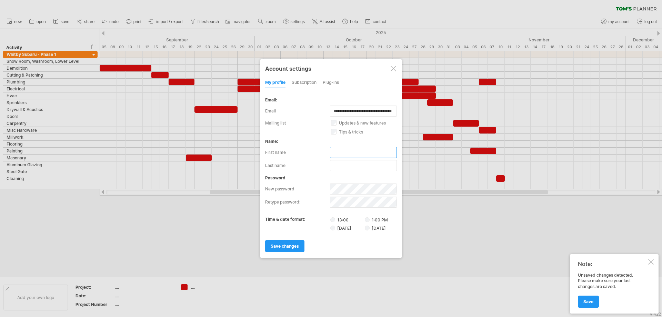
click at [365, 152] on input "text" at bounding box center [363, 152] width 67 height 11
type input "*****"
type input "***"
click at [376, 183] on div "password new password retype password:" at bounding box center [331, 191] width 132 height 32
click at [391, 68] on div at bounding box center [393, 69] width 6 height 6
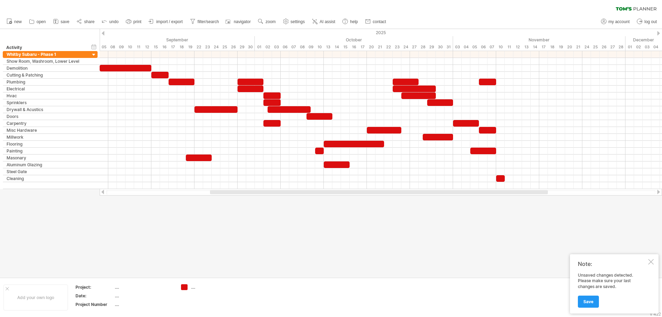
drag, startPoint x: 325, startPoint y: 241, endPoint x: 164, endPoint y: 97, distance: 215.7
click at [324, 241] on div at bounding box center [331, 153] width 662 height 248
drag, startPoint x: 146, startPoint y: 21, endPoint x: 134, endPoint y: 22, distance: 11.8
click at [145, 21] on ul "new open" at bounding box center [196, 21] width 386 height 14
click at [134, 22] on span "print" at bounding box center [137, 21] width 8 height 5
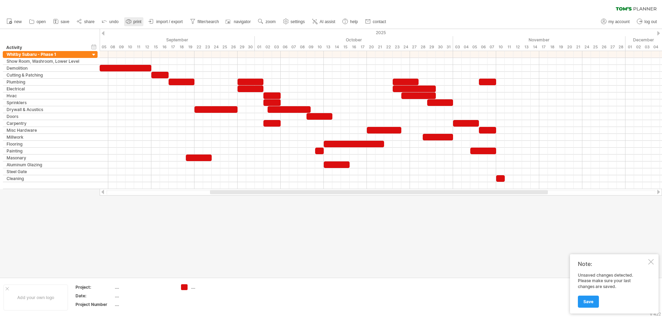
select select "**"
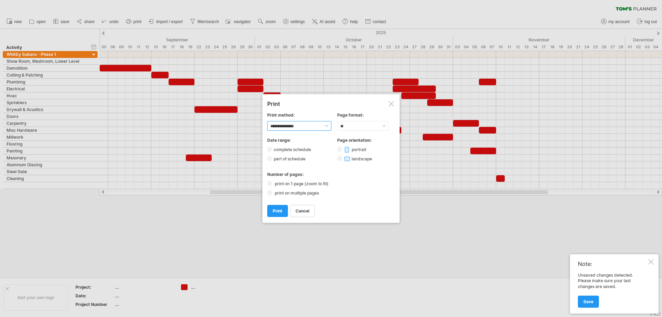
click at [299, 125] on select "**********" at bounding box center [299, 126] width 64 height 10
click at [285, 190] on div "print on multiple pages" at bounding box center [331, 193] width 128 height 6
click at [281, 193] on label "print on multiple pages" at bounding box center [299, 192] width 52 height 5
click at [276, 211] on span "print" at bounding box center [278, 210] width 10 height 5
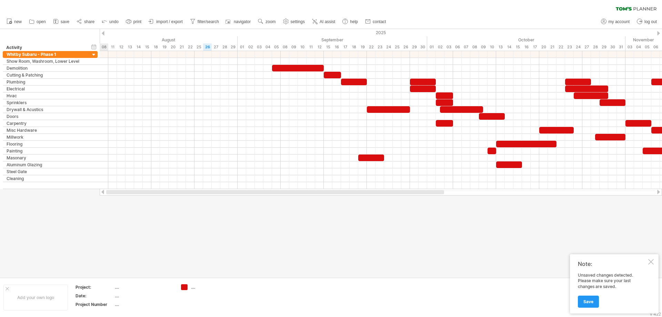
drag, startPoint x: 508, startPoint y: 191, endPoint x: 189, endPoint y: 222, distance: 320.2
click at [224, 214] on div "Trying to reach [DOMAIN_NAME] Connected again... 0% clear filter new" at bounding box center [331, 158] width 662 height 317
click at [162, 225] on div at bounding box center [331, 153] width 662 height 248
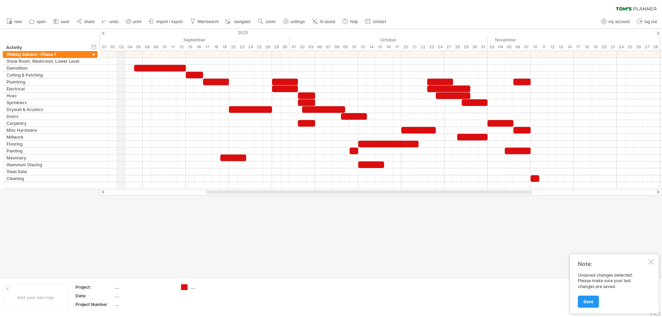
drag, startPoint x: 258, startPoint y: 36, endPoint x: 120, endPoint y: 34, distance: 137.9
click at [120, 34] on div "2025" at bounding box center [77, 32] width 1559 height 7
click at [169, 21] on span "import / export" at bounding box center [169, 21] width 27 height 5
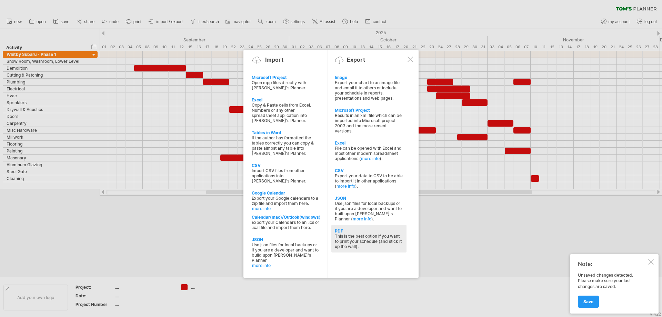
click at [354, 237] on div "This is the best option if you want to print your schedule (and stick it up the…" at bounding box center [369, 241] width 68 height 16
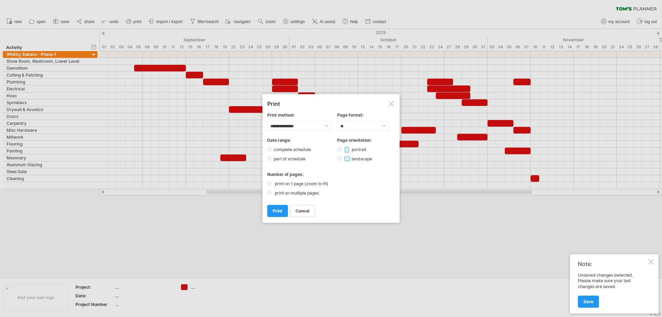
click at [276, 185] on label "print on 1 page (zoom to fit)" at bounding box center [303, 183] width 61 height 5
click at [275, 209] on span "print" at bounding box center [278, 210] width 10 height 5
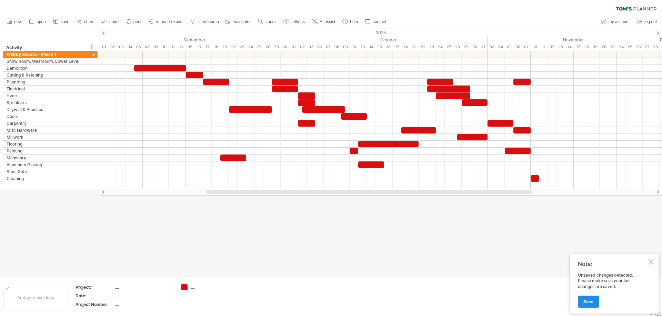
click at [589, 300] on span "Save" at bounding box center [588, 301] width 10 height 5
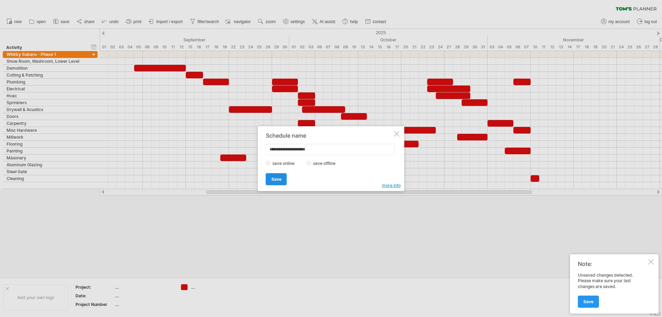
click at [272, 179] on span "Save" at bounding box center [276, 178] width 10 height 5
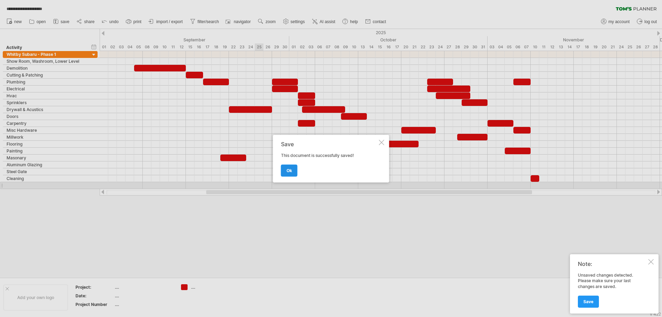
click at [286, 173] on link "ok" at bounding box center [289, 170] width 17 height 12
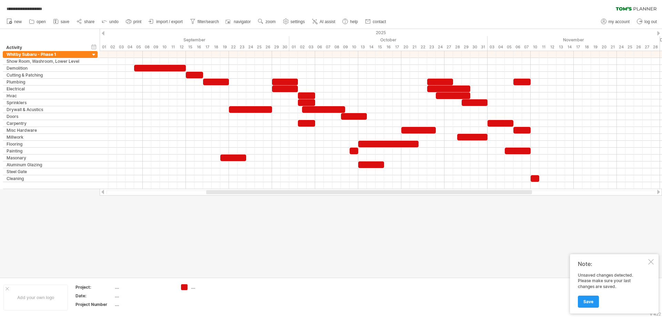
click at [263, 227] on div at bounding box center [331, 153] width 662 height 248
click at [15, 23] on span "new" at bounding box center [18, 21] width 8 height 5
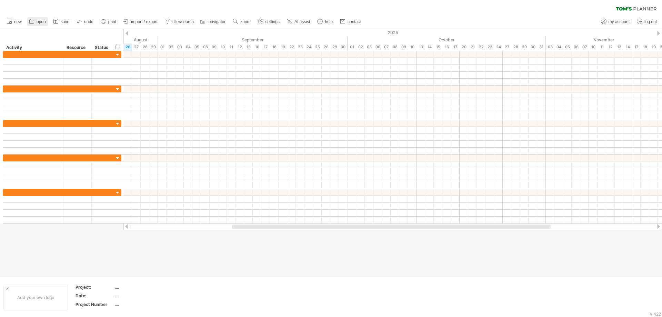
click at [35, 24] on icon at bounding box center [31, 21] width 7 height 7
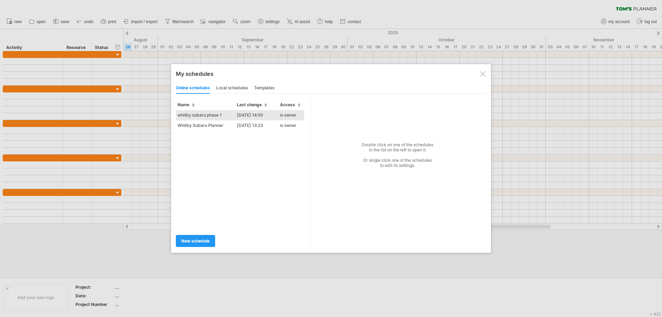
click at [221, 116] on td "whitby subaru phase 1" at bounding box center [205, 115] width 59 height 10
type input "**********"
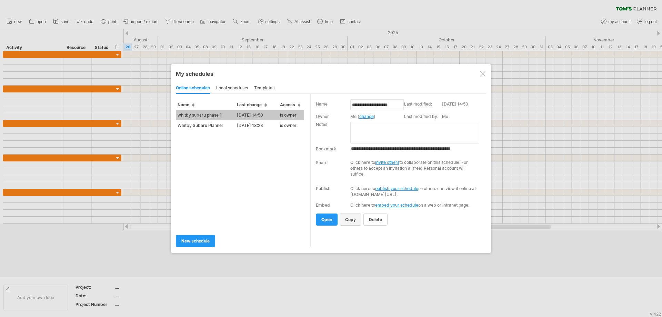
click at [351, 220] on span "copy" at bounding box center [350, 219] width 11 height 5
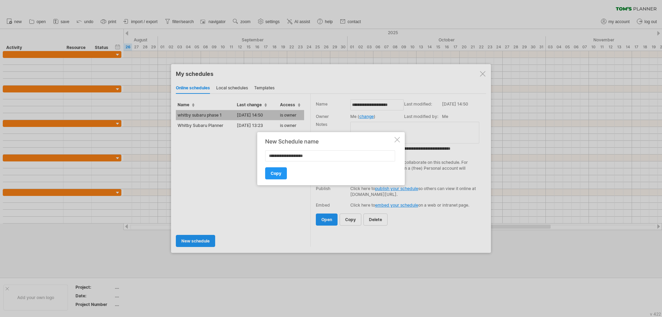
type input "**********"
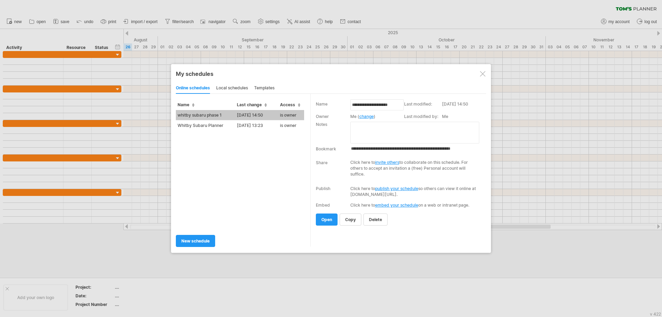
type input "**********"
click at [327, 218] on span "open" at bounding box center [326, 219] width 11 height 5
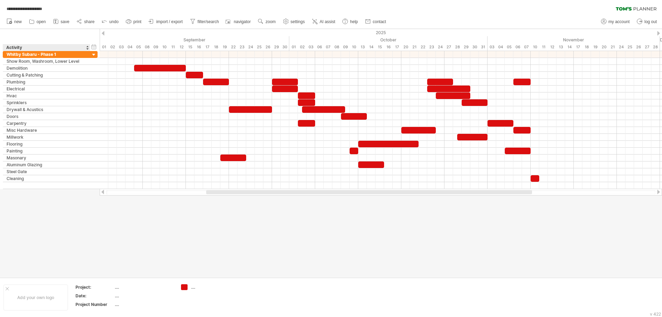
click at [32, 51] on div "Activity" at bounding box center [46, 47] width 80 height 7
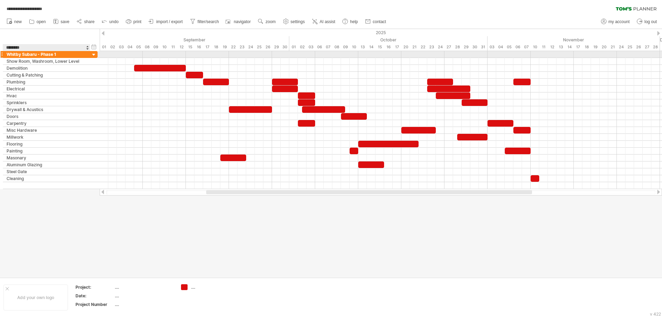
click at [38, 55] on div "Whitby Subaru - Phase 1" at bounding box center [47, 54] width 80 height 7
click at [68, 53] on input "**********" at bounding box center [47, 54] width 80 height 7
type input "**********"
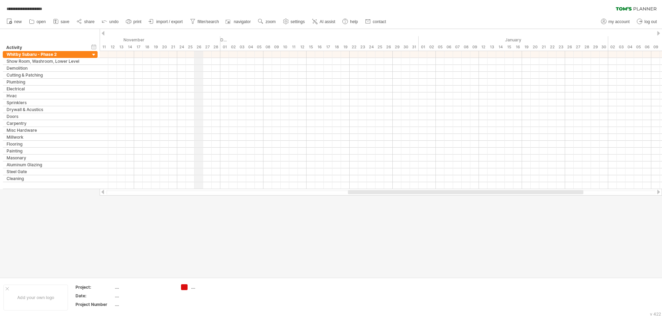
drag, startPoint x: 637, startPoint y: 34, endPoint x: 201, endPoint y: 43, distance: 436.4
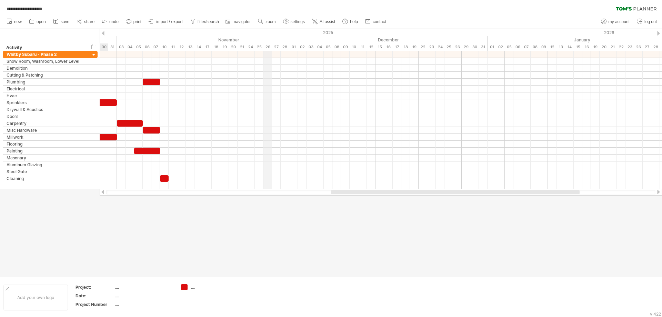
drag, startPoint x: 197, startPoint y: 41, endPoint x: 268, endPoint y: 40, distance: 71.0
click at [268, 40] on div "November" at bounding box center [203, 39] width 172 height 7
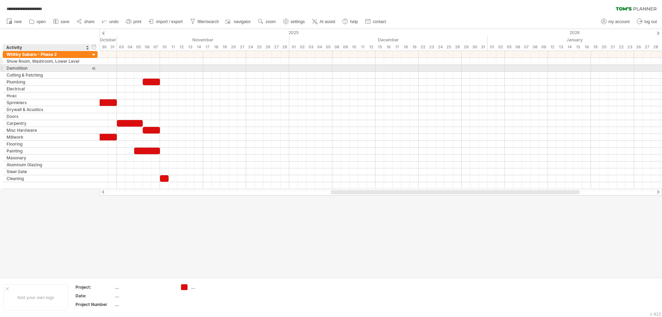
click at [65, 64] on div "Show Room, Washroom, Lower Level" at bounding box center [47, 61] width 80 height 7
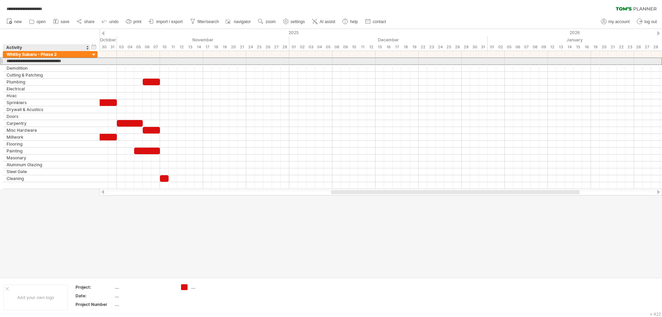
click at [19, 61] on input "**********" at bounding box center [47, 61] width 80 height 7
drag, startPoint x: 86, startPoint y: 59, endPoint x: 0, endPoint y: 59, distance: 85.8
click at [0, 59] on div "**********" at bounding box center [49, 120] width 98 height 138
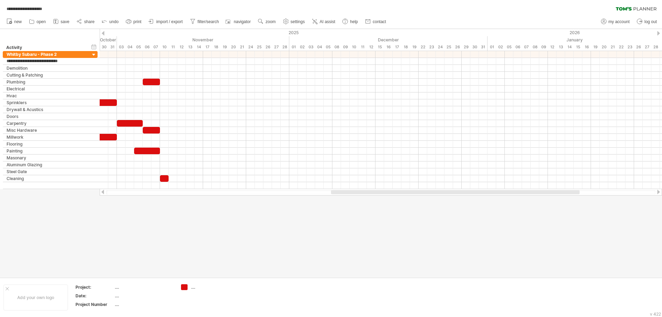
type input "**********"
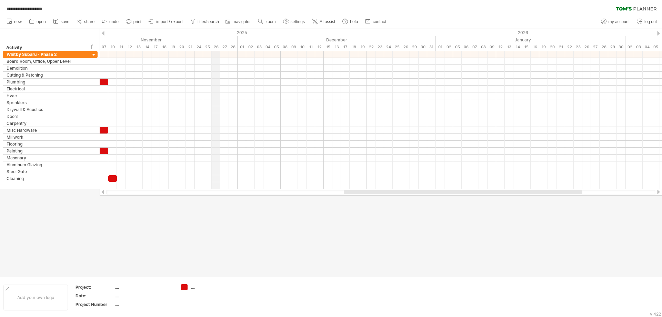
drag, startPoint x: 256, startPoint y: 34, endPoint x: 219, endPoint y: 39, distance: 37.4
click at [165, 238] on div at bounding box center [331, 153] width 662 height 248
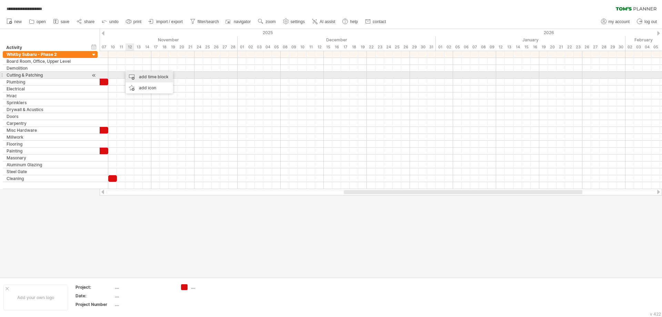
click at [149, 76] on div "add time block" at bounding box center [149, 76] width 48 height 11
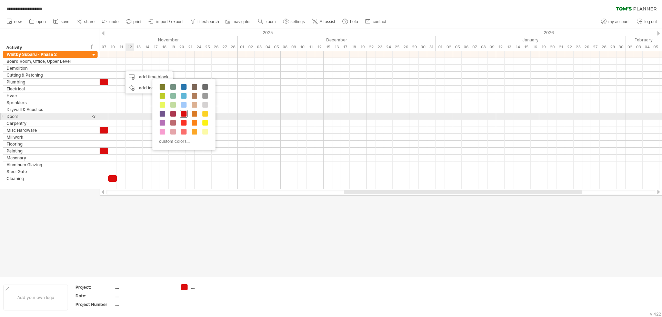
click at [182, 113] on span at bounding box center [184, 114] width 6 height 6
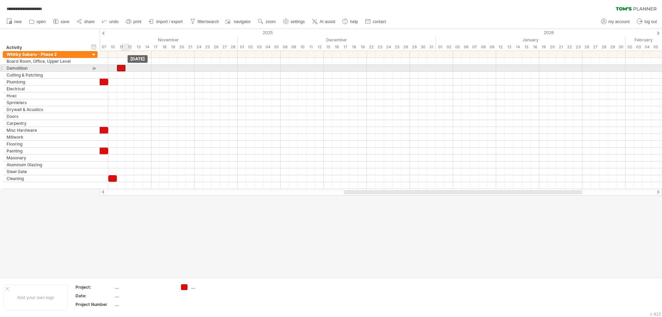
click at [121, 69] on div at bounding box center [121, 68] width 9 height 7
drag, startPoint x: 125, startPoint y: 68, endPoint x: 150, endPoint y: 70, distance: 24.3
click at [150, 70] on div at bounding box center [134, 68] width 34 height 7
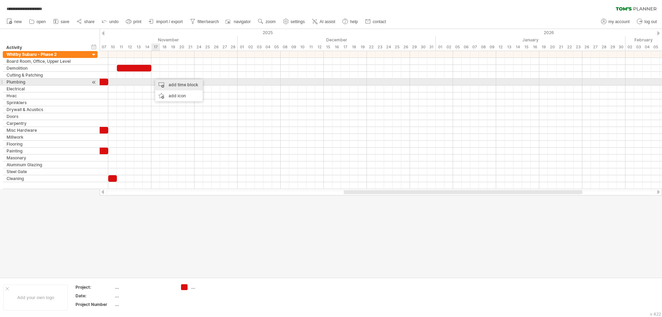
click at [166, 82] on div "add time block" at bounding box center [179, 84] width 48 height 11
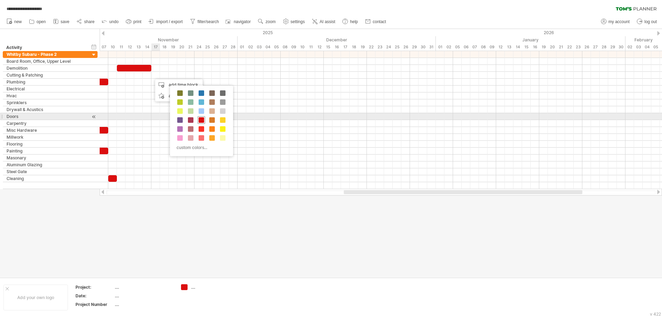
click at [201, 118] on span at bounding box center [201, 120] width 6 height 6
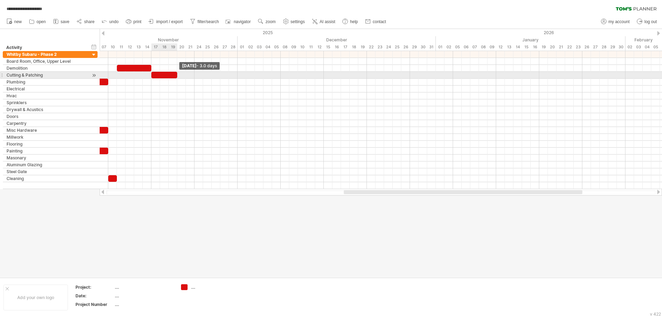
drag, startPoint x: 160, startPoint y: 76, endPoint x: 177, endPoint y: 77, distance: 16.6
click at [177, 77] on span at bounding box center [177, 75] width 3 height 7
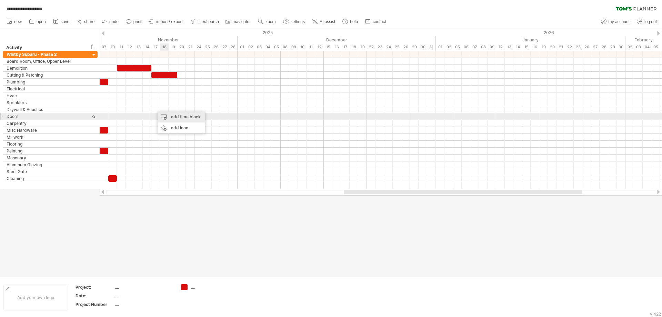
click at [176, 115] on div "add time block" at bounding box center [181, 116] width 48 height 11
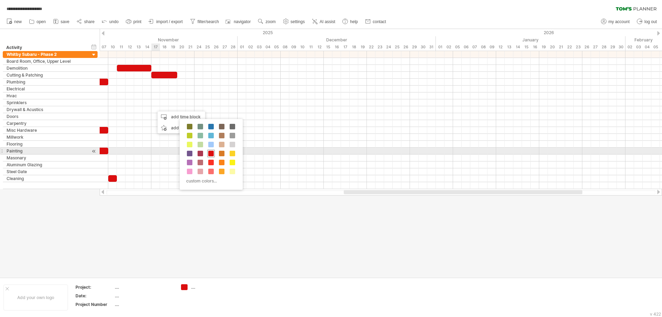
click at [208, 153] on span at bounding box center [211, 154] width 6 height 6
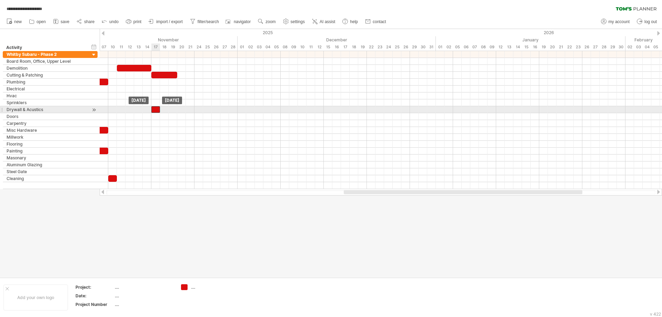
click at [153, 110] on div at bounding box center [155, 109] width 9 height 7
drag, startPoint x: 159, startPoint y: 109, endPoint x: 192, endPoint y: 113, distance: 32.7
click at [192, 113] on div "[DATE] - 5.0 days [DATE]" at bounding box center [381, 120] width 562 height 138
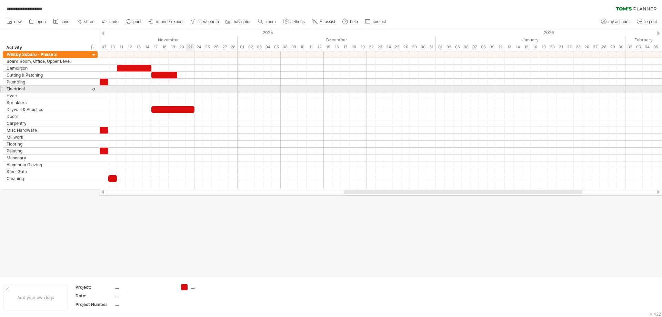
click at [193, 90] on div at bounding box center [381, 88] width 562 height 7
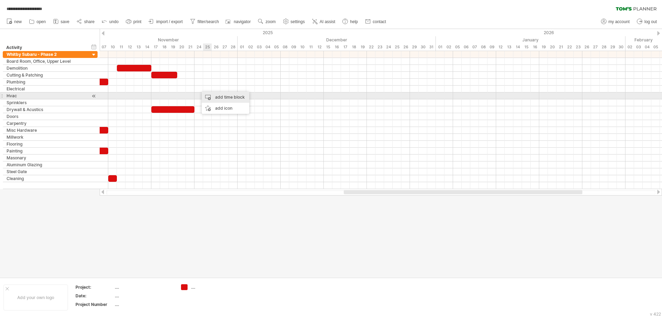
click at [211, 95] on div "add time block" at bounding box center [226, 97] width 48 height 11
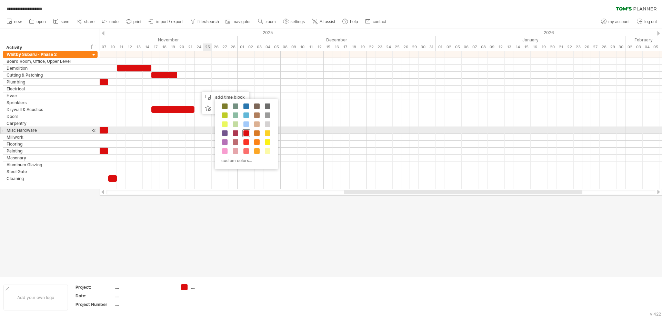
click at [246, 133] on span at bounding box center [246, 133] width 6 height 6
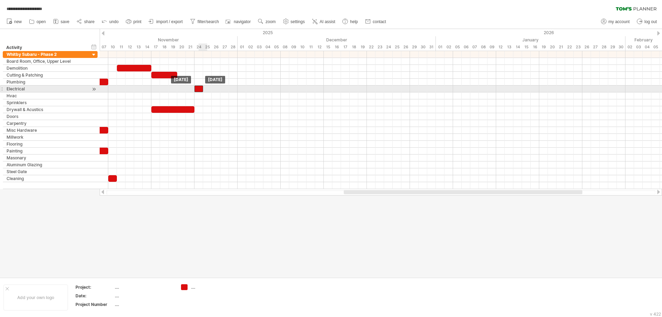
click at [198, 88] on div at bounding box center [198, 88] width 9 height 7
click at [200, 90] on div at bounding box center [198, 88] width 9 height 7
drag, startPoint x: 204, startPoint y: 88, endPoint x: 227, endPoint y: 91, distance: 23.7
click at [227, 91] on div "[DATE] - 3.5 days [DATE]" at bounding box center [381, 120] width 562 height 138
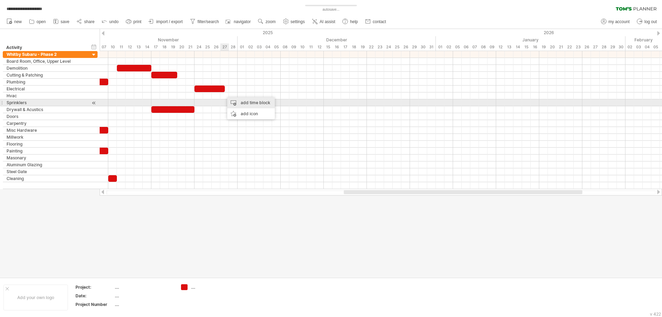
click at [241, 101] on div "add time block" at bounding box center [251, 102] width 48 height 11
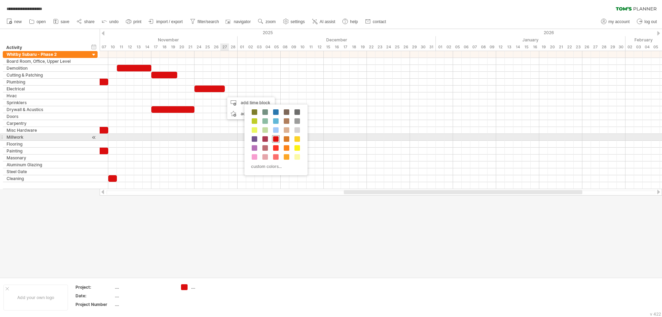
click at [276, 136] on span at bounding box center [276, 139] width 6 height 6
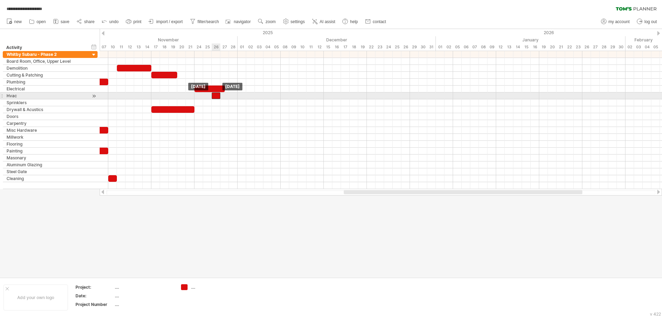
drag, startPoint x: 226, startPoint y: 96, endPoint x: 213, endPoint y: 96, distance: 12.8
click at [214, 96] on div at bounding box center [216, 95] width 9 height 7
drag, startPoint x: 220, startPoint y: 95, endPoint x: 235, endPoint y: 98, distance: 15.4
click at [235, 98] on div at bounding box center [225, 95] width 26 height 7
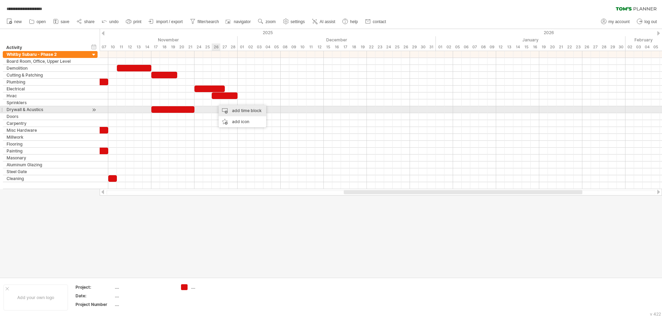
click at [237, 110] on div "add time block" at bounding box center [242, 110] width 48 height 11
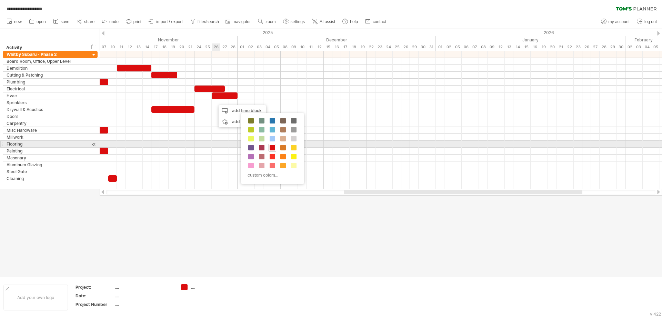
click at [273, 146] on span at bounding box center [272, 148] width 6 height 6
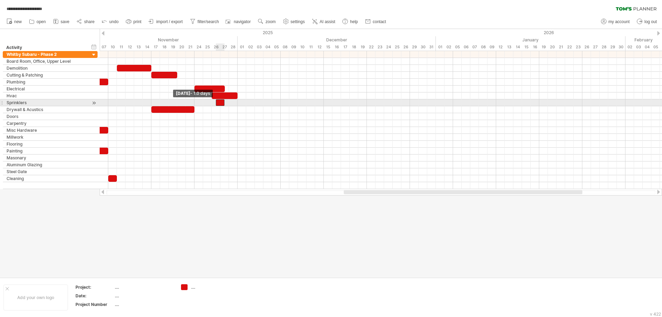
click at [216, 102] on span at bounding box center [215, 102] width 3 height 7
click at [214, 103] on div at bounding box center [218, 102] width 13 height 7
drag, startPoint x: 224, startPoint y: 103, endPoint x: 234, endPoint y: 104, distance: 10.1
click at [235, 104] on div at bounding box center [225, 102] width 26 height 7
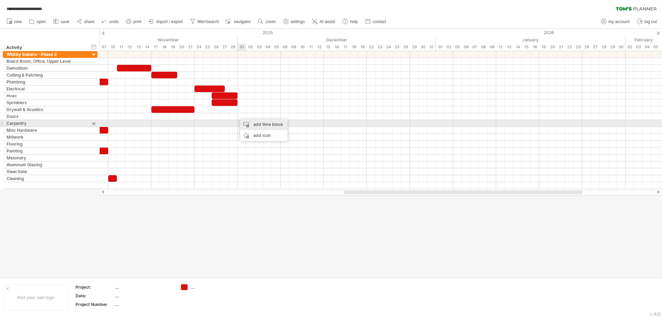
click at [255, 124] on div "add time block" at bounding box center [264, 124] width 48 height 11
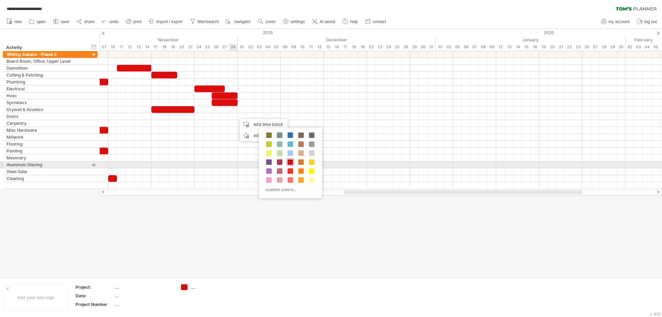
click at [289, 162] on span at bounding box center [290, 162] width 6 height 6
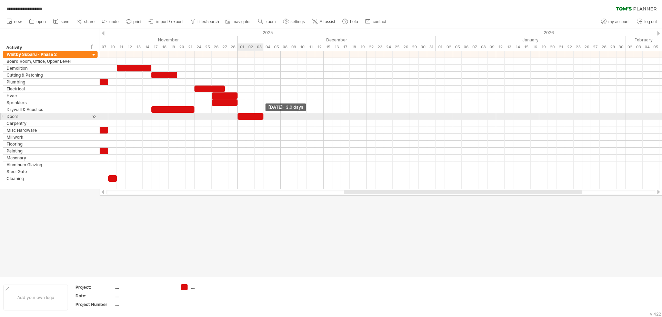
drag, startPoint x: 246, startPoint y: 116, endPoint x: 262, endPoint y: 119, distance: 16.4
click at [262, 119] on span at bounding box center [263, 116] width 3 height 7
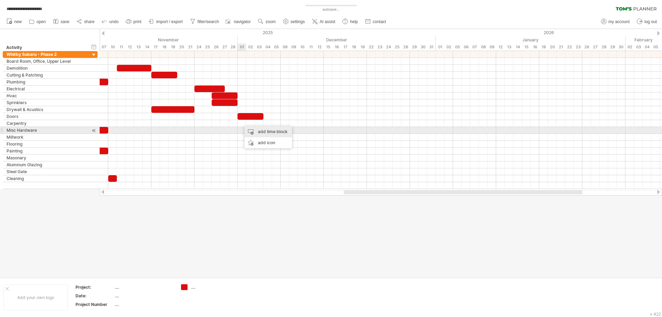
click at [269, 132] on div "add time block" at bounding box center [268, 131] width 48 height 11
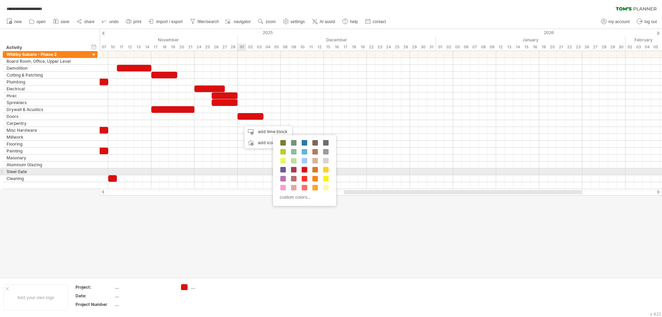
click at [300, 169] on div "custom colors..." at bounding box center [304, 170] width 63 height 71
click at [303, 169] on span at bounding box center [305, 170] width 6 height 6
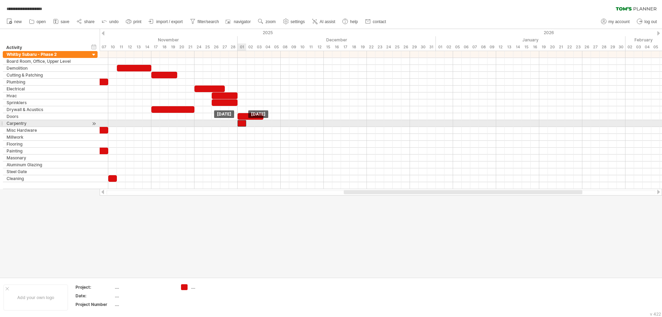
click at [241, 124] on div at bounding box center [241, 123] width 9 height 7
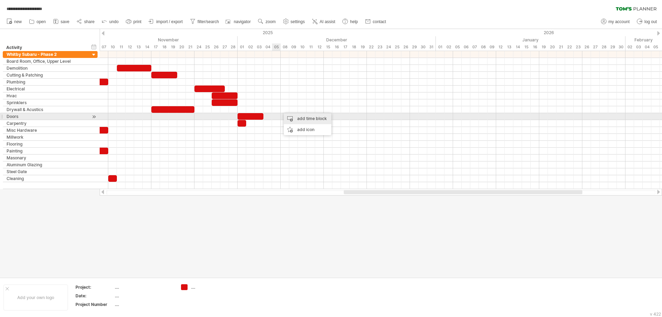
click at [303, 116] on div "add time block" at bounding box center [308, 118] width 48 height 11
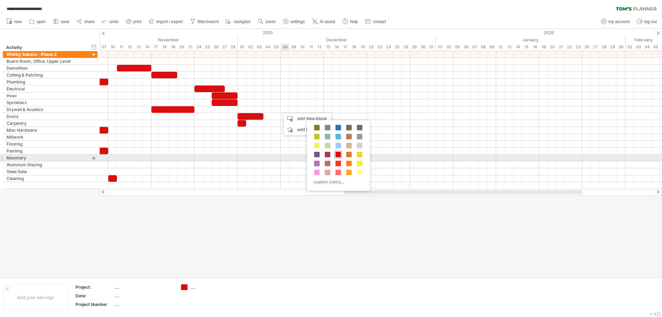
click at [340, 154] on span at bounding box center [338, 155] width 6 height 6
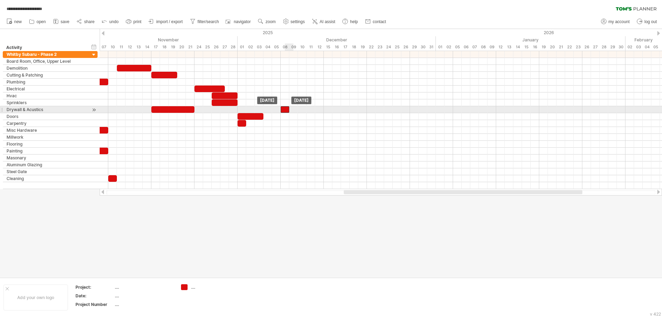
click at [289, 109] on div at bounding box center [285, 109] width 9 height 7
drag, startPoint x: 289, startPoint y: 109, endPoint x: 293, endPoint y: 109, distance: 3.8
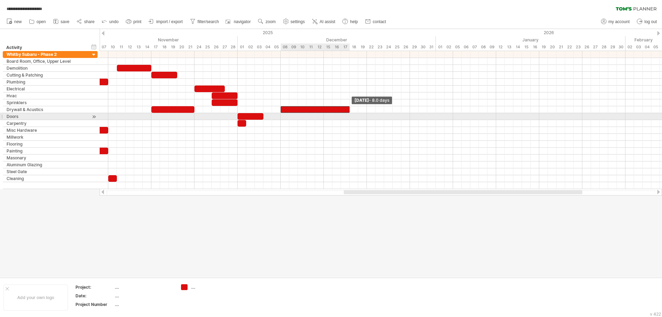
drag, startPoint x: 288, startPoint y: 109, endPoint x: 347, endPoint y: 113, distance: 59.4
click at [347, 113] on div "[DATE] - 8.0 days [DATE]" at bounding box center [381, 120] width 562 height 138
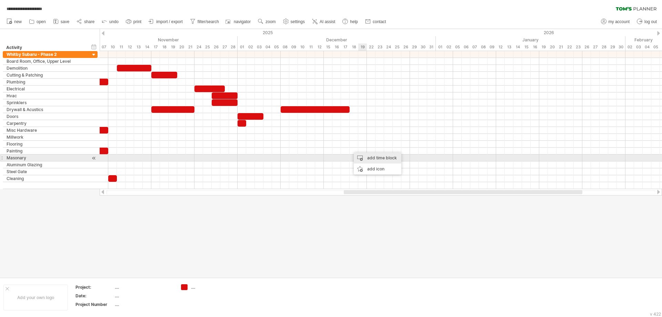
click at [377, 155] on div "add time block" at bounding box center [378, 157] width 48 height 11
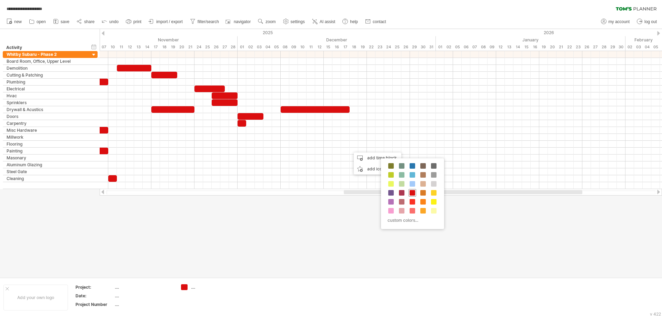
click at [413, 190] on span at bounding box center [412, 193] width 6 height 6
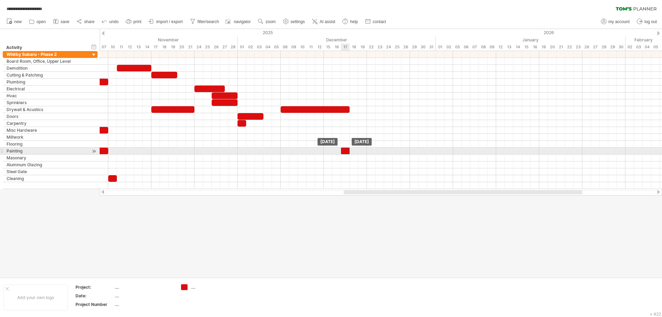
drag, startPoint x: 352, startPoint y: 149, endPoint x: 343, endPoint y: 149, distance: 9.0
click at [343, 149] on div at bounding box center [345, 150] width 9 height 7
drag, startPoint x: 348, startPoint y: 151, endPoint x: 365, endPoint y: 152, distance: 17.3
click at [365, 152] on span at bounding box center [366, 150] width 3 height 7
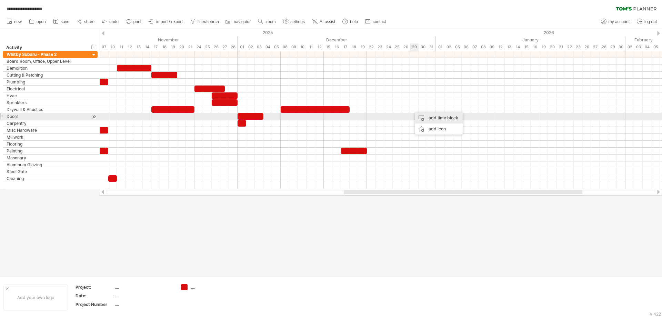
click at [433, 116] on div "add time block" at bounding box center [439, 117] width 48 height 11
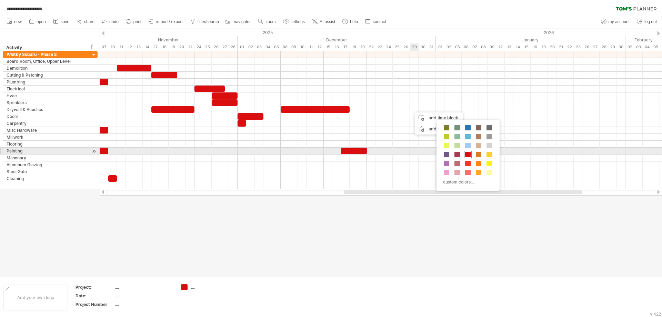
click at [467, 154] on span at bounding box center [468, 155] width 6 height 6
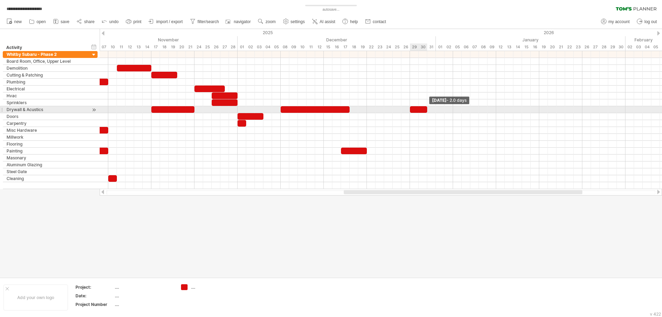
drag, startPoint x: 417, startPoint y: 108, endPoint x: 426, endPoint y: 109, distance: 9.5
click at [426, 109] on span at bounding box center [427, 109] width 3 height 7
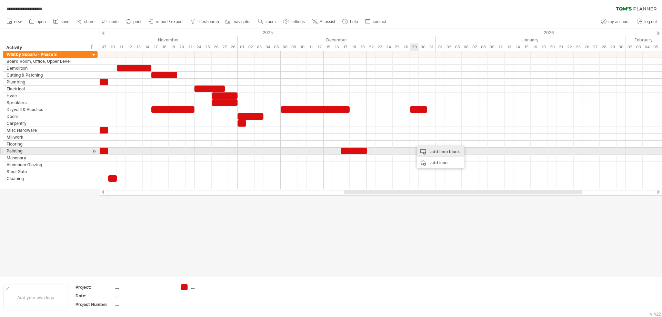
click at [431, 153] on div "add time block" at bounding box center [441, 151] width 48 height 11
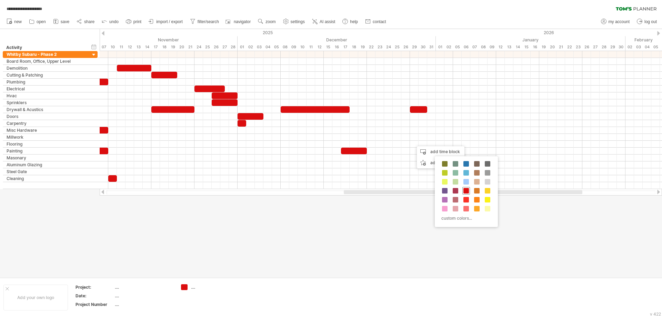
click at [465, 192] on span at bounding box center [466, 191] width 6 height 6
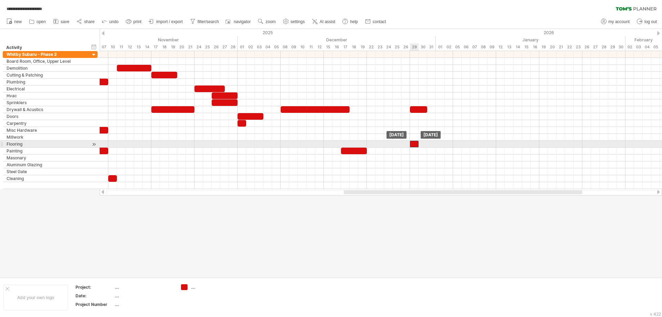
drag, startPoint x: 416, startPoint y: 145, endPoint x: 410, endPoint y: 145, distance: 5.5
click at [410, 145] on div at bounding box center [414, 144] width 9 height 7
drag, startPoint x: 418, startPoint y: 143, endPoint x: 434, endPoint y: 143, distance: 16.2
click at [434, 143] on span at bounding box center [435, 144] width 3 height 7
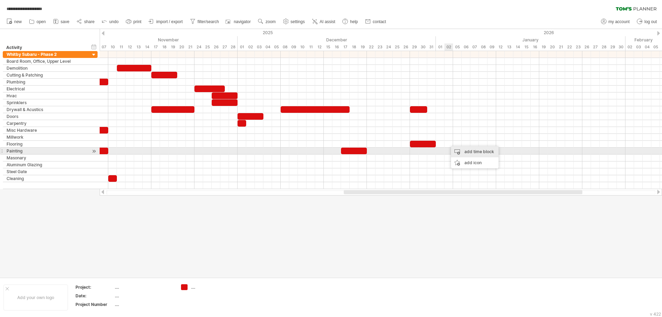
click at [458, 148] on div "add time block" at bounding box center [475, 151] width 48 height 11
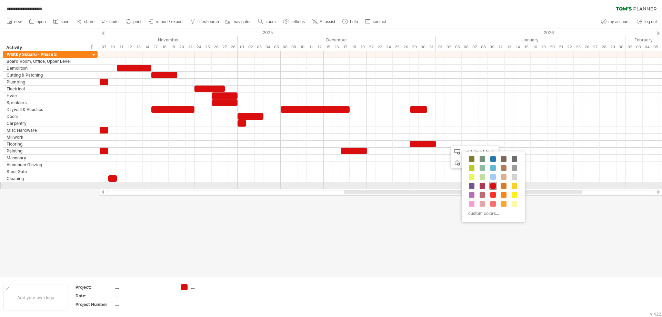
click at [490, 184] on span at bounding box center [493, 186] width 6 height 6
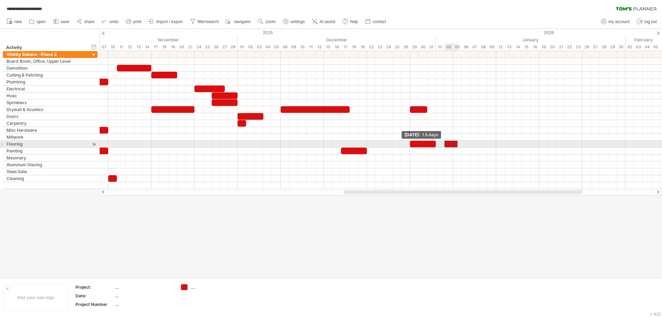
click at [446, 145] on div at bounding box center [450, 144] width 13 height 7
drag, startPoint x: 456, startPoint y: 143, endPoint x: 468, endPoint y: 144, distance: 11.7
click at [468, 144] on div at bounding box center [457, 144] width 26 height 7
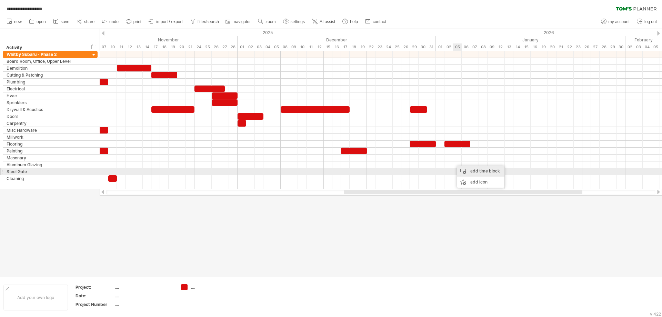
click at [470, 170] on div "add time block" at bounding box center [481, 170] width 48 height 11
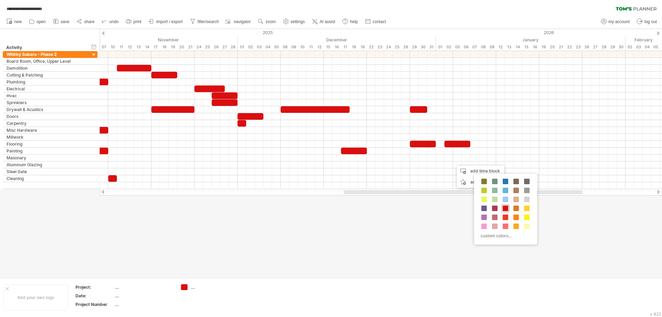
click at [503, 206] on span at bounding box center [505, 208] width 6 height 6
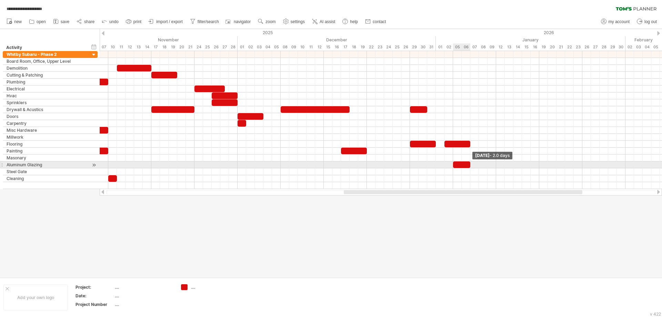
drag, startPoint x: 461, startPoint y: 165, endPoint x: 470, endPoint y: 166, distance: 8.7
click at [471, 166] on span at bounding box center [470, 164] width 3 height 7
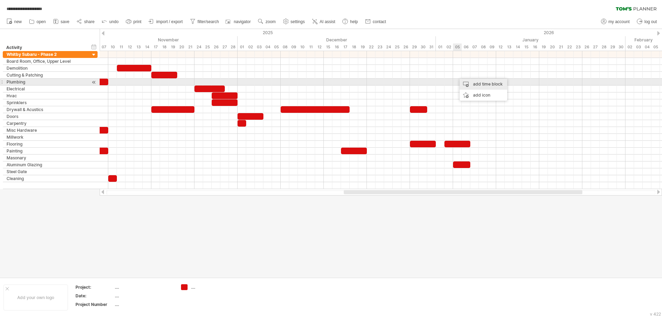
click at [474, 84] on div "add time block" at bounding box center [483, 84] width 48 height 11
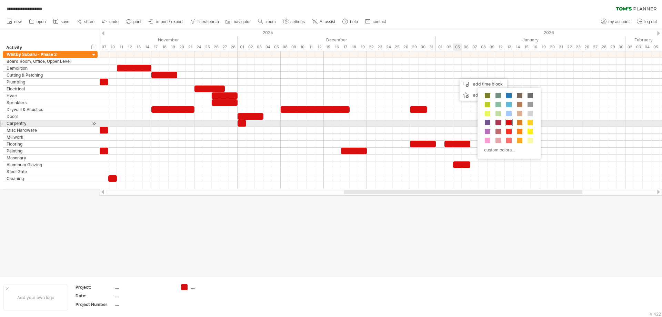
click at [508, 124] on span at bounding box center [509, 123] width 6 height 6
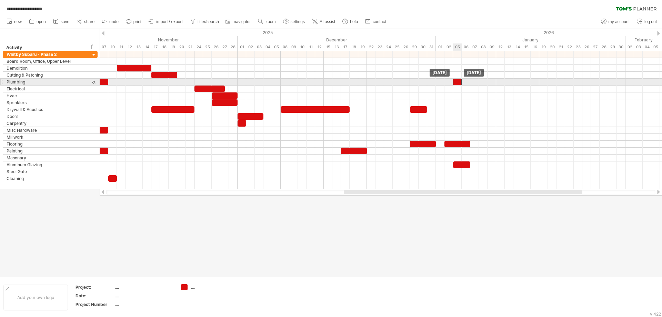
drag, startPoint x: 460, startPoint y: 75, endPoint x: 458, endPoint y: 82, distance: 7.1
drag, startPoint x: 462, startPoint y: 82, endPoint x: 470, endPoint y: 83, distance: 8.3
click at [470, 83] on span at bounding box center [470, 82] width 3 height 7
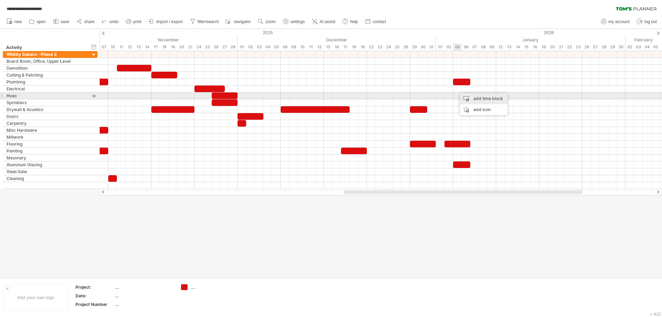
click at [480, 96] on div "add time block" at bounding box center [484, 98] width 48 height 11
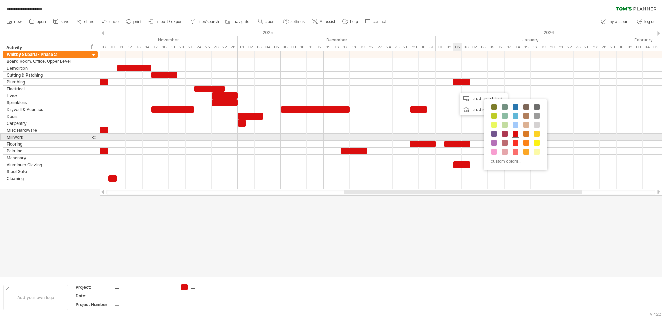
click at [516, 134] on span at bounding box center [515, 134] width 6 height 6
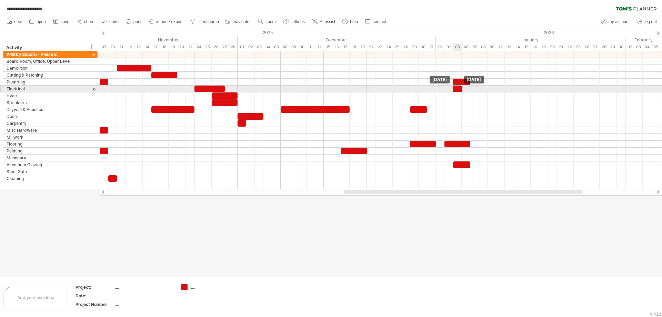
drag, startPoint x: 463, startPoint y: 90, endPoint x: 458, endPoint y: 90, distance: 4.9
click at [458, 90] on div at bounding box center [457, 88] width 9 height 7
drag, startPoint x: 461, startPoint y: 88, endPoint x: 493, endPoint y: 88, distance: 32.4
click at [493, 88] on div at bounding box center [474, 88] width 43 height 7
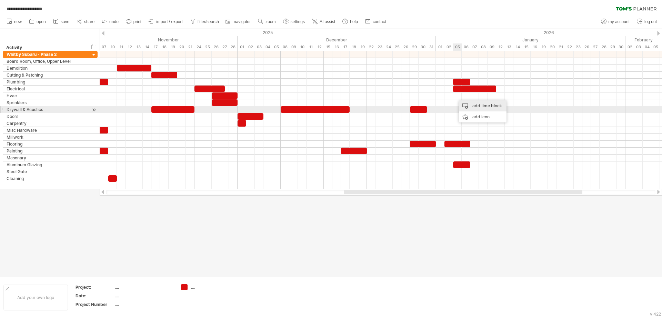
click at [472, 106] on div "add time block" at bounding box center [483, 105] width 48 height 11
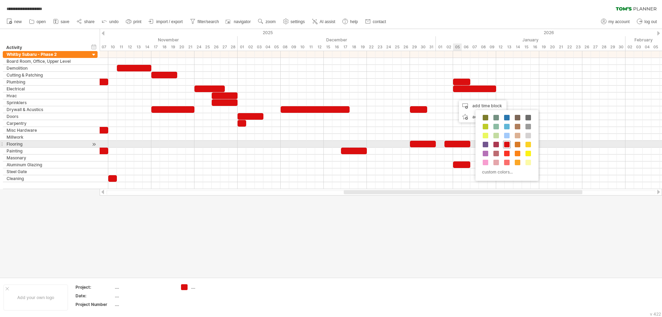
click at [508, 143] on span at bounding box center [507, 145] width 6 height 6
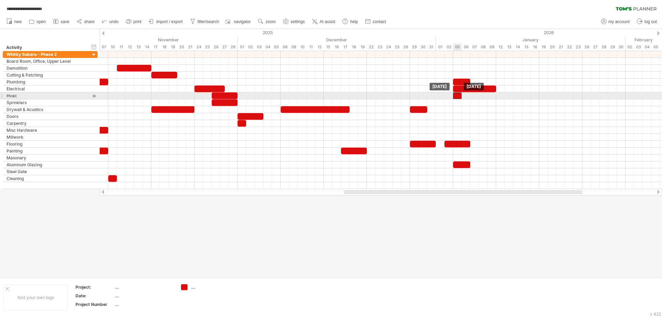
click at [458, 95] on div at bounding box center [457, 95] width 9 height 7
drag, startPoint x: 460, startPoint y: 94, endPoint x: 493, endPoint y: 98, distance: 33.0
click at [496, 98] on span at bounding box center [496, 95] width 3 height 7
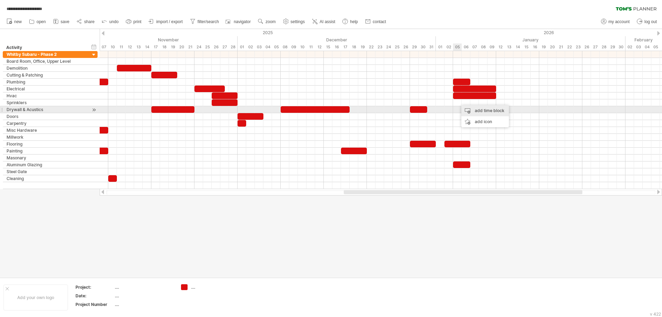
click at [477, 109] on div "add time block" at bounding box center [485, 110] width 48 height 11
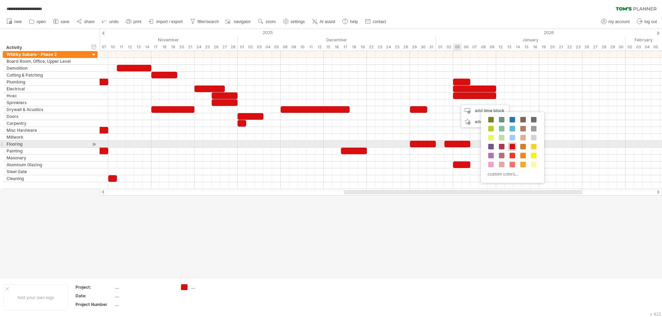
click at [512, 145] on span at bounding box center [512, 147] width 6 height 6
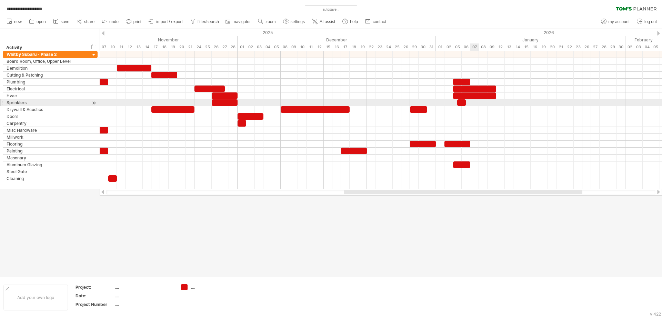
click at [474, 103] on div at bounding box center [381, 102] width 562 height 7
drag, startPoint x: 466, startPoint y: 101, endPoint x: 495, endPoint y: 102, distance: 29.0
click at [495, 102] on span at bounding box center [496, 102] width 3 height 7
drag, startPoint x: 457, startPoint y: 101, endPoint x: 470, endPoint y: 100, distance: 13.1
click at [470, 100] on span at bounding box center [470, 102] width 3 height 7
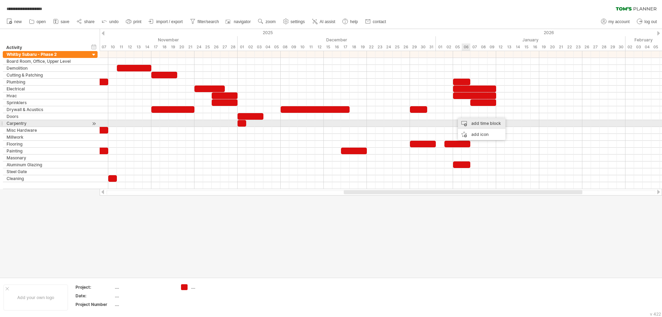
click at [476, 122] on div "add time block" at bounding box center [482, 123] width 48 height 11
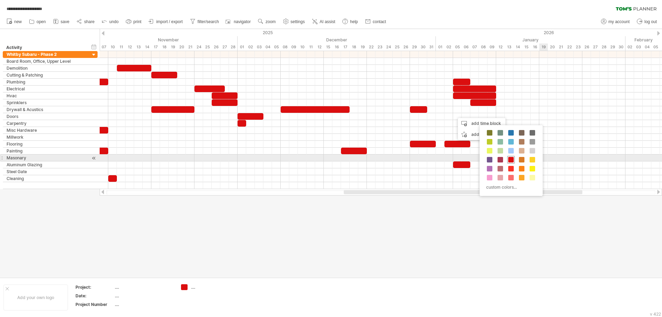
click at [511, 159] on span at bounding box center [511, 160] width 6 height 6
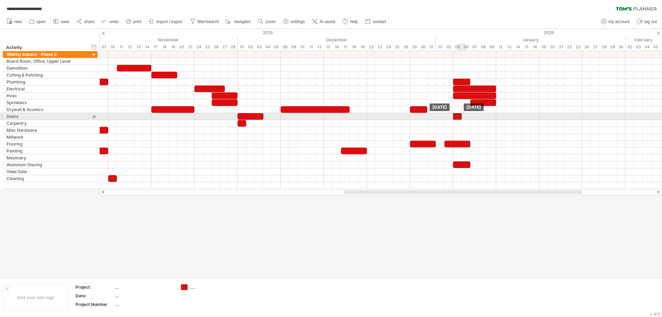
click at [461, 119] on div at bounding box center [457, 116] width 9 height 7
drag, startPoint x: 460, startPoint y: 116, endPoint x: 477, endPoint y: 118, distance: 16.3
click at [477, 118] on div at bounding box center [466, 116] width 26 height 7
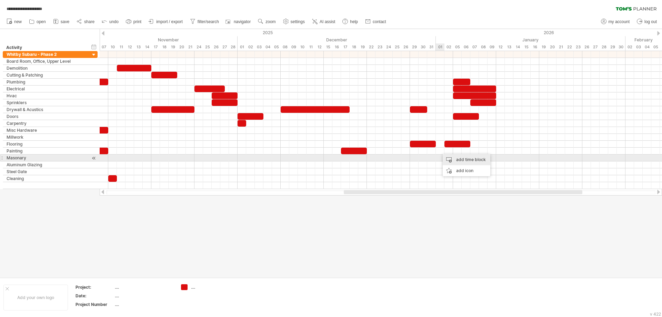
click at [450, 158] on div "add time block" at bounding box center [466, 159] width 48 height 11
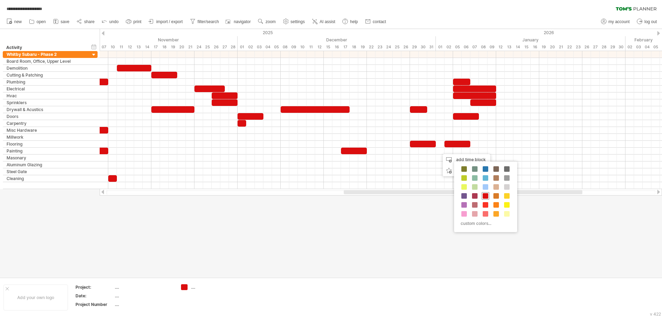
click at [481, 193] on div at bounding box center [485, 196] width 8 height 8
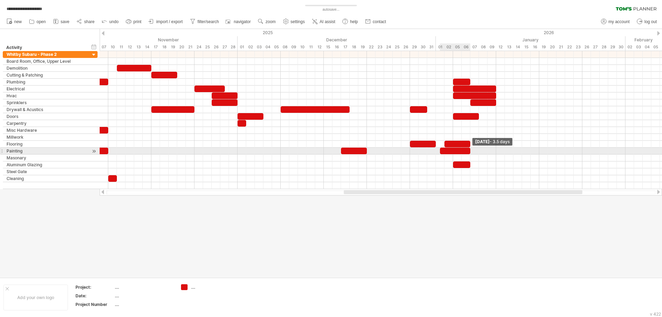
drag, startPoint x: 448, startPoint y: 151, endPoint x: 468, endPoint y: 152, distance: 20.3
click at [468, 152] on div at bounding box center [455, 150] width 30 height 7
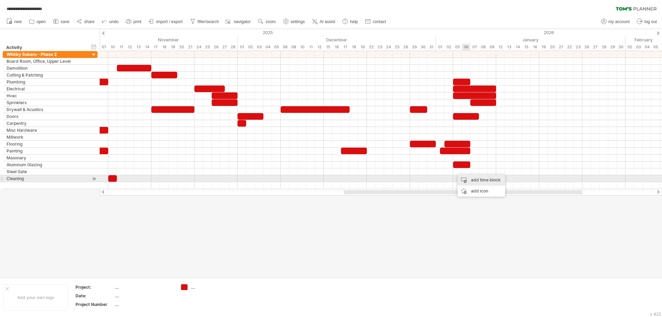
click at [468, 177] on div "add time block" at bounding box center [481, 179] width 48 height 11
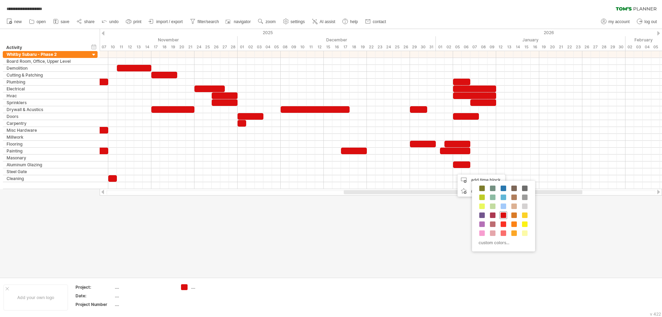
click at [500, 216] on span at bounding box center [503, 215] width 6 height 6
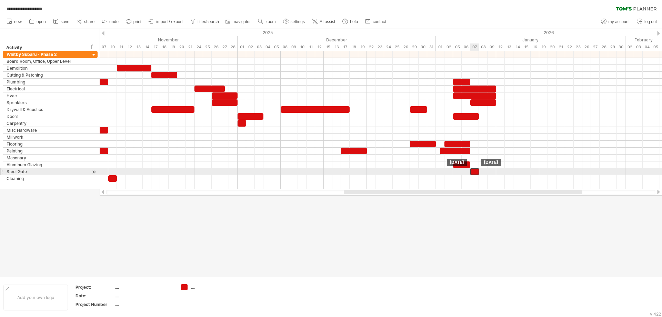
drag, startPoint x: 455, startPoint y: 173, endPoint x: 474, endPoint y: 173, distance: 19.0
click at [472, 174] on div at bounding box center [474, 171] width 9 height 7
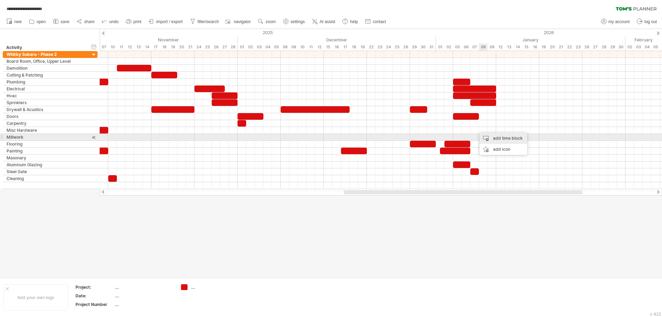
click at [493, 136] on div "add time block" at bounding box center [503, 138] width 48 height 11
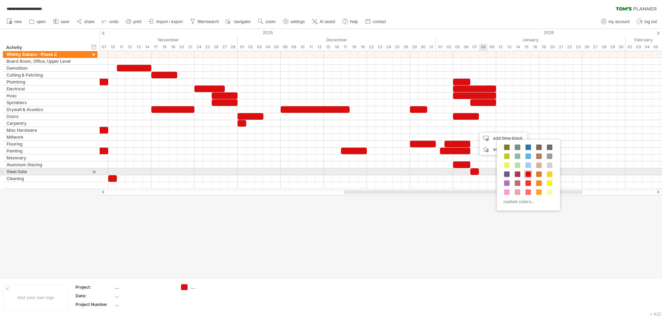
click at [528, 173] on span at bounding box center [528, 174] width 6 height 6
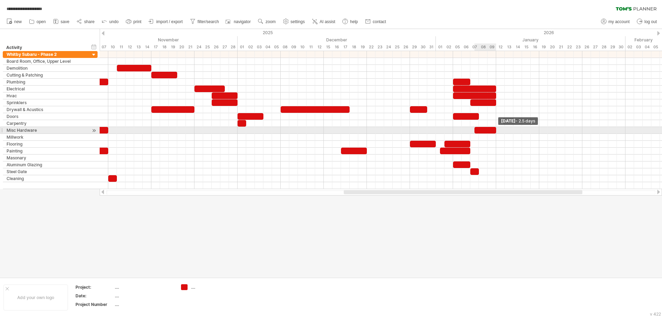
drag, startPoint x: 482, startPoint y: 133, endPoint x: 493, endPoint y: 132, distance: 11.8
click at [493, 132] on div at bounding box center [485, 130] width 22 height 7
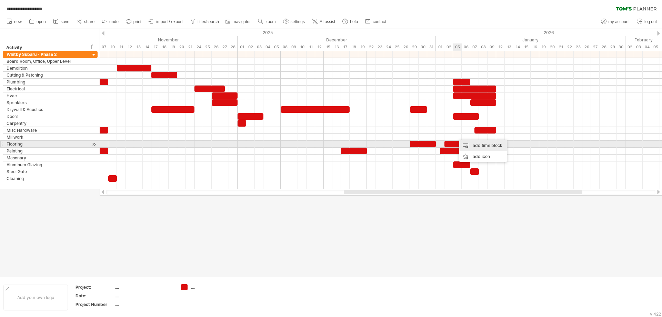
click at [474, 146] on div "add time block" at bounding box center [483, 145] width 48 height 11
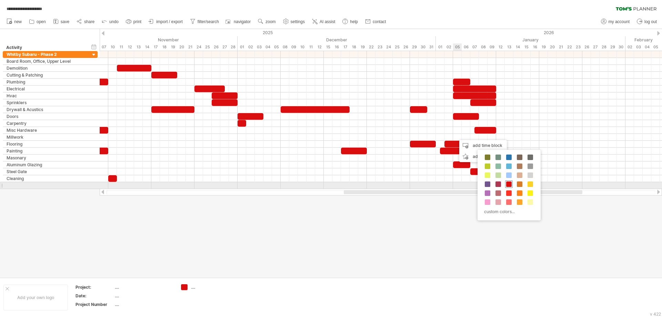
click at [511, 183] on div at bounding box center [509, 184] width 8 height 8
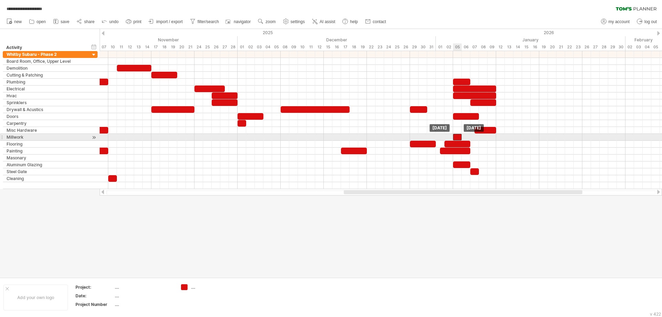
drag, startPoint x: 459, startPoint y: 136, endPoint x: 455, endPoint y: 136, distance: 4.1
click at [455, 136] on div at bounding box center [457, 137] width 9 height 7
click at [461, 138] on div at bounding box center [457, 137] width 9 height 7
drag, startPoint x: 460, startPoint y: 135, endPoint x: 467, endPoint y: 135, distance: 6.9
click at [467, 135] on div at bounding box center [461, 137] width 17 height 7
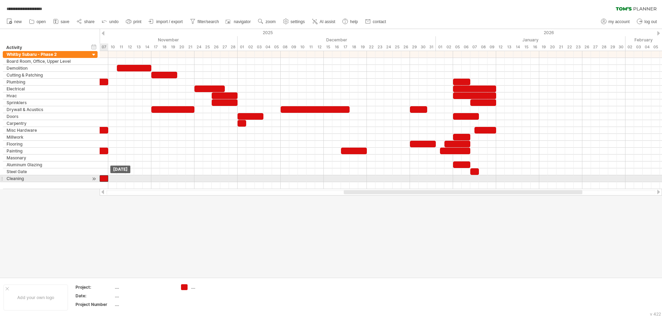
drag, startPoint x: 114, startPoint y: 177, endPoint x: 106, endPoint y: 176, distance: 7.7
click at [106, 176] on div at bounding box center [104, 178] width 9 height 7
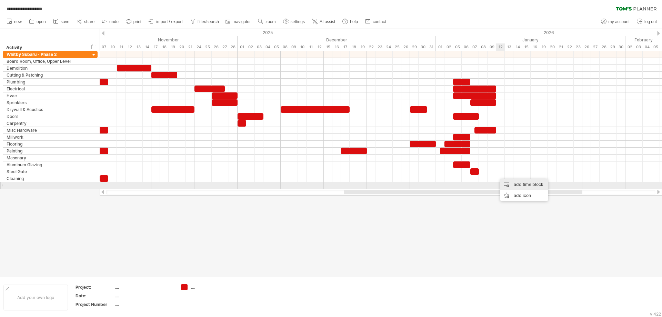
click at [509, 183] on div "add time block" at bounding box center [524, 184] width 48 height 11
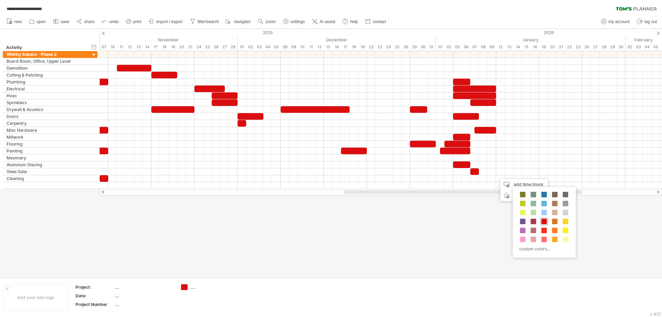
click at [544, 218] on span at bounding box center [544, 221] width 6 height 6
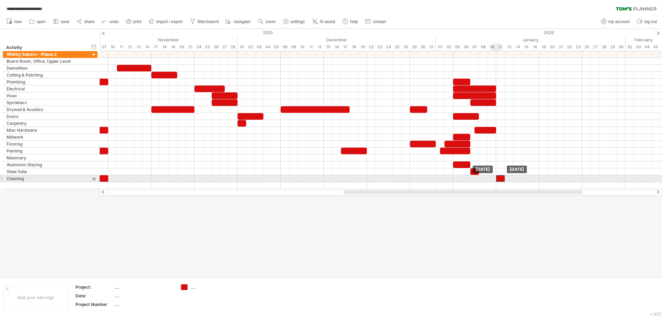
click at [500, 178] on div at bounding box center [500, 178] width 9 height 7
drag, startPoint x: 503, startPoint y: 178, endPoint x: 513, endPoint y: 178, distance: 10.3
click at [513, 178] on span at bounding box center [513, 178] width 3 height 7
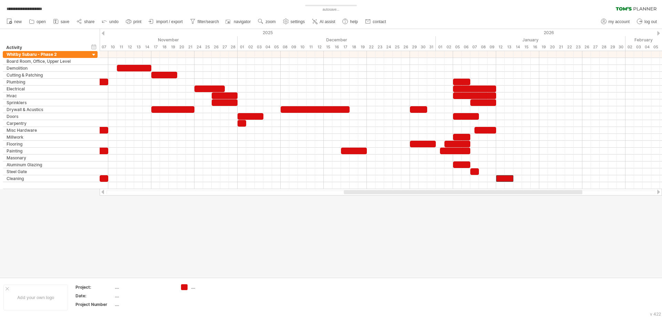
click at [500, 220] on div at bounding box center [331, 153] width 662 height 248
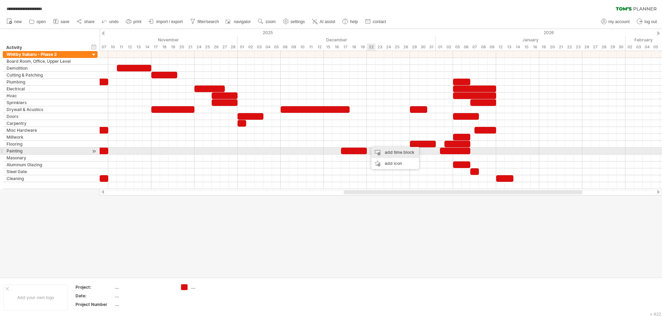
click at [380, 150] on div "add time block" at bounding box center [395, 152] width 48 height 11
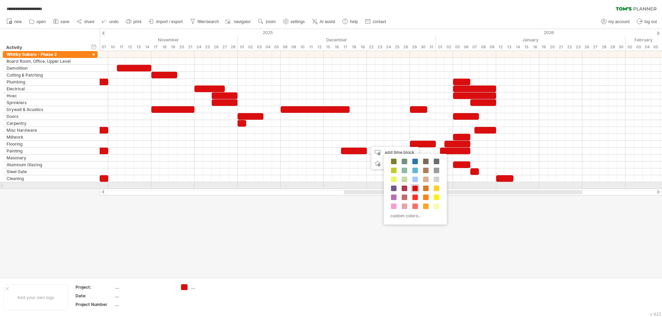
click at [415, 187] on span at bounding box center [415, 188] width 6 height 6
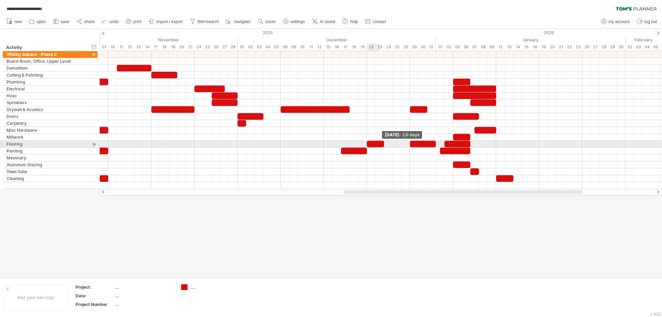
drag, startPoint x: 375, startPoint y: 142, endPoint x: 381, endPoint y: 142, distance: 6.5
click at [381, 142] on div at bounding box center [375, 144] width 17 height 7
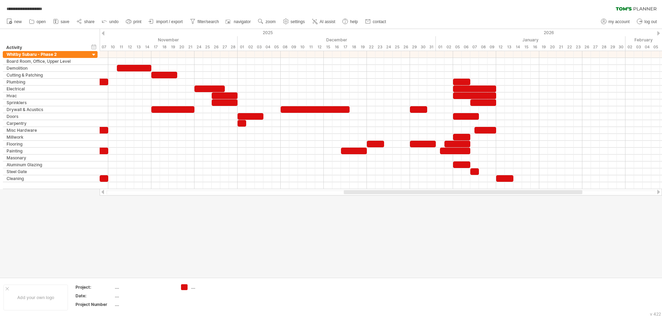
click at [416, 219] on div at bounding box center [331, 153] width 662 height 248
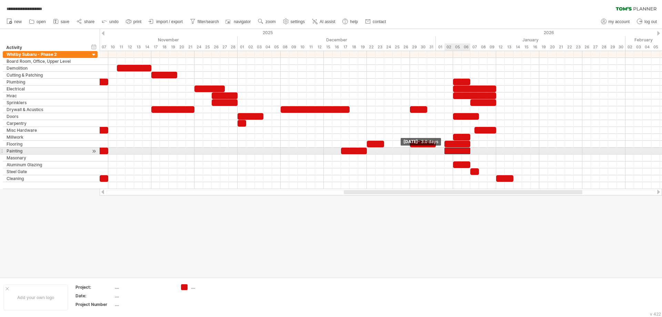
click at [443, 154] on span at bounding box center [444, 150] width 3 height 7
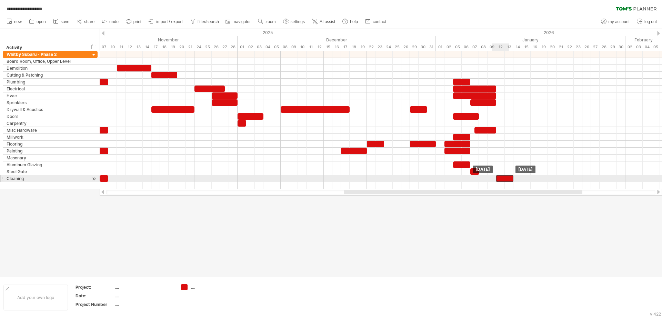
click at [508, 180] on div at bounding box center [504, 178] width 17 height 7
click at [505, 178] on div at bounding box center [504, 178] width 17 height 7
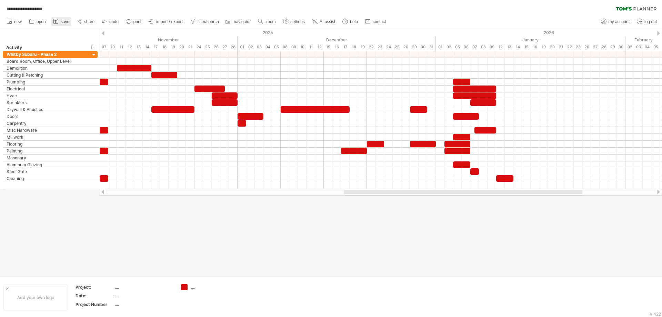
click at [54, 21] on icon at bounding box center [55, 21] width 7 height 7
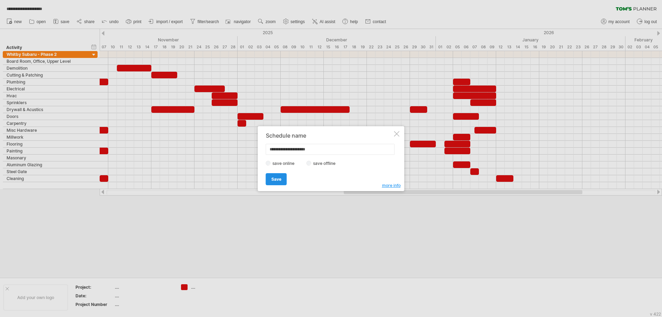
click at [281, 179] on span "Save" at bounding box center [276, 178] width 10 height 5
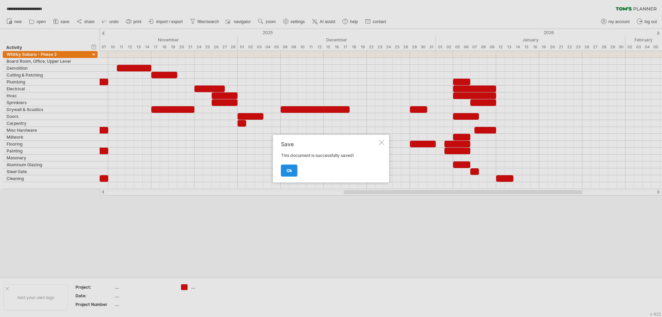
click at [287, 169] on span "ok" at bounding box center [289, 170] width 6 height 5
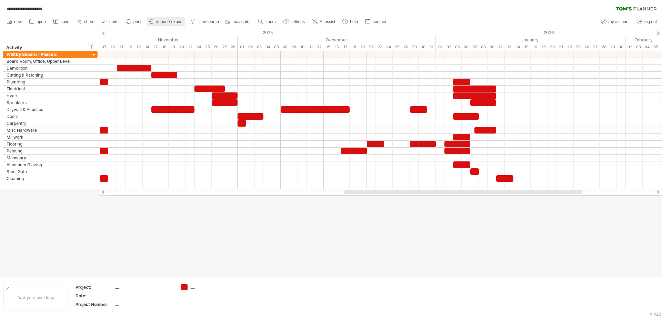
click at [161, 19] on span "import / export" at bounding box center [169, 21] width 27 height 5
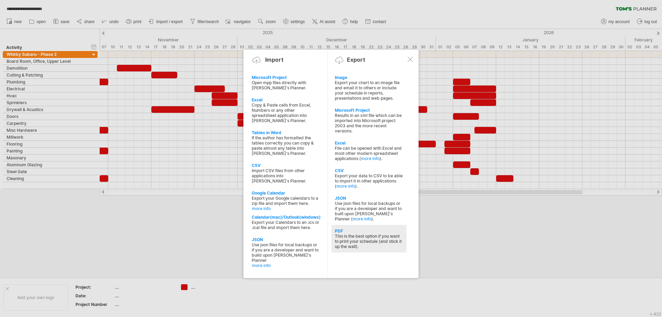
click at [350, 232] on div "PDF" at bounding box center [369, 230] width 68 height 5
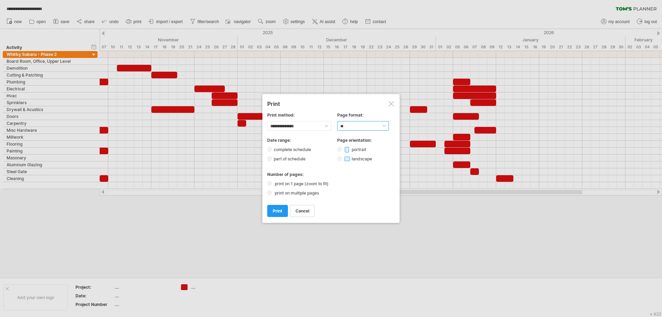
click at [359, 125] on select "****** ** ***** ** ****** ** ** **" at bounding box center [363, 126] width 52 height 10
click at [279, 210] on span "print" at bounding box center [278, 210] width 10 height 5
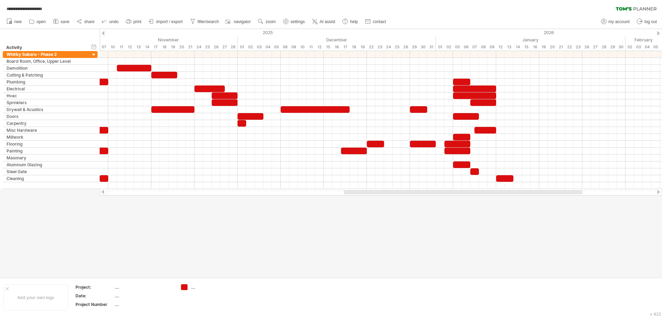
click at [103, 33] on div at bounding box center [103, 33] width 3 height 4
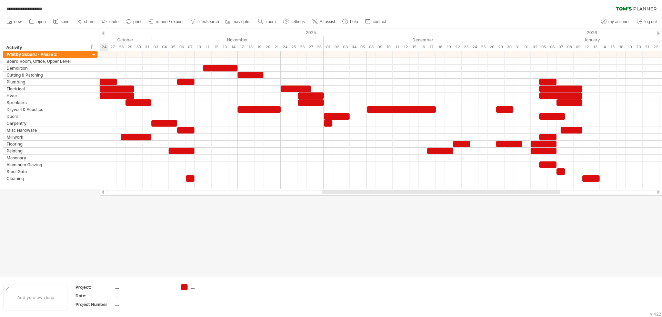
click at [103, 33] on div at bounding box center [103, 33] width 3 height 4
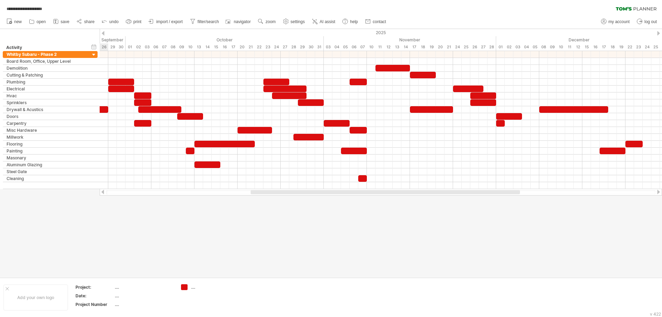
click at [103, 33] on div at bounding box center [103, 33] width 3 height 4
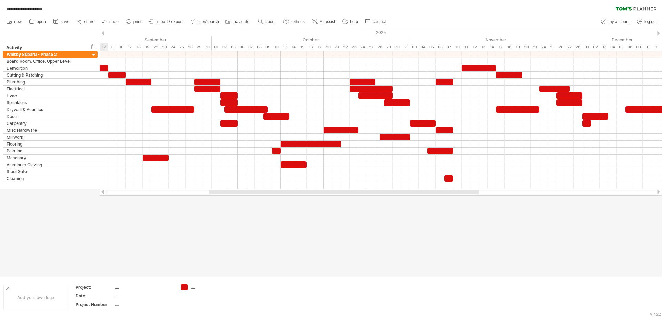
click at [103, 33] on div at bounding box center [103, 33] width 3 height 4
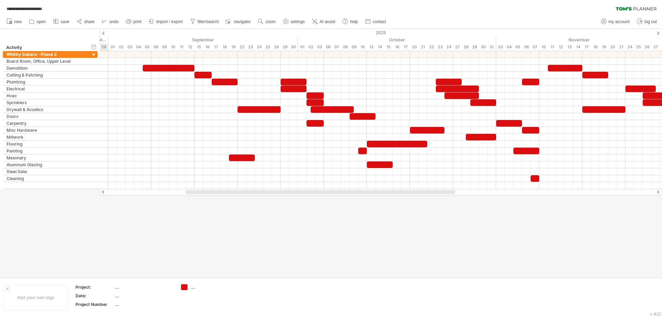
click at [103, 33] on div at bounding box center [103, 33] width 3 height 4
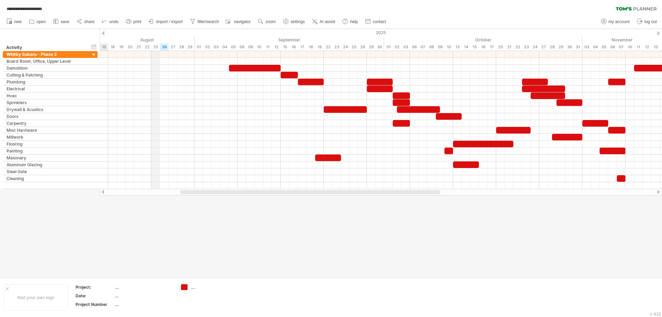
click at [152, 38] on div "August" at bounding box center [103, 39] width 181 height 7
click at [253, 40] on div "September" at bounding box center [289, 39] width 190 height 7
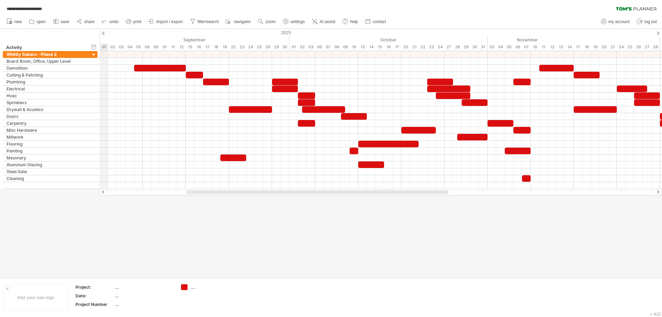
drag, startPoint x: 193, startPoint y: 38, endPoint x: 100, endPoint y: 29, distance: 93.4
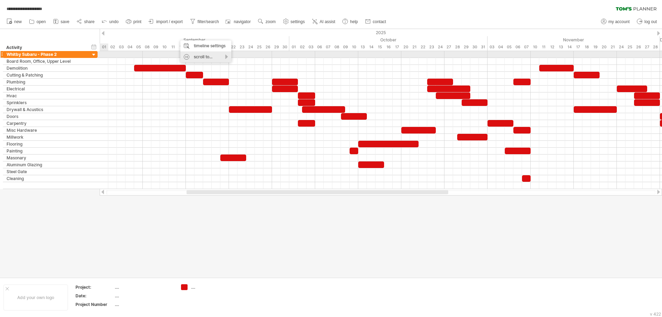
click at [211, 58] on div "scroll to..." at bounding box center [205, 56] width 51 height 11
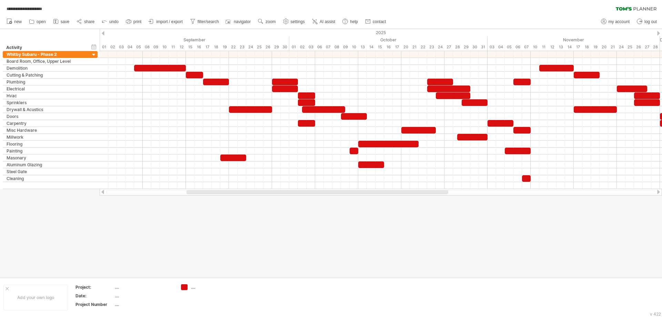
drag, startPoint x: 417, startPoint y: 259, endPoint x: 512, endPoint y: 172, distance: 129.1
click at [416, 258] on div at bounding box center [331, 153] width 662 height 248
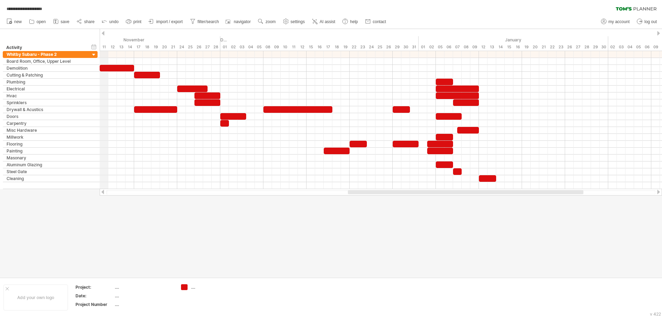
drag, startPoint x: 539, startPoint y: 37, endPoint x: 103, endPoint y: 38, distance: 435.9
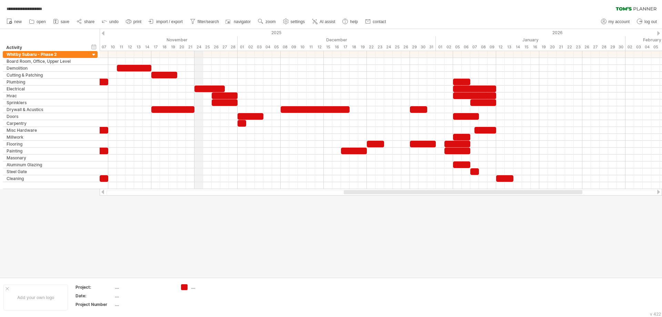
drag, startPoint x: 186, startPoint y: 32, endPoint x: 200, endPoint y: 32, distance: 13.4
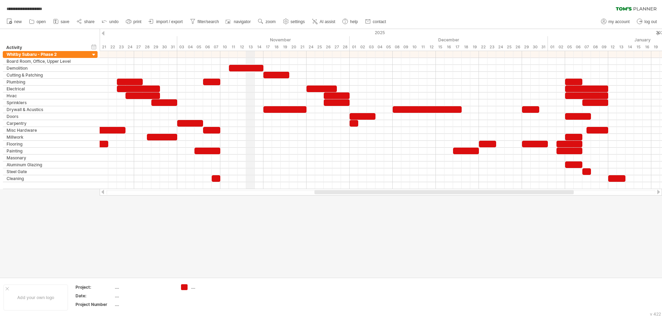
drag, startPoint x: 136, startPoint y: 41, endPoint x: 287, endPoint y: 38, distance: 150.6
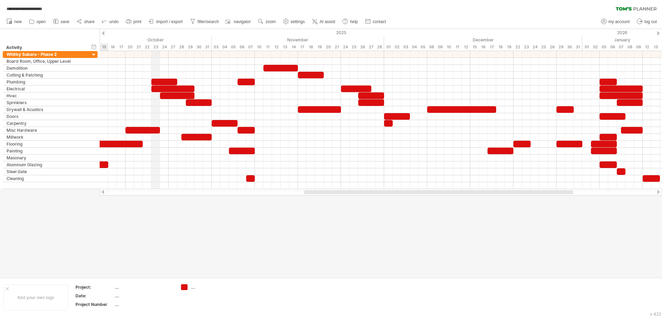
click at [155, 37] on div "October" at bounding box center [112, 39] width 198 height 7
click at [144, 40] on div "October" at bounding box center [112, 39] width 198 height 7
click at [195, 48] on div "timeline settings" at bounding box center [180, 48] width 51 height 11
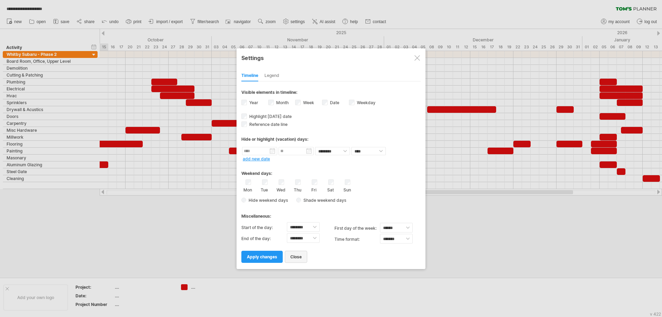
click at [294, 258] on span "close" at bounding box center [295, 256] width 11 height 5
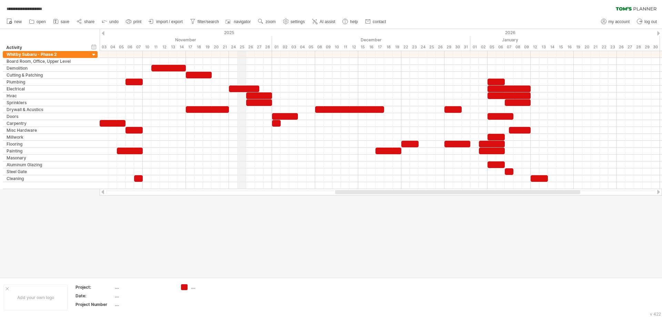
drag, startPoint x: 354, startPoint y: 36, endPoint x: 241, endPoint y: 41, distance: 113.5
click at [241, 41] on div "November" at bounding box center [186, 39] width 172 height 7
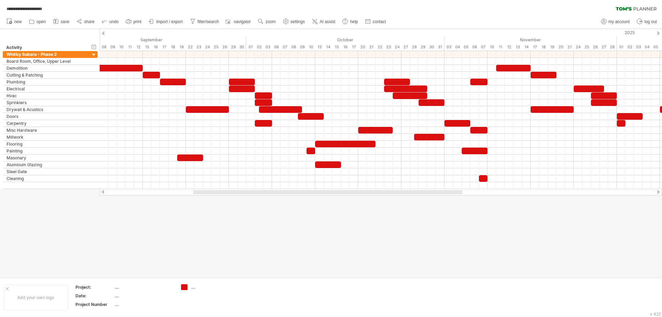
drag, startPoint x: 207, startPoint y: 38, endPoint x: 572, endPoint y: 1, distance: 367.1
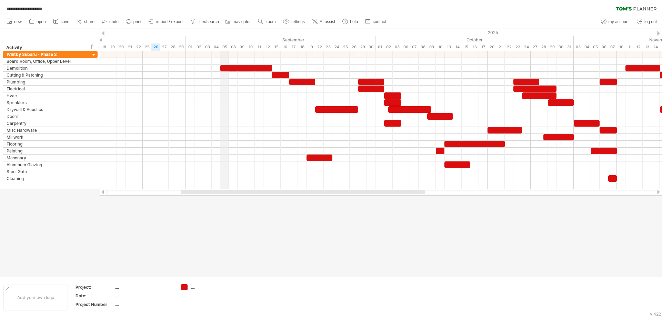
drag, startPoint x: 113, startPoint y: 47, endPoint x: 221, endPoint y: 44, distance: 107.9
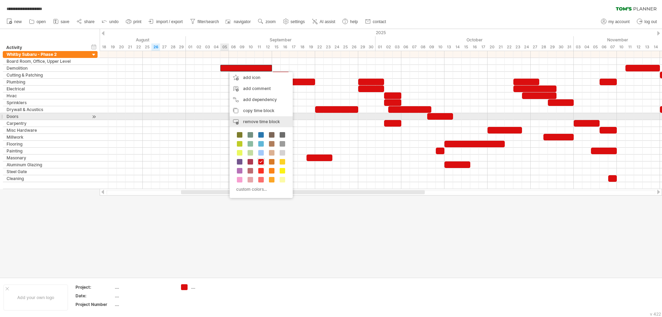
click at [254, 119] on span "remove time block" at bounding box center [261, 121] width 37 height 5
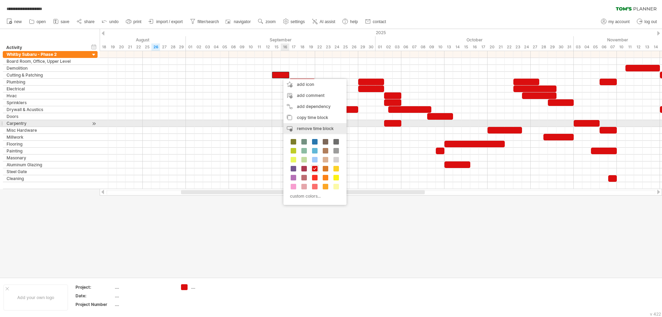
click at [304, 126] on span "remove time block" at bounding box center [315, 128] width 37 height 5
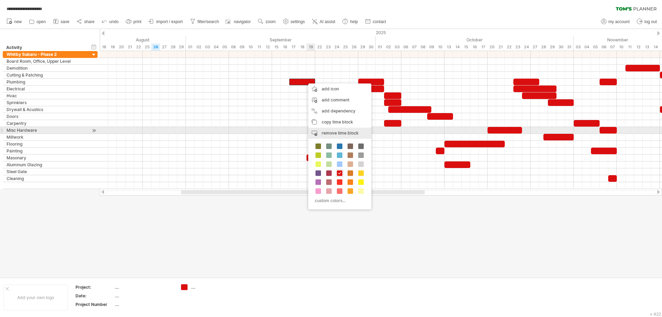
click at [327, 132] on span "remove time block" at bounding box center [340, 132] width 37 height 5
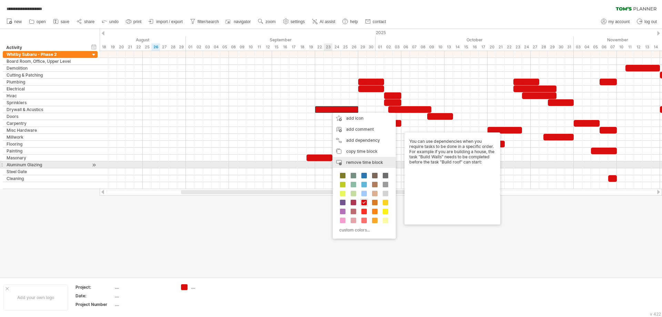
click at [351, 162] on span "remove time block" at bounding box center [364, 162] width 37 height 5
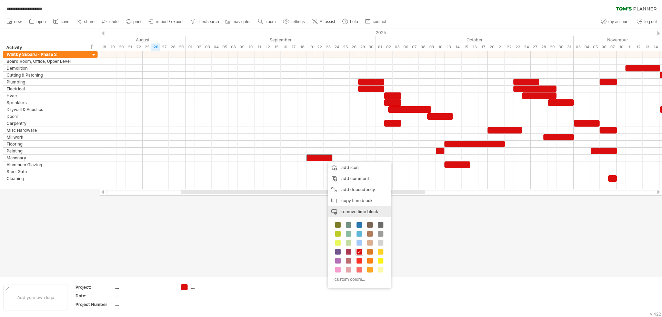
click at [364, 213] on span "remove time block" at bounding box center [359, 211] width 37 height 5
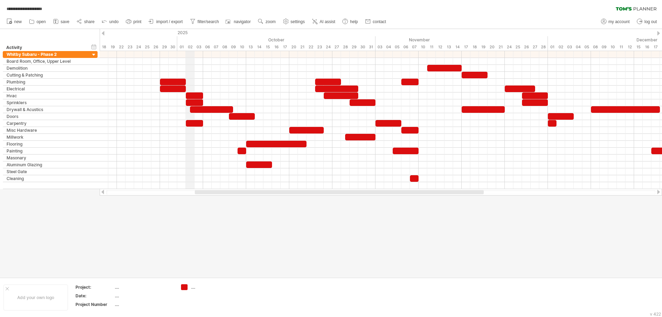
drag, startPoint x: 393, startPoint y: 33, endPoint x: 192, endPoint y: 59, distance: 202.6
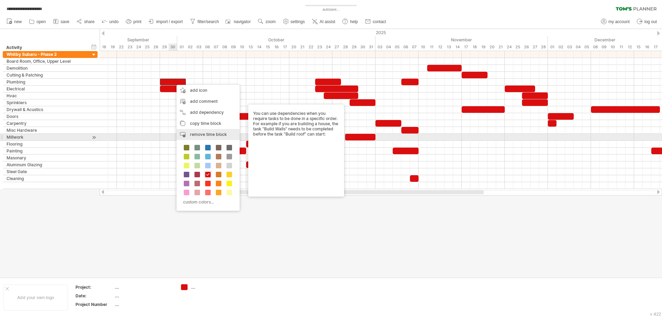
click at [210, 135] on span "remove time block" at bounding box center [208, 134] width 37 height 5
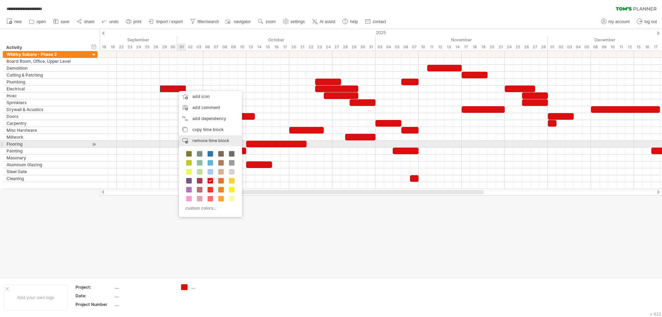
click at [212, 142] on span "remove time block" at bounding box center [210, 140] width 37 height 5
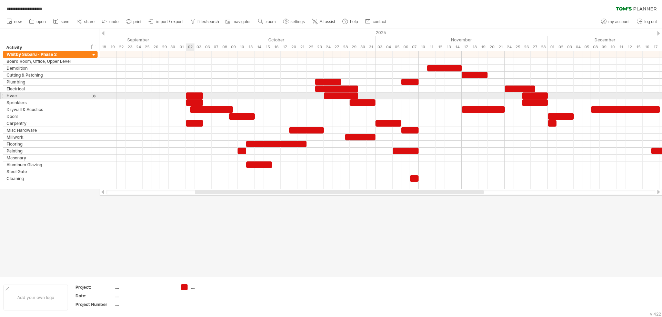
click at [193, 95] on div at bounding box center [194, 95] width 17 height 7
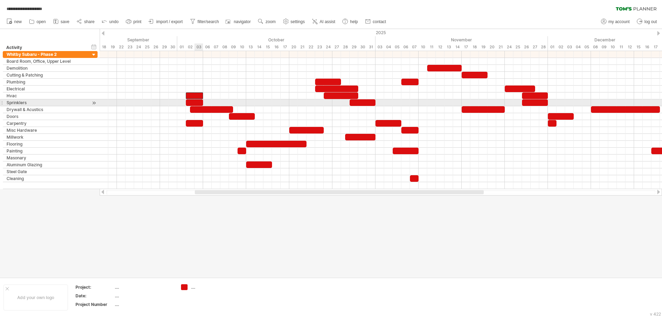
click at [198, 102] on div at bounding box center [194, 102] width 17 height 7
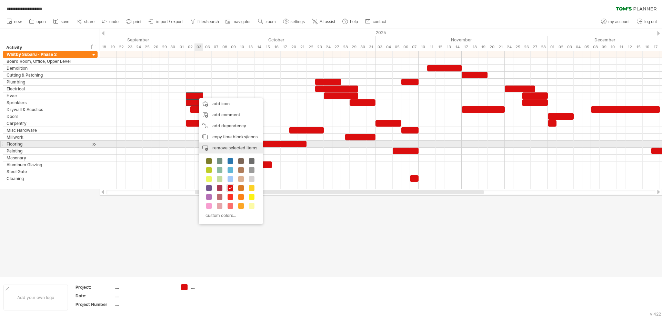
click at [226, 145] on span "remove selected items" at bounding box center [234, 147] width 45 height 5
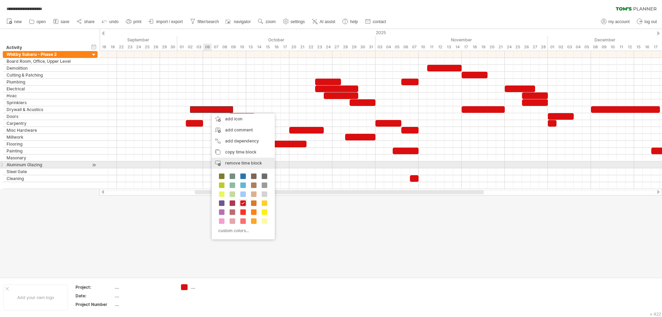
click at [234, 163] on span "remove time block" at bounding box center [243, 162] width 37 height 5
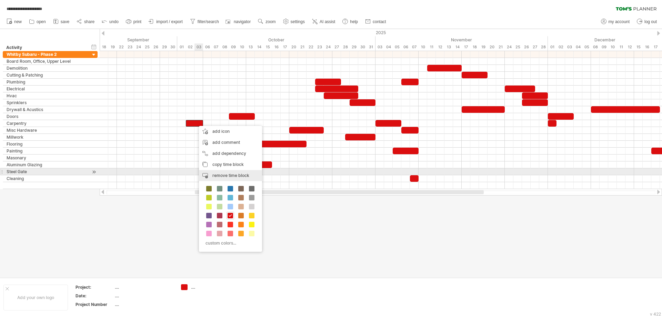
click at [235, 171] on div "remove time block remove selected items" at bounding box center [230, 175] width 63 height 11
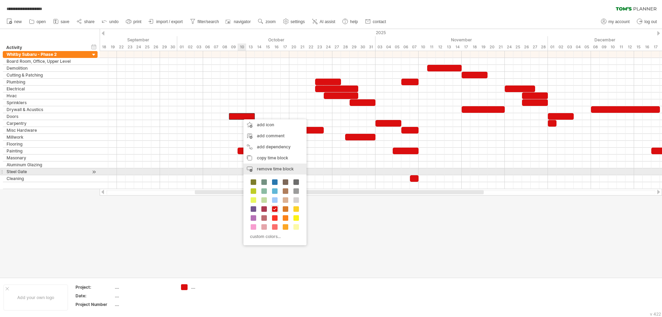
click at [284, 166] on span "remove time block" at bounding box center [275, 168] width 37 height 5
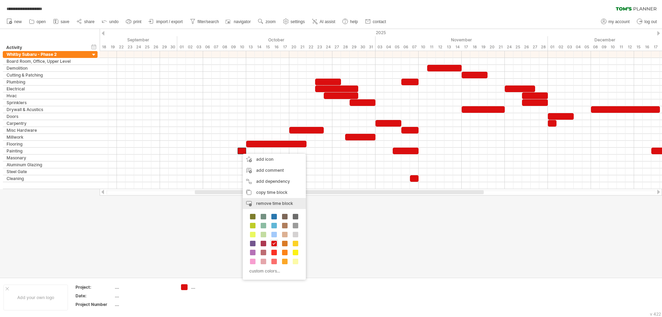
drag, startPoint x: 267, startPoint y: 201, endPoint x: 264, endPoint y: 182, distance: 18.6
click at [267, 201] on span "remove time block" at bounding box center [274, 203] width 37 height 5
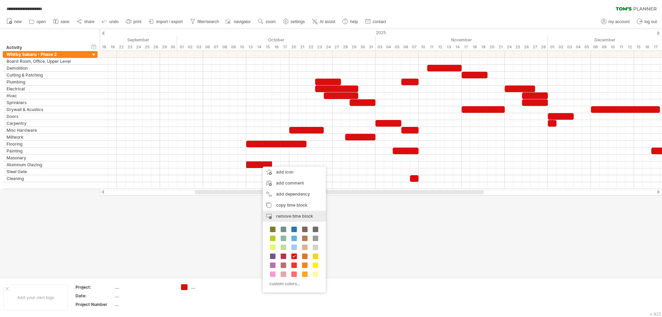
click at [287, 215] on span "remove time block" at bounding box center [294, 215] width 37 height 5
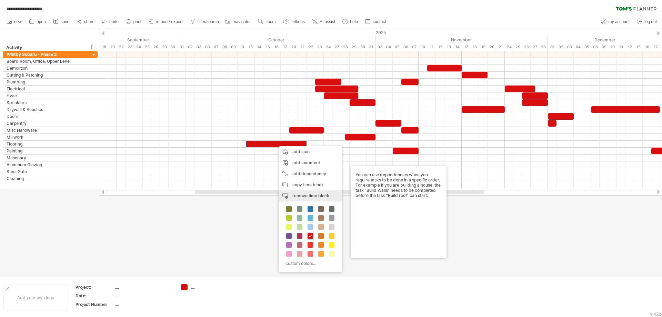
click at [307, 191] on div "remove time block remove selected items" at bounding box center [310, 195] width 63 height 11
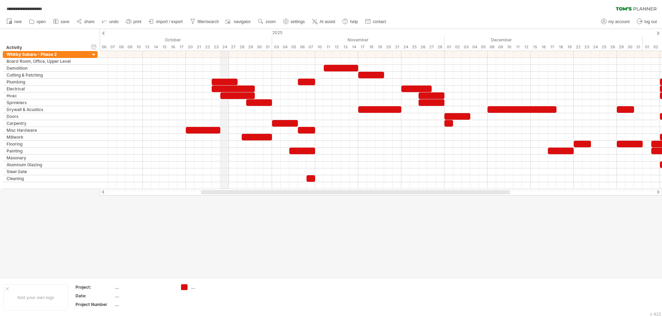
drag, startPoint x: 321, startPoint y: 31, endPoint x: 197, endPoint y: 32, distance: 124.1
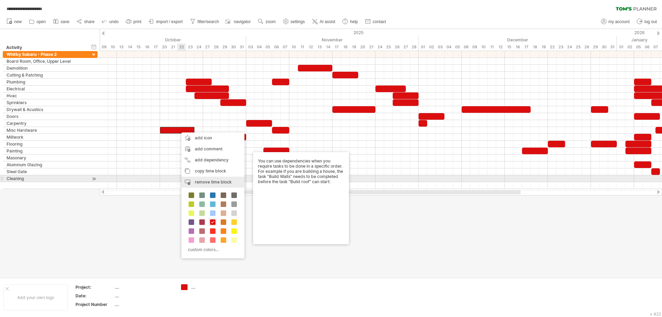
click at [219, 180] on span "remove time block" at bounding box center [213, 181] width 37 height 5
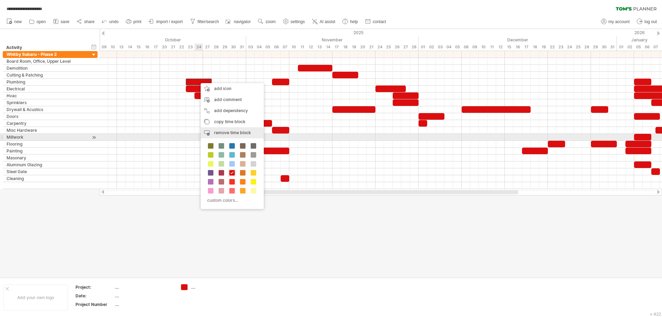
click at [236, 136] on div "remove time block remove selected items" at bounding box center [232, 132] width 63 height 11
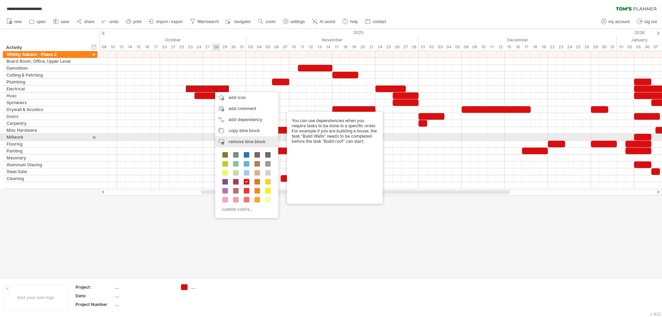
click at [236, 140] on span "remove time block" at bounding box center [246, 141] width 37 height 5
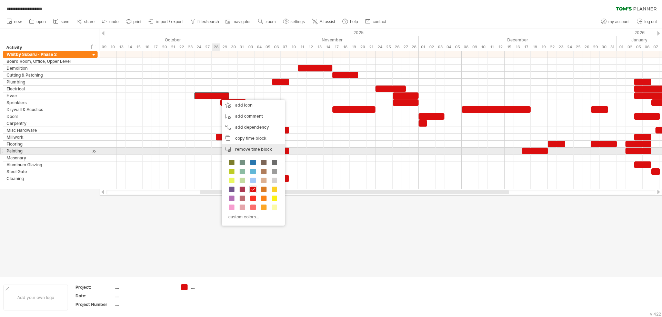
click at [244, 148] on span "remove time block" at bounding box center [253, 148] width 37 height 5
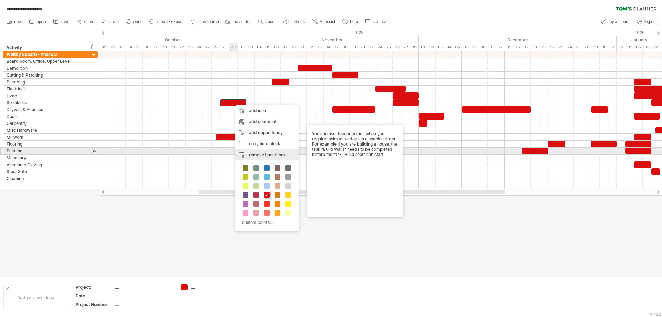
click at [250, 152] on div "remove time block remove selected items" at bounding box center [266, 154] width 63 height 11
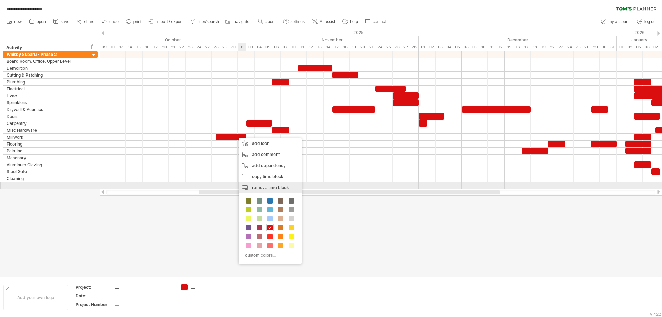
drag, startPoint x: 277, startPoint y: 186, endPoint x: 270, endPoint y: 146, distance: 40.6
click at [276, 186] on span "remove time block" at bounding box center [270, 187] width 37 height 5
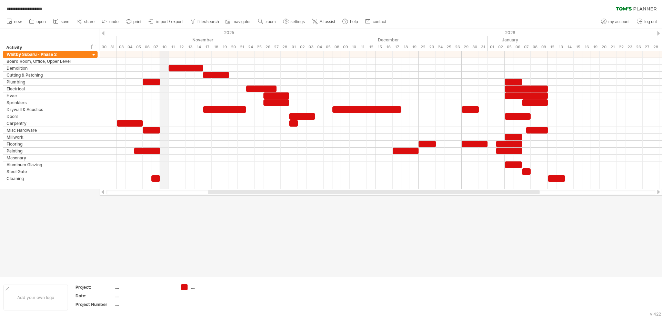
drag, startPoint x: 288, startPoint y: 33, endPoint x: 162, endPoint y: 35, distance: 126.1
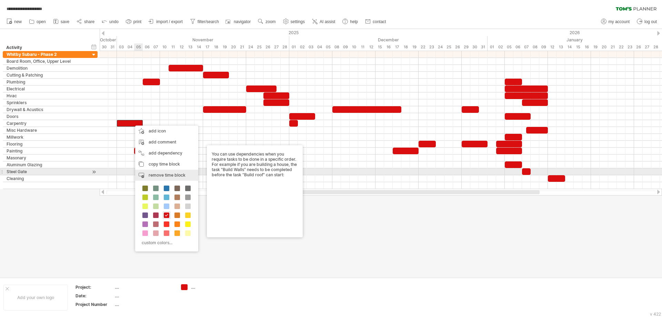
click at [173, 174] on span "remove time block" at bounding box center [167, 174] width 37 height 5
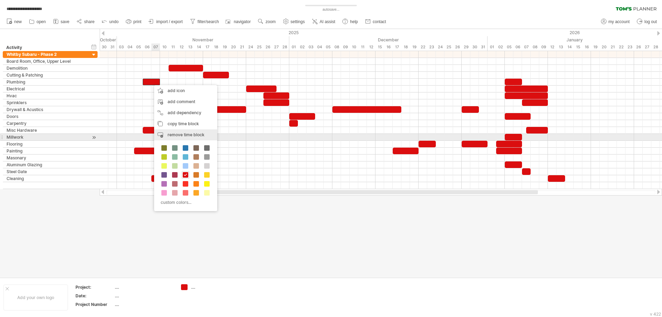
click at [181, 135] on span "remove time block" at bounding box center [185, 134] width 37 height 5
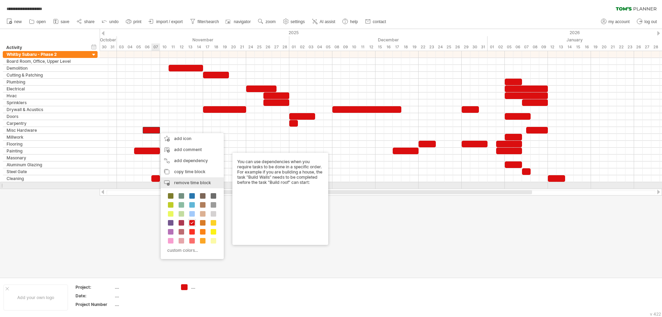
click at [190, 184] on span "remove time block" at bounding box center [192, 182] width 37 height 5
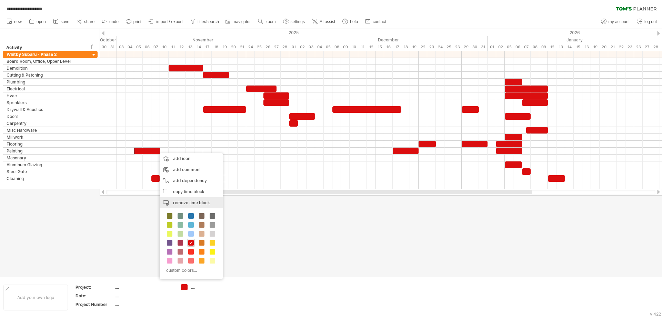
click at [183, 200] on span "remove time block" at bounding box center [191, 202] width 37 height 5
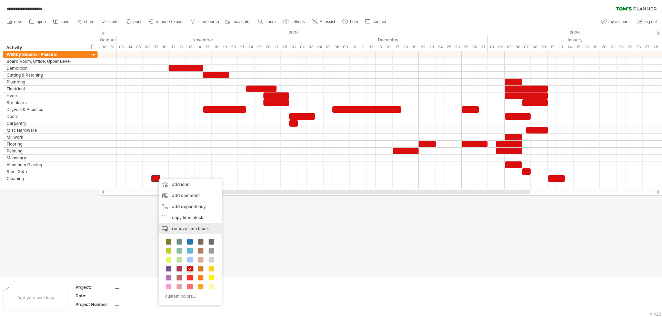
click at [194, 230] on span "remove time block" at bounding box center [190, 228] width 37 height 5
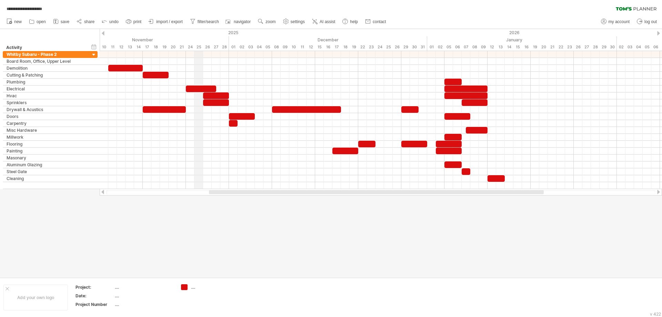
drag, startPoint x: 257, startPoint y: 35, endPoint x: 200, endPoint y: 35, distance: 57.2
drag, startPoint x: 622, startPoint y: 38, endPoint x: 623, endPoint y: 34, distance: 3.9
click at [172, 22] on span "import / export" at bounding box center [169, 21] width 27 height 5
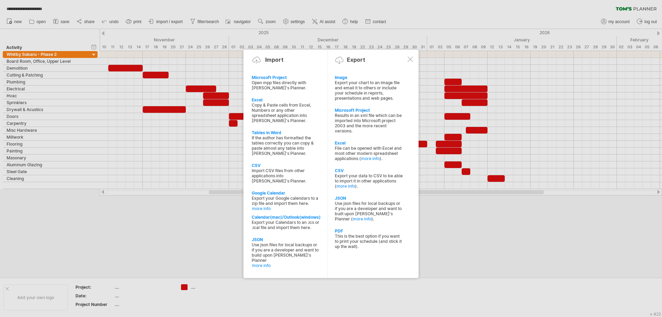
click at [176, 263] on div at bounding box center [331, 158] width 662 height 317
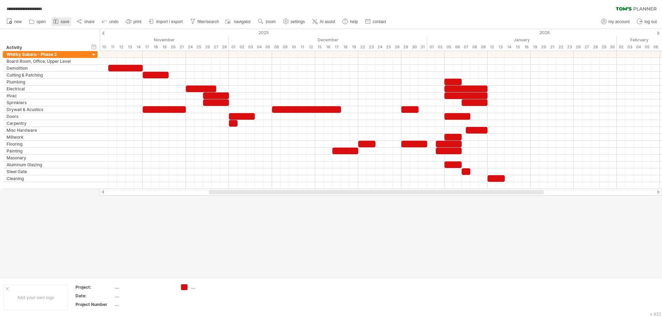
click at [62, 23] on span "save" at bounding box center [65, 21] width 9 height 5
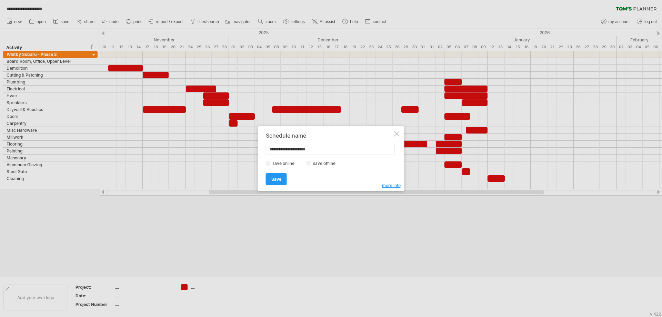
click at [265, 177] on div "**********" at bounding box center [331, 158] width 146 height 65
click at [272, 179] on span "Save" at bounding box center [276, 178] width 10 height 5
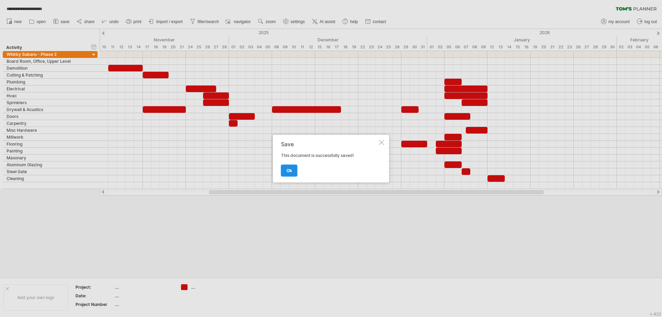
click at [287, 170] on span "ok" at bounding box center [289, 170] width 6 height 5
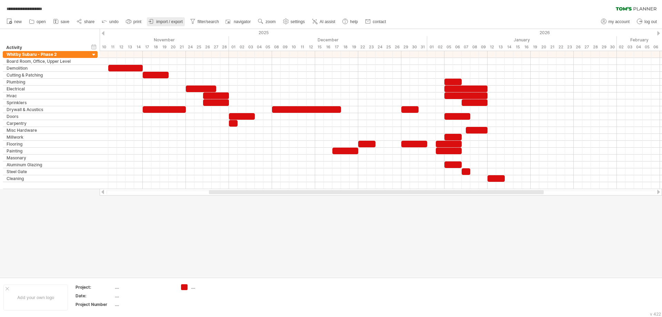
click at [156, 20] on link "import / export" at bounding box center [166, 21] width 38 height 9
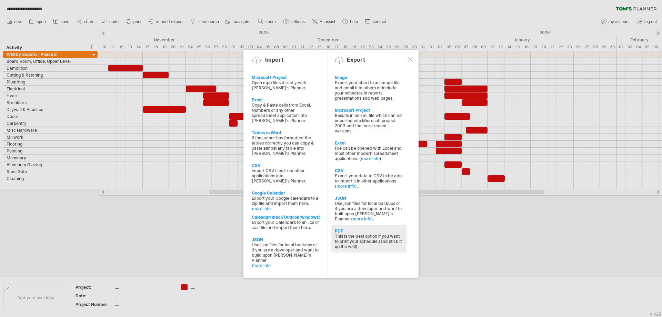
click at [361, 235] on div "This is the best option if you want to print your schedule (and stick it up the…" at bounding box center [369, 241] width 68 height 16
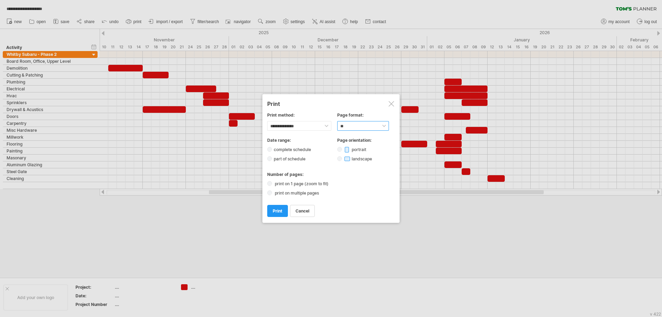
click at [358, 124] on select "****** ** ***** ** ****** ** ** **" at bounding box center [363, 126] width 52 height 10
click at [323, 150] on div "complete schedule" at bounding box center [331, 149] width 128 height 6
click at [309, 194] on label "print on multiple pages" at bounding box center [299, 192] width 52 height 5
click at [390, 104] on div at bounding box center [391, 104] width 6 height 6
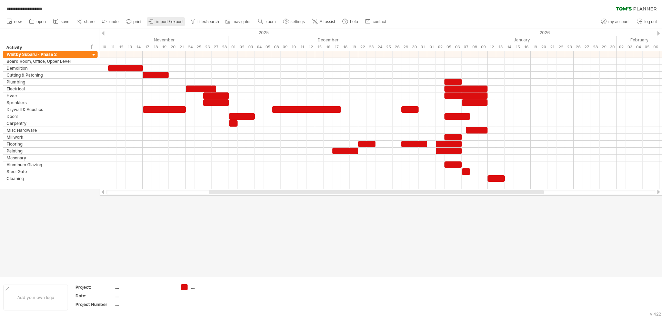
click at [171, 19] on link "import / export" at bounding box center [166, 21] width 38 height 9
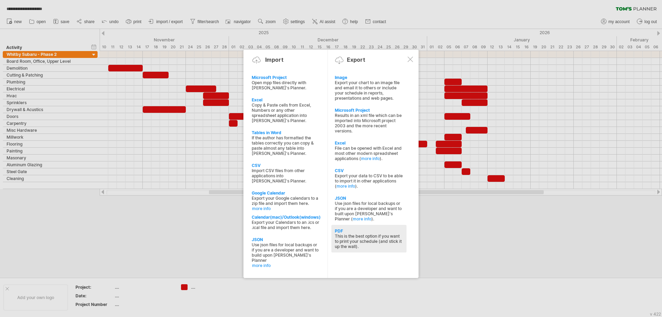
click at [358, 240] on div "This is the best option if you want to print your schedule (and stick it up the…" at bounding box center [369, 241] width 68 height 16
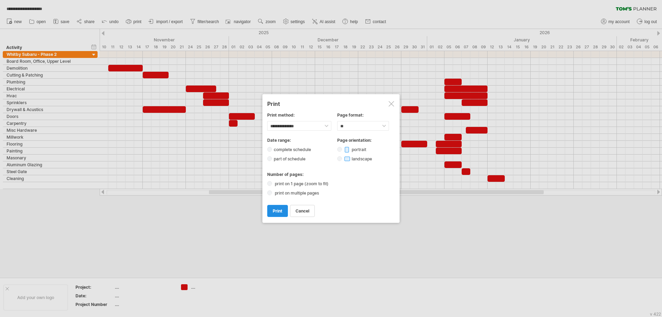
click at [276, 211] on span "print" at bounding box center [278, 210] width 10 height 5
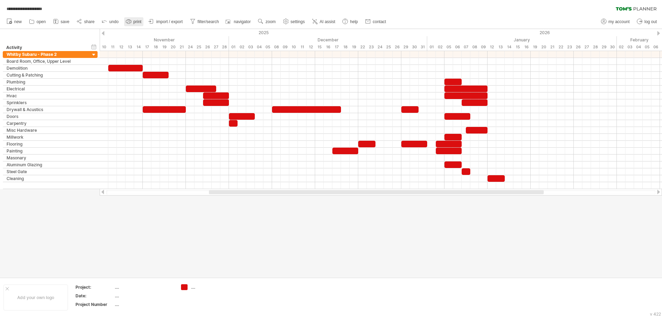
click at [137, 21] on span "print" at bounding box center [137, 21] width 8 height 5
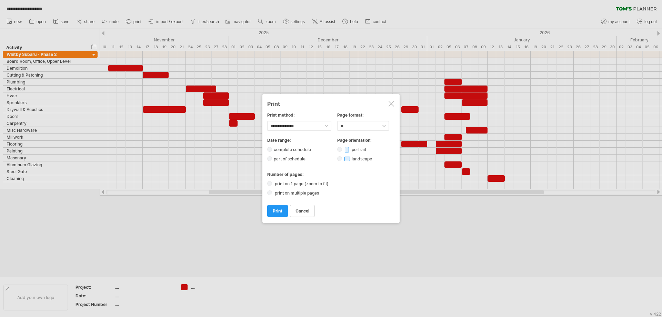
click at [292, 193] on label "print on multiple pages" at bounding box center [299, 192] width 52 height 5
click at [374, 129] on select "****** ** ***** ** ****** ** ** **" at bounding box center [363, 126] width 52 height 10
select select "*****"
click at [337, 121] on select "****** ** ***** ** ****** ** ** **" at bounding box center [363, 126] width 52 height 10
click at [275, 211] on span "print" at bounding box center [278, 210] width 10 height 5
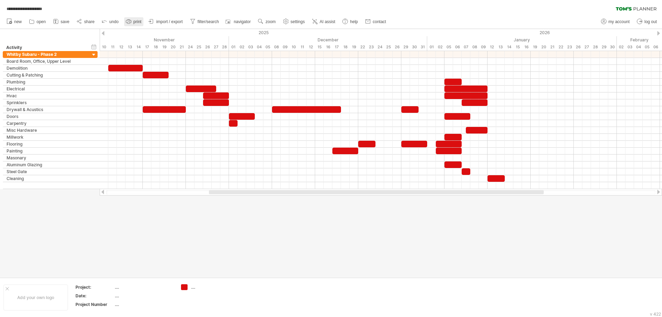
click at [139, 20] on span "print" at bounding box center [137, 21] width 8 height 5
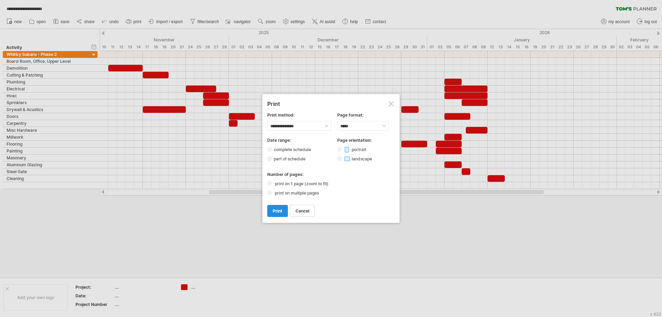
click at [282, 212] on span "print" at bounding box center [278, 210] width 10 height 5
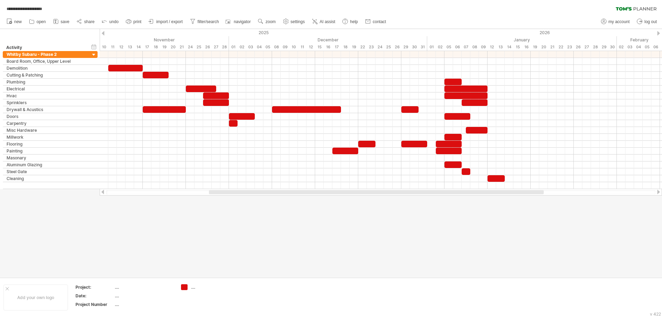
click at [492, 11] on div "**********" at bounding box center [331, 7] width 662 height 14
